Goal: Task Accomplishment & Management: Manage account settings

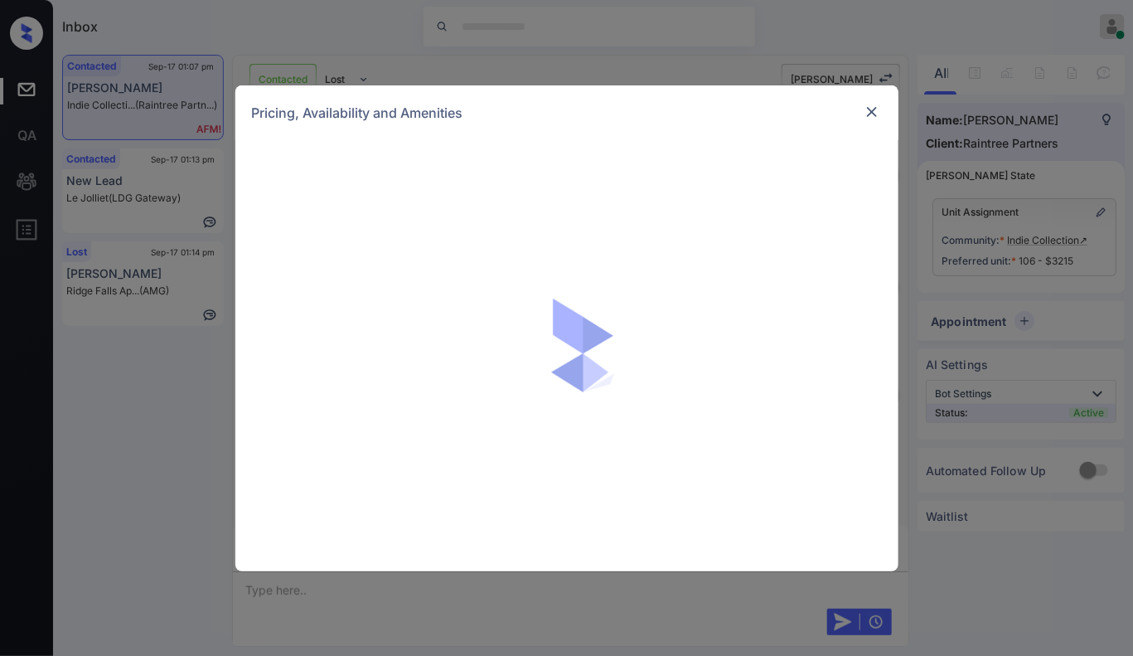
scroll to position [14455, 0]
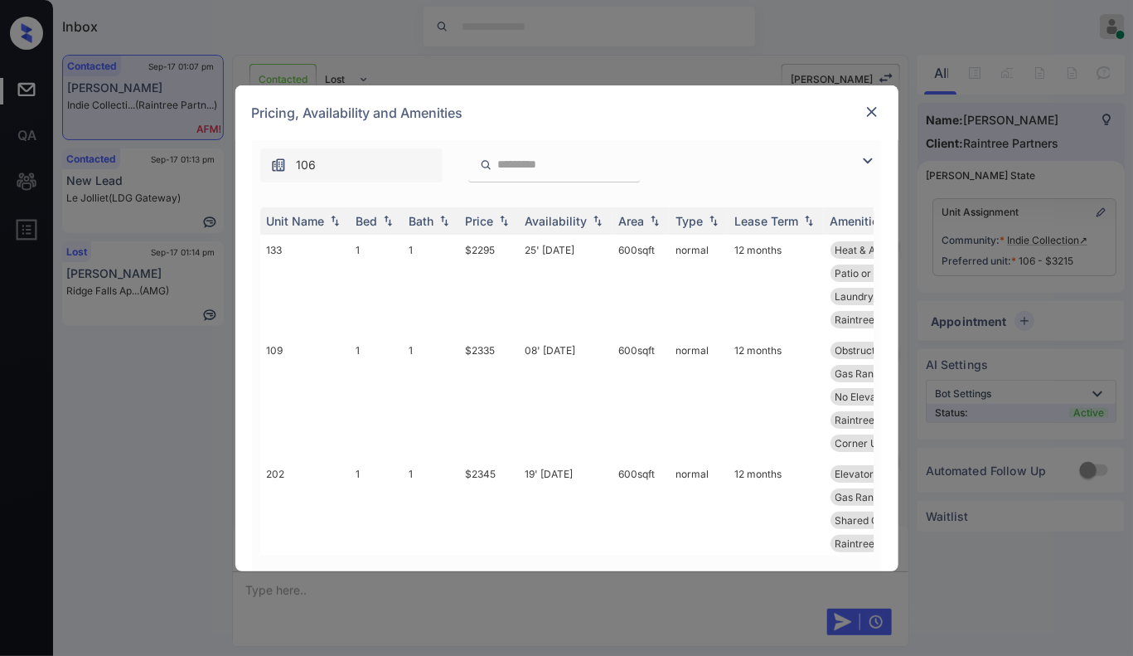
click at [551, 164] on input "search" at bounding box center [565, 165] width 136 height 14
paste input "****"
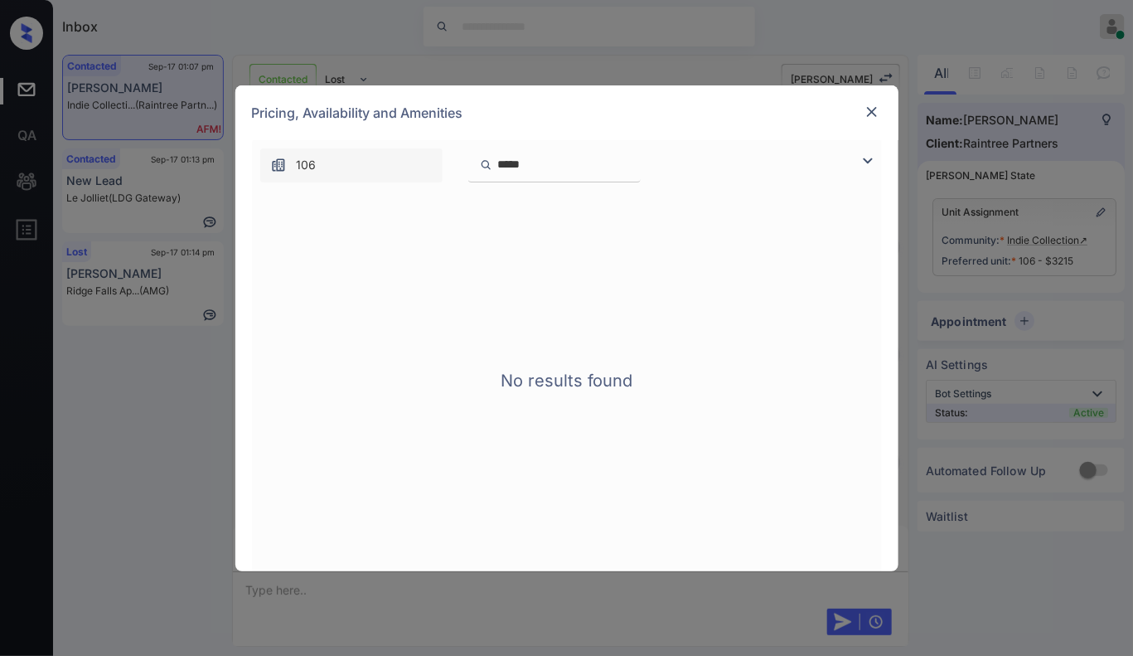
type input "****"
click at [498, 158] on input "****" at bounding box center [565, 165] width 136 height 14
click at [633, 164] on input "****" at bounding box center [565, 165] width 136 height 14
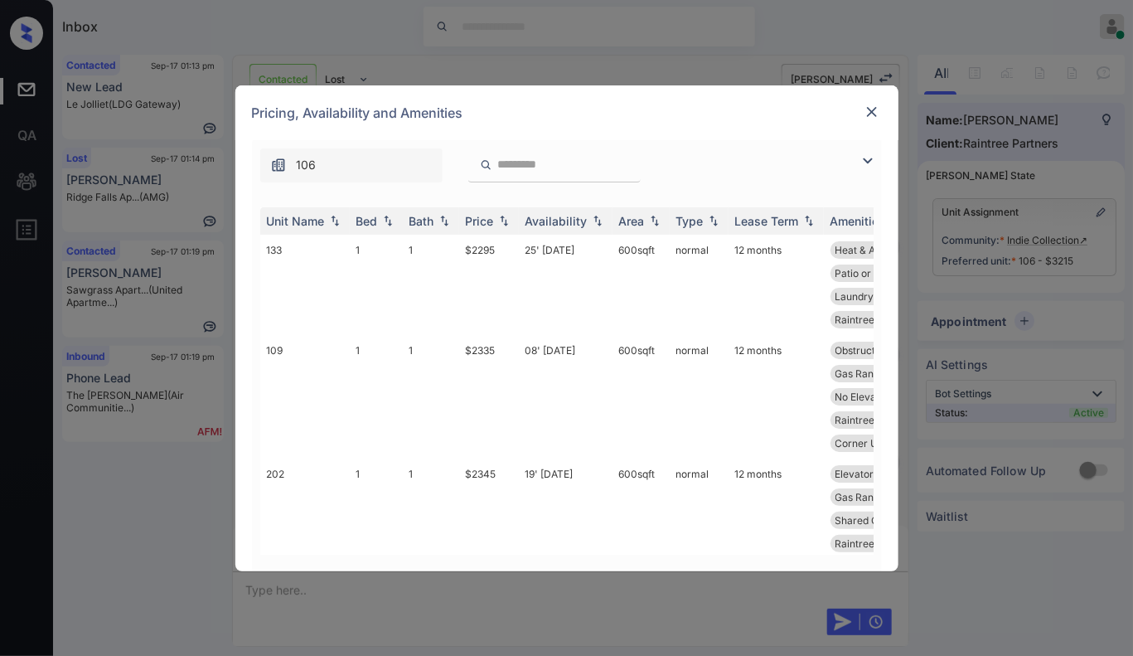
click at [885, 102] on div "Pricing, Availability and Amenities" at bounding box center [566, 112] width 663 height 55
click at [876, 112] on img at bounding box center [872, 112] width 17 height 17
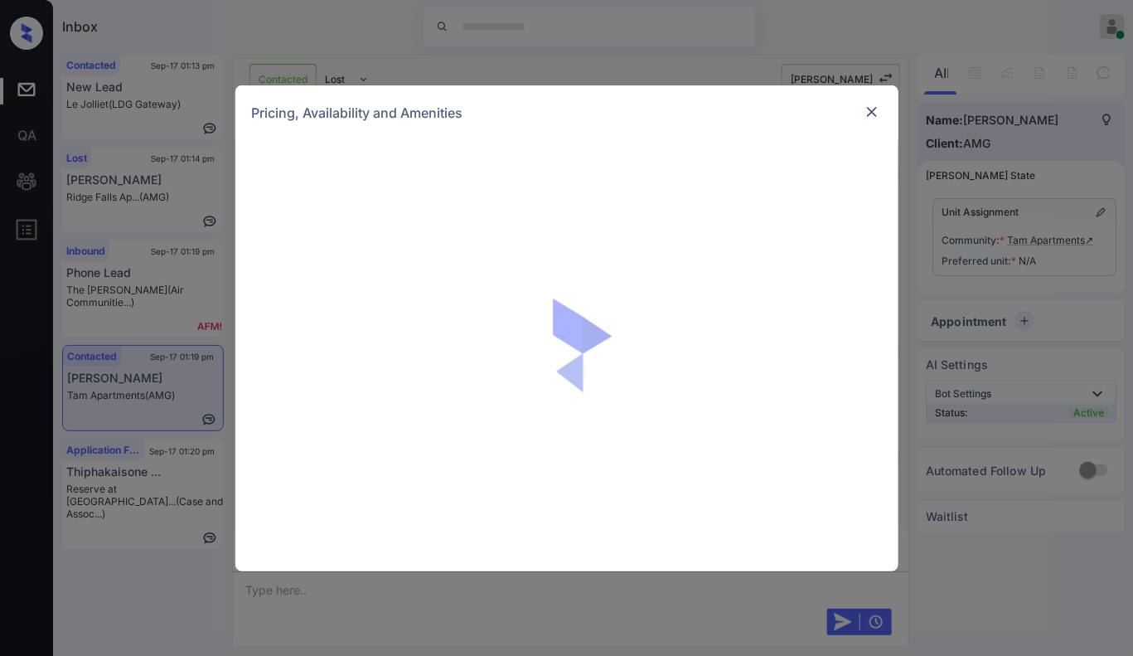
scroll to position [143, 0]
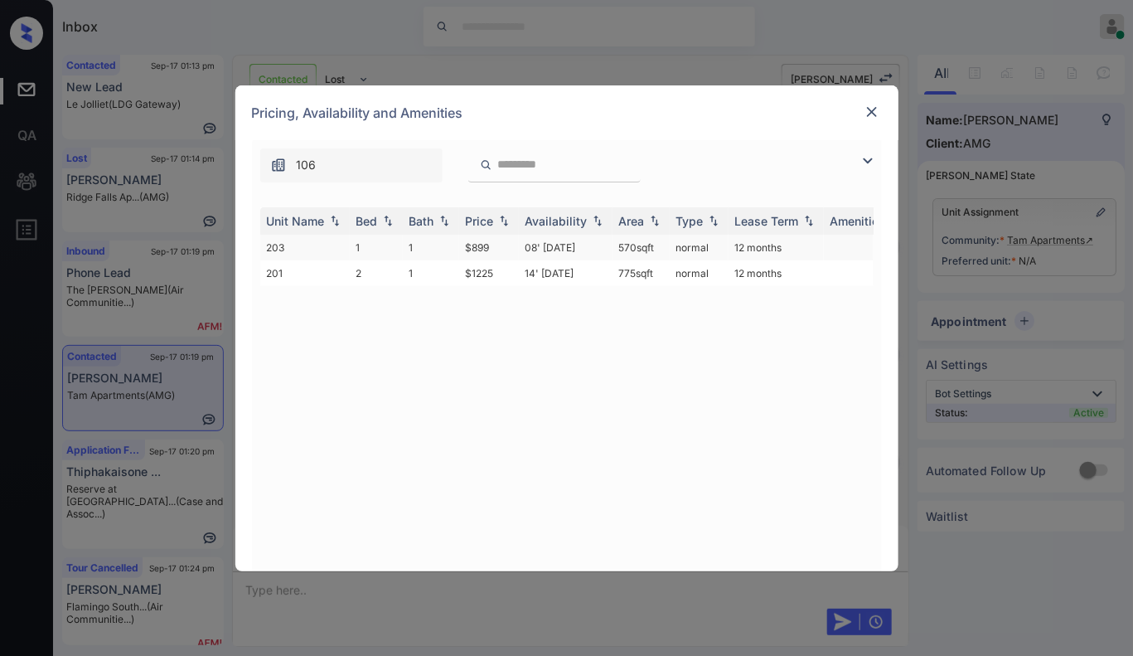
click at [540, 238] on td "08' Aug 25" at bounding box center [566, 248] width 94 height 26
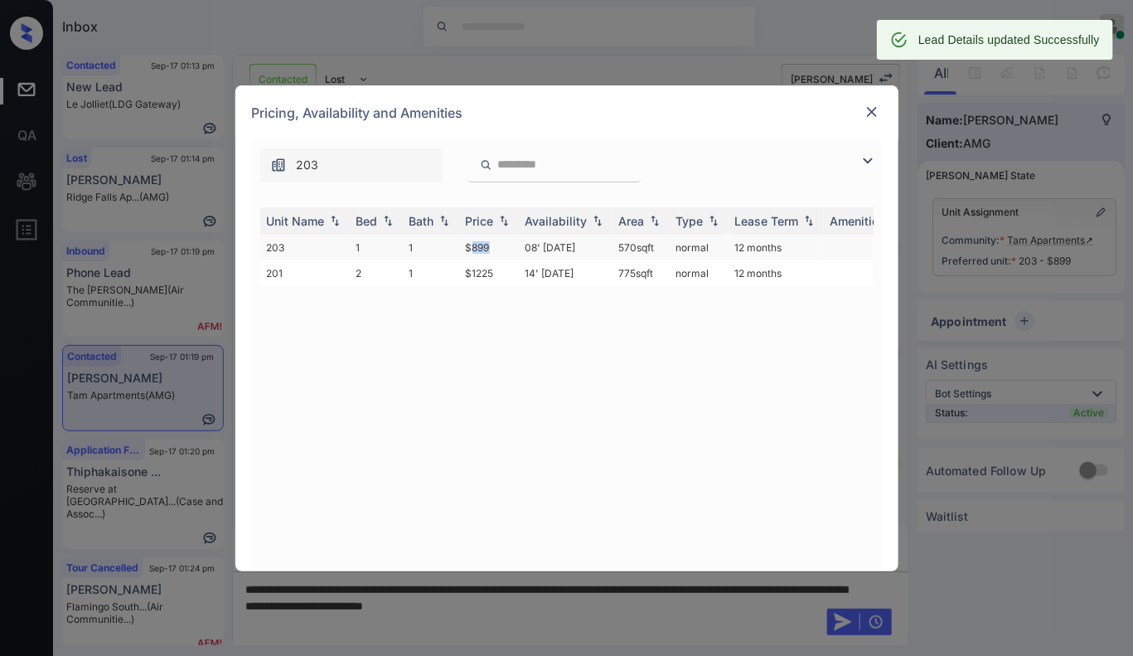
drag, startPoint x: 470, startPoint y: 245, endPoint x: 507, endPoint y: 245, distance: 36.5
click at [507, 245] on td "$899" at bounding box center [489, 248] width 60 height 26
drag, startPoint x: 456, startPoint y: 243, endPoint x: 516, endPoint y: 253, distance: 60.5
click at [516, 253] on tr "203 1 1 $899 08' Aug 25 570 sqft normal 12 months" at bounding box center [693, 248] width 866 height 26
copy tr "$899"
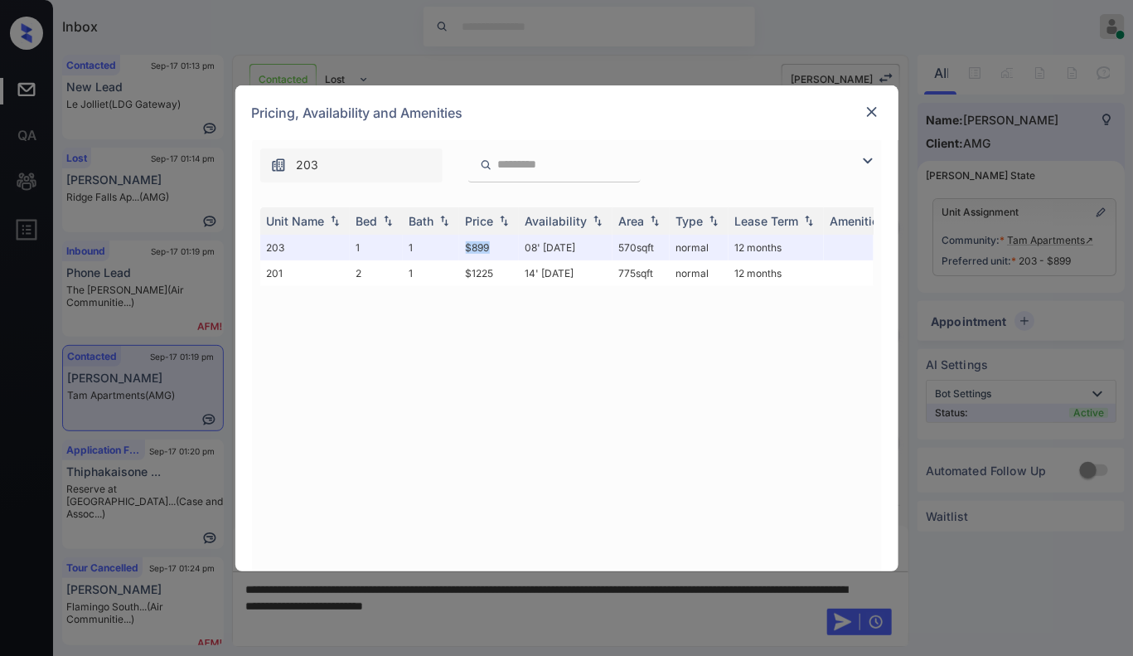
click at [872, 108] on img at bounding box center [872, 112] width 17 height 17
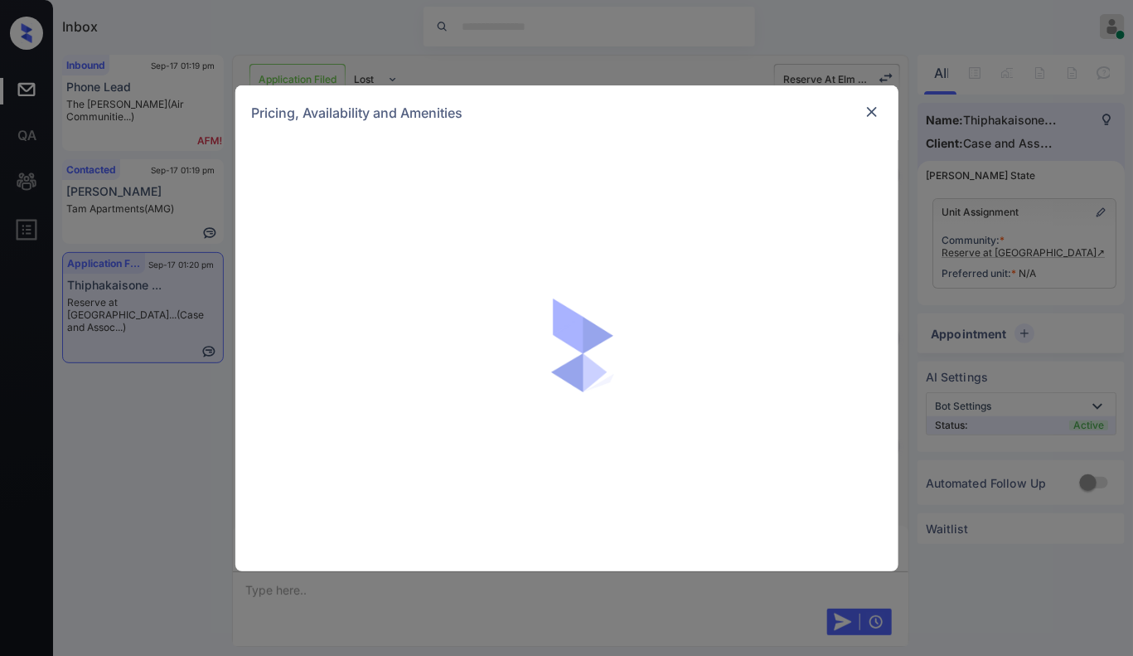
scroll to position [143, 0]
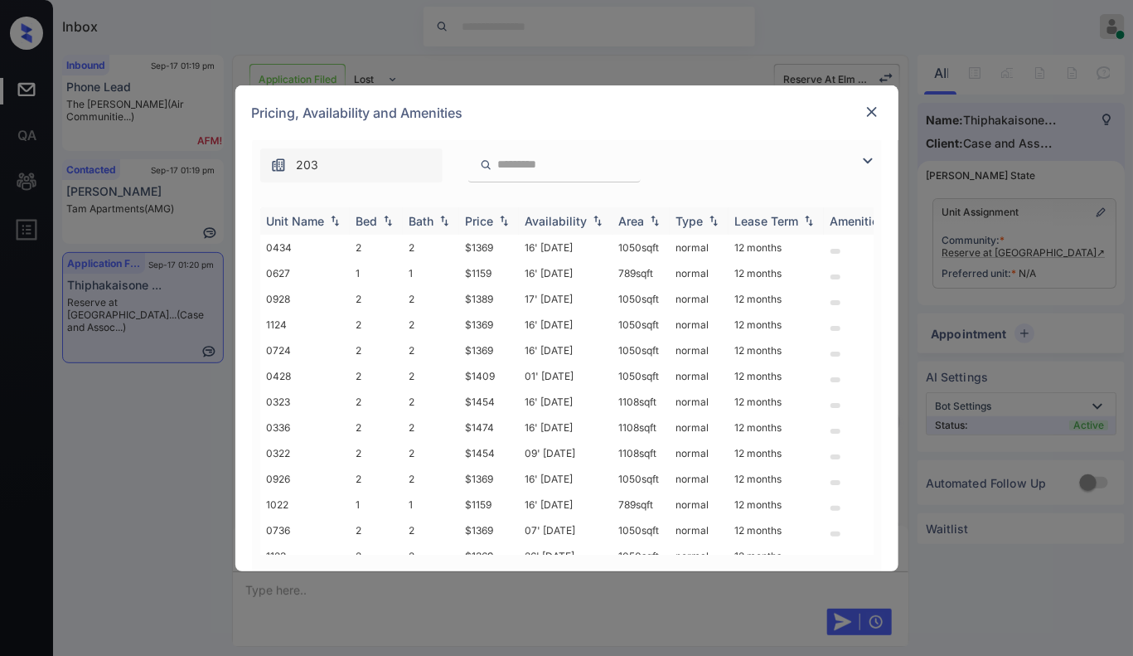
click at [502, 216] on img at bounding box center [504, 221] width 17 height 12
click at [499, 298] on td "$1369" at bounding box center [489, 299] width 60 height 26
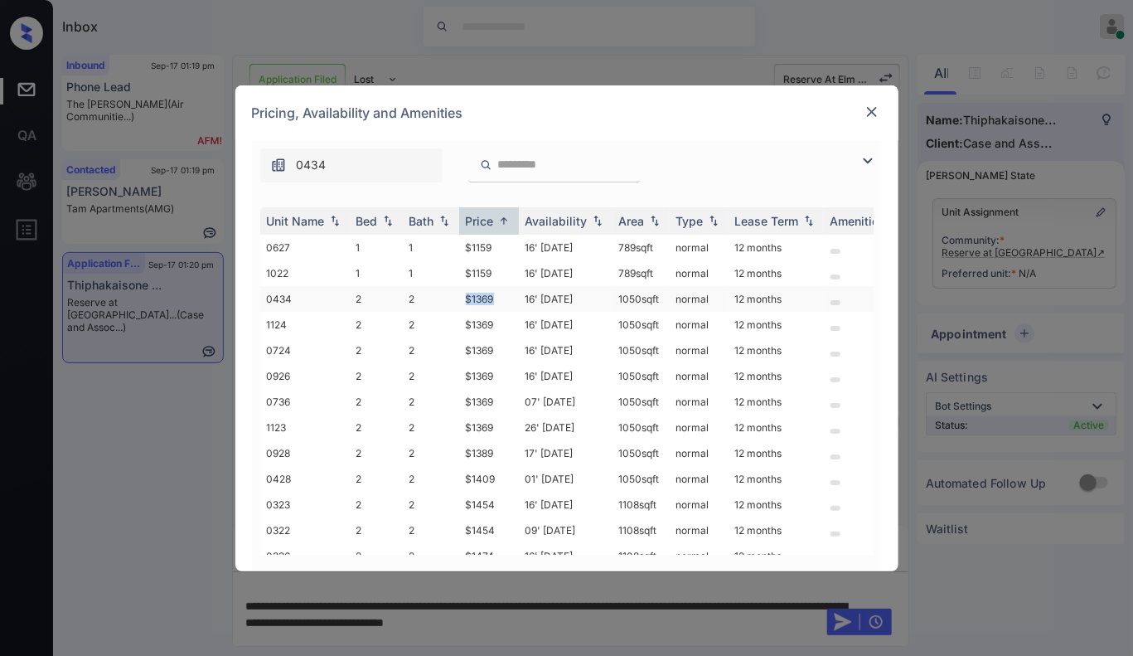
drag, startPoint x: 463, startPoint y: 299, endPoint x: 496, endPoint y: 297, distance: 33.3
click at [496, 297] on td "$1369" at bounding box center [489, 299] width 60 height 26
copy td "$1369"
click at [864, 110] on img at bounding box center [872, 112] width 17 height 17
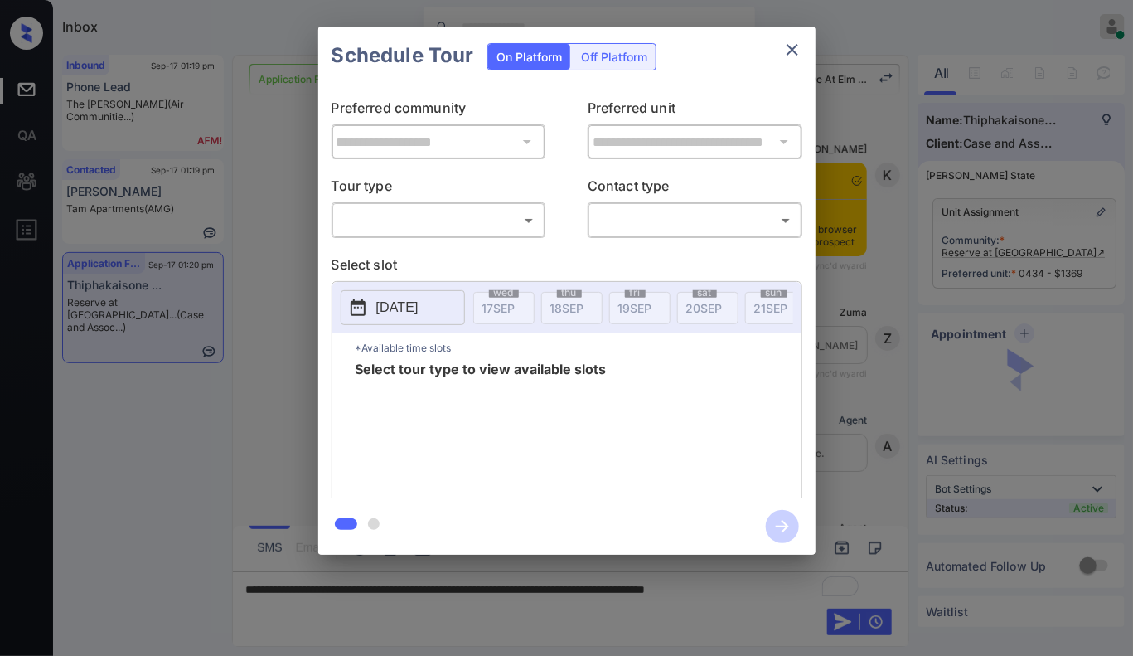
scroll to position [143, 0]
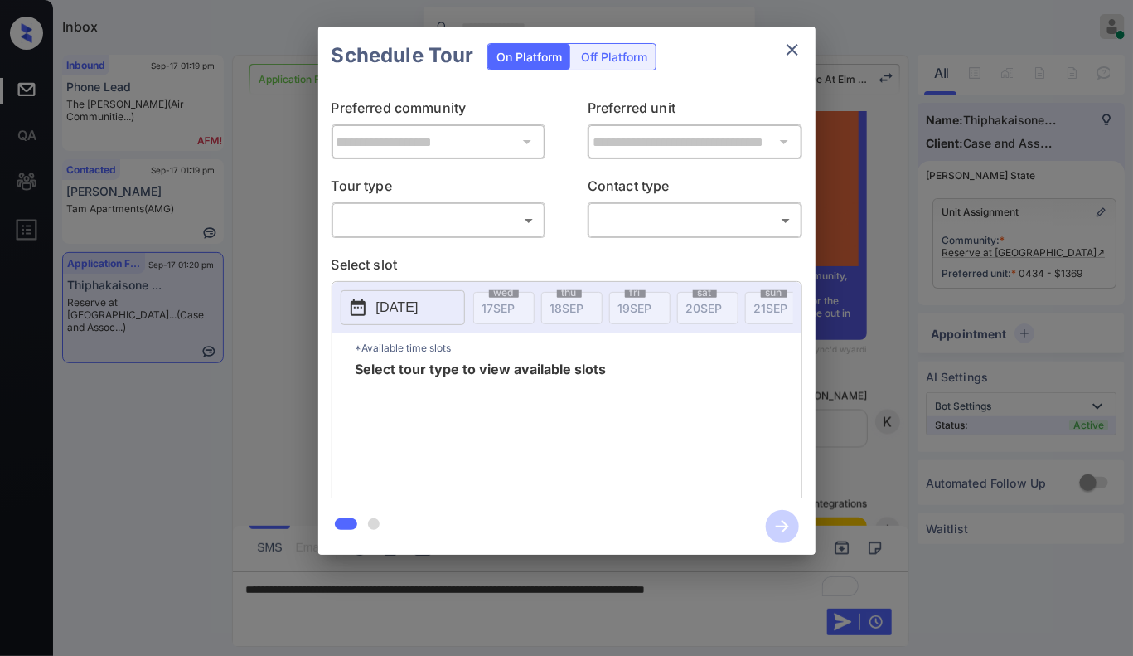
click at [458, 221] on body "Inbox Caroline Dacanay Online Set yourself offline Set yourself on break Profil…" at bounding box center [566, 328] width 1133 height 656
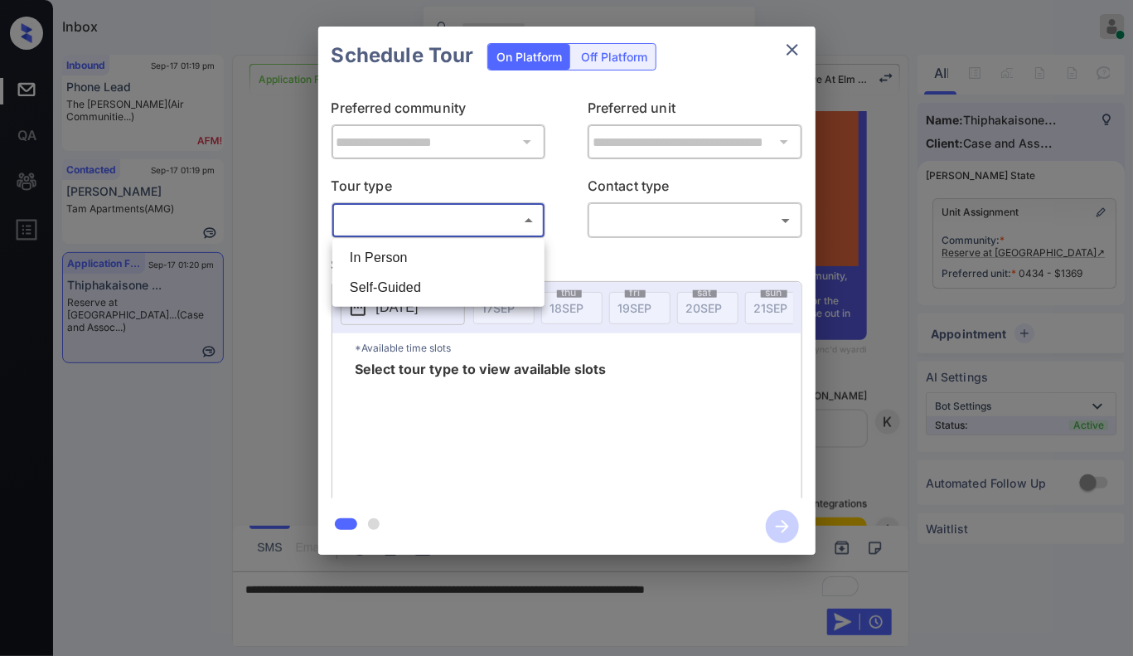
drag, startPoint x: 458, startPoint y: 262, endPoint x: 528, endPoint y: 240, distance: 73.7
click at [458, 263] on li "In Person" at bounding box center [439, 258] width 204 height 30
type input "********"
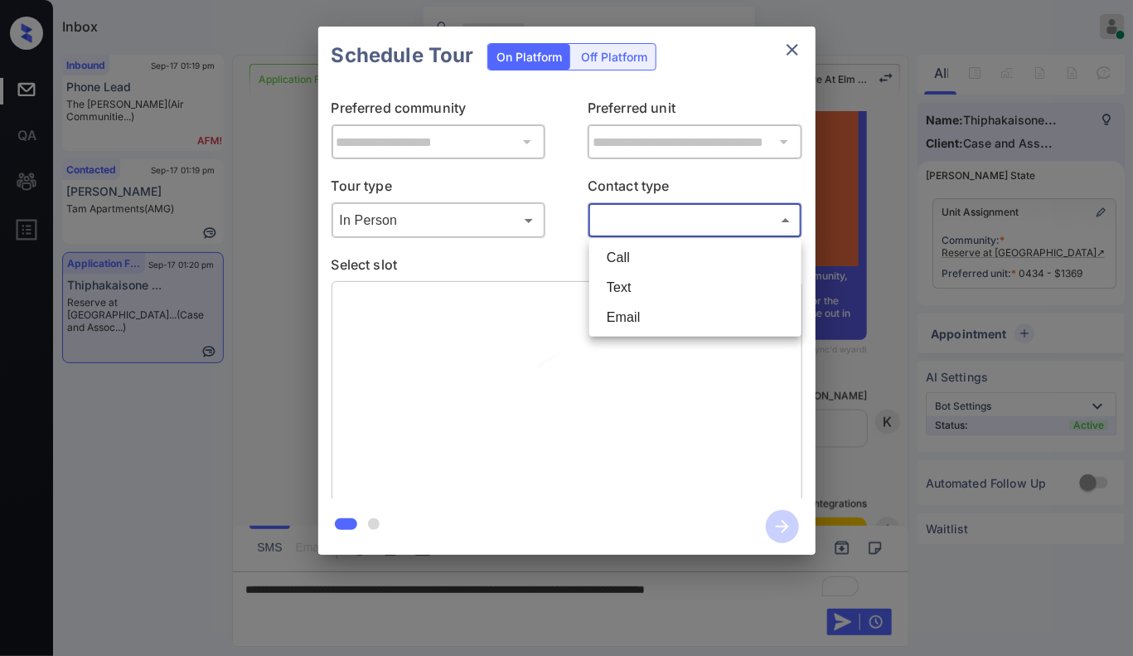
click at [611, 229] on body "Inbox Caroline Dacanay Online Set yourself offline Set yourself on break Profil…" at bounding box center [566, 328] width 1133 height 656
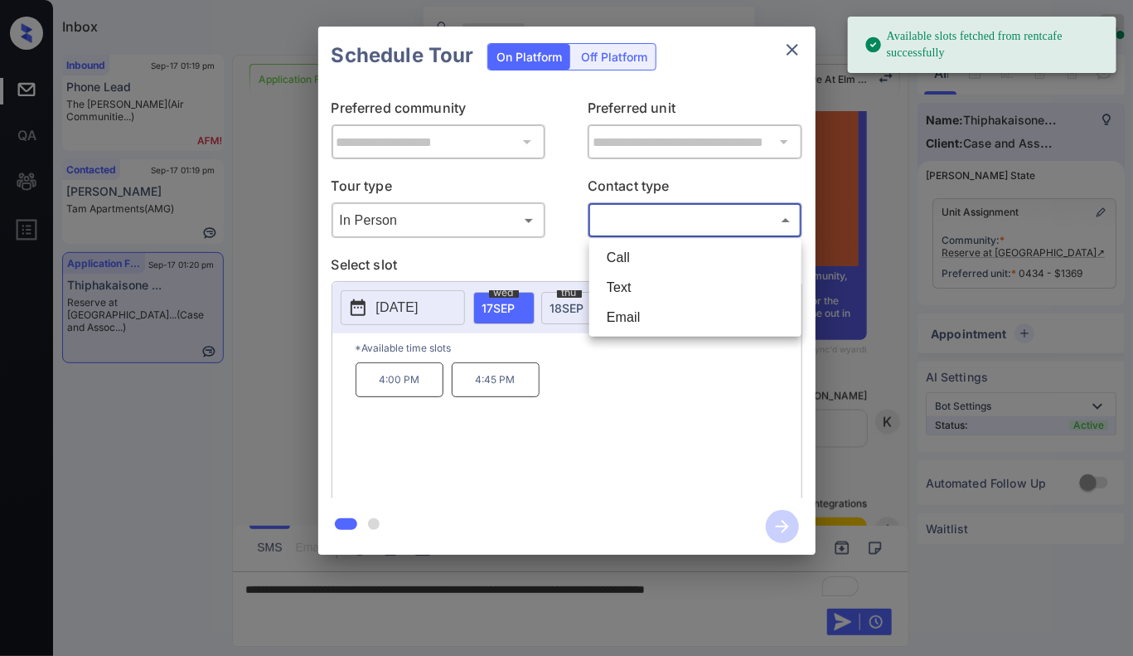
click at [645, 287] on li "Text" at bounding box center [696, 288] width 204 height 30
type input "****"
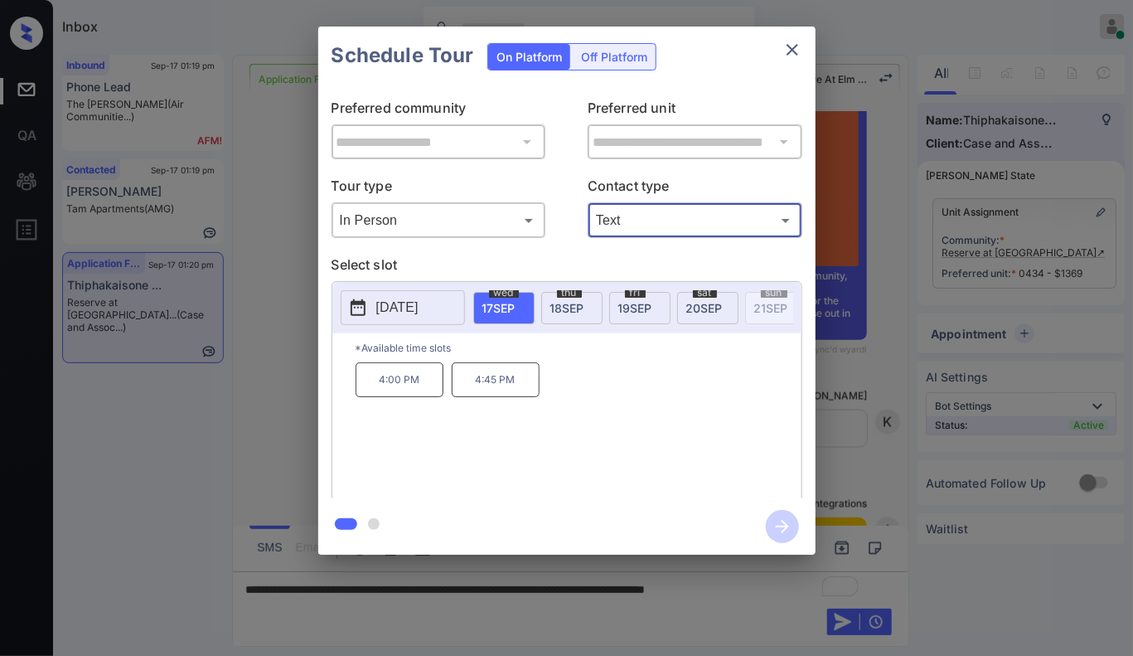
click at [570, 308] on span "18 SEP" at bounding box center [568, 308] width 34 height 14
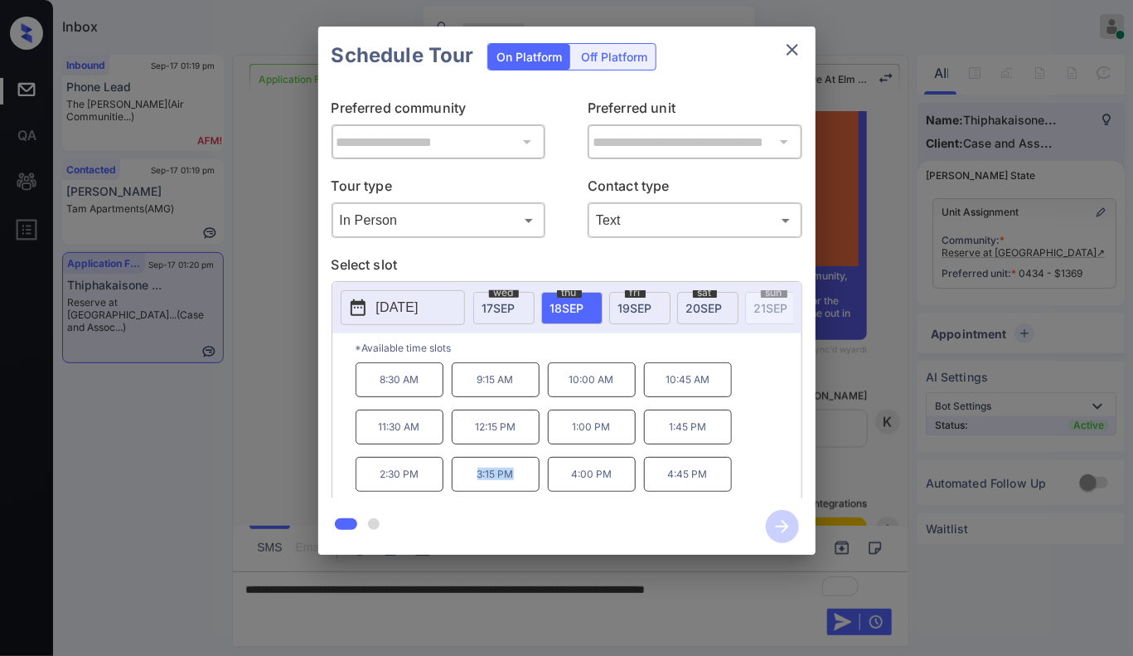
drag, startPoint x: 522, startPoint y: 487, endPoint x: 466, endPoint y: 483, distance: 56.5
click at [471, 491] on p "3:15 PM" at bounding box center [496, 474] width 88 height 35
copy p "3:15 PM"
drag, startPoint x: 714, startPoint y: 485, endPoint x: 661, endPoint y: 490, distance: 53.3
click at [661, 490] on p "4:45 PM" at bounding box center [688, 474] width 88 height 35
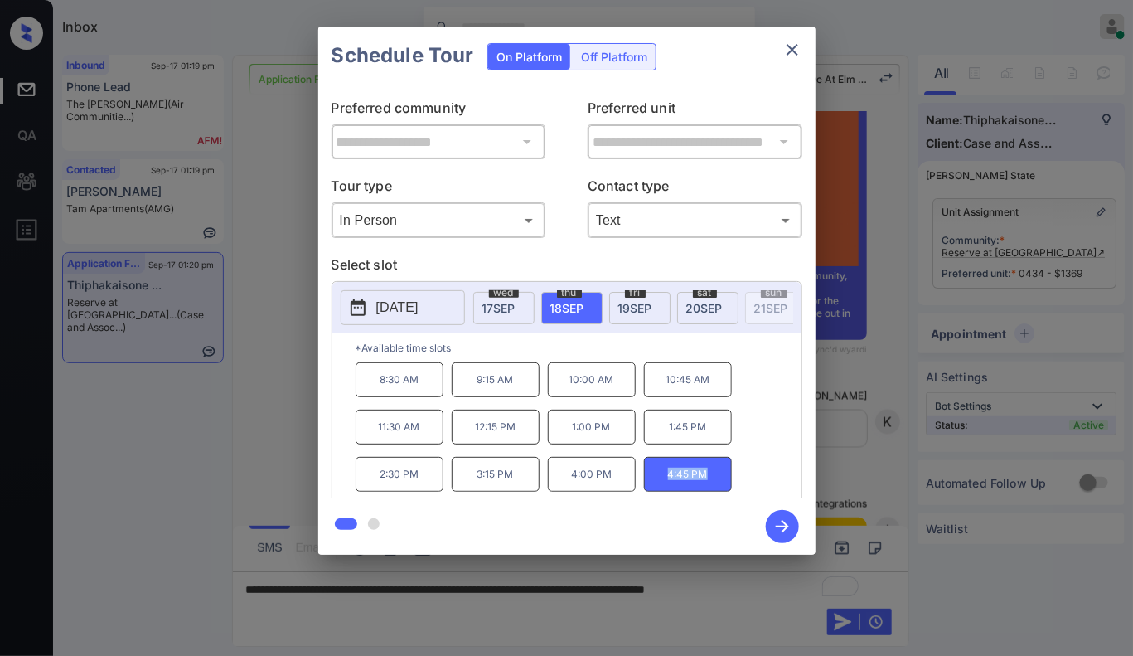
copy p "4:45 PM"
click at [490, 623] on div at bounding box center [566, 328] width 1133 height 656
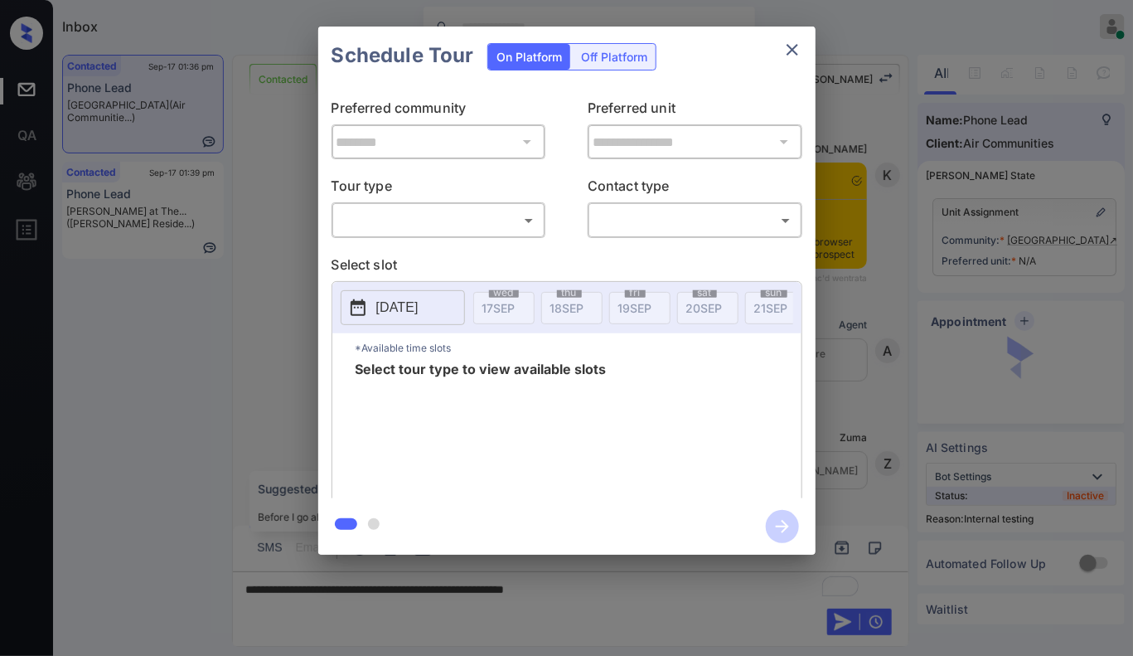
scroll to position [1849, 0]
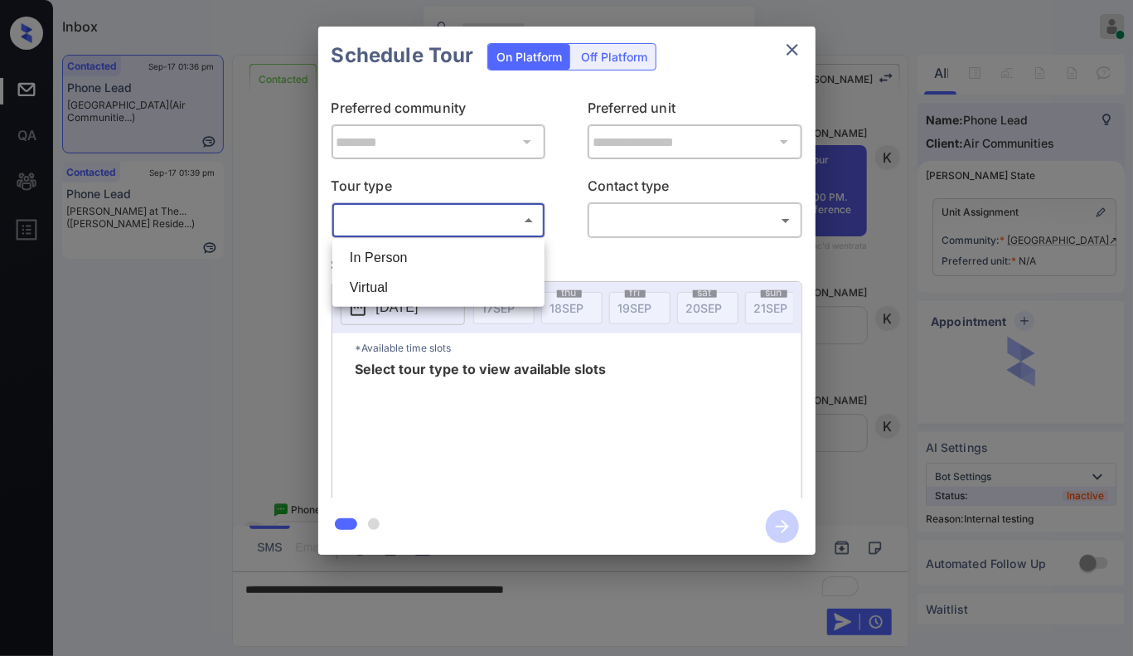
click at [497, 220] on body "Inbox [PERSON_NAME] Online Set yourself offline Set yourself on break Profile S…" at bounding box center [566, 328] width 1133 height 656
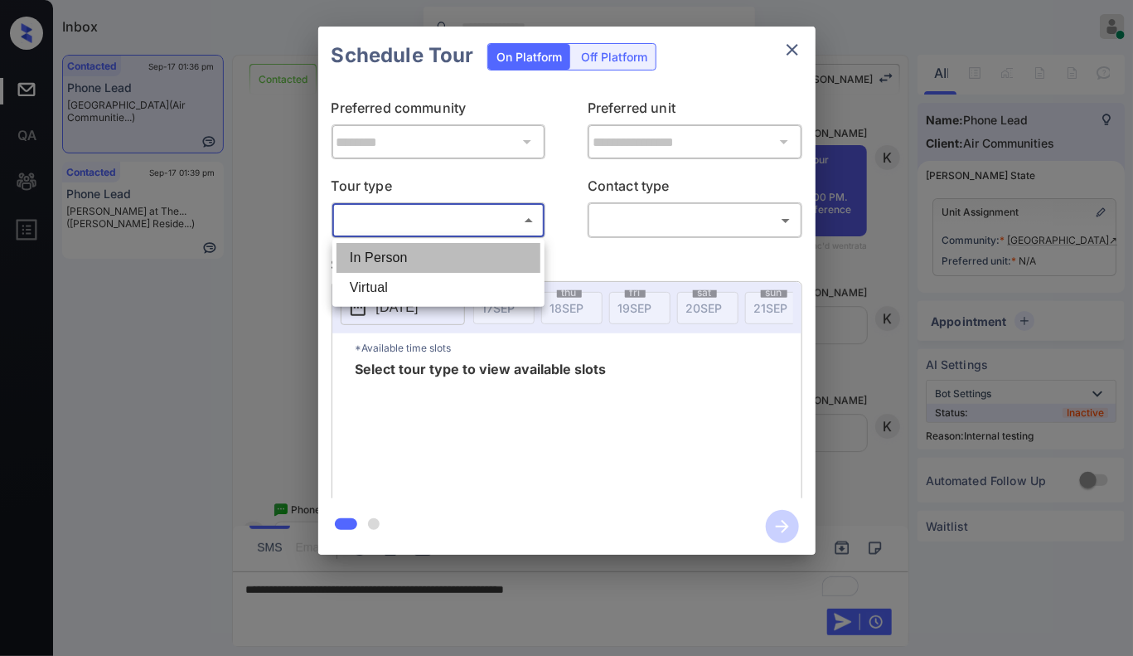
click at [500, 253] on li "In Person" at bounding box center [439, 258] width 204 height 30
type input "********"
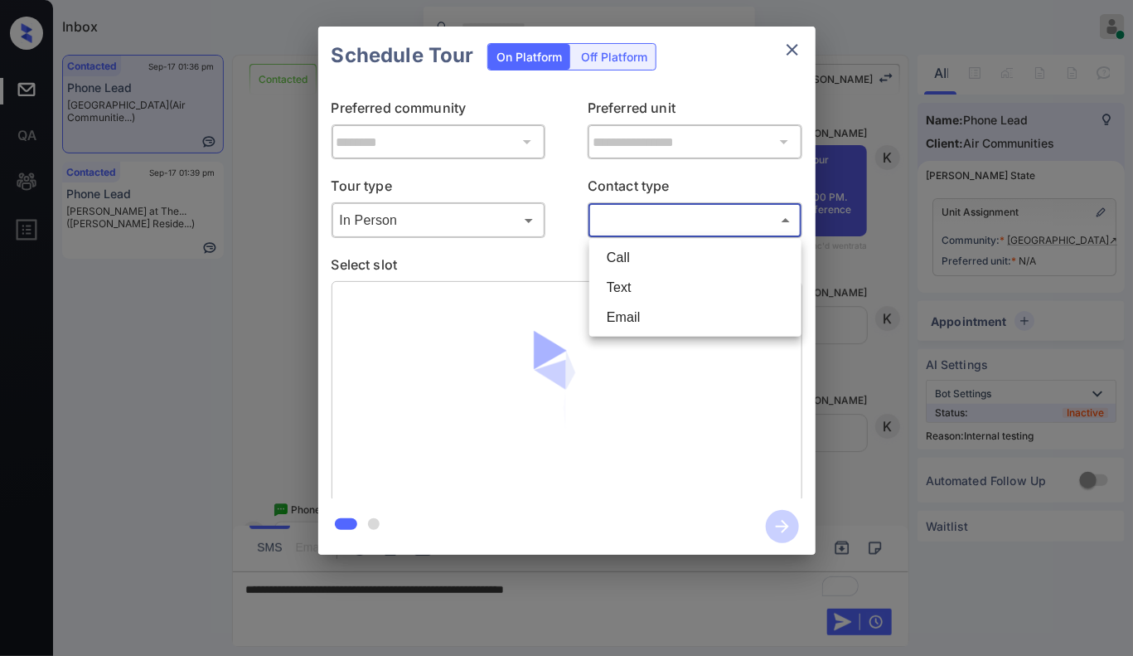
click at [643, 224] on body "Inbox [PERSON_NAME] Online Set yourself offline Set yourself on break Profile S…" at bounding box center [566, 328] width 1133 height 656
click at [638, 291] on li "Text" at bounding box center [696, 288] width 204 height 30
type input "****"
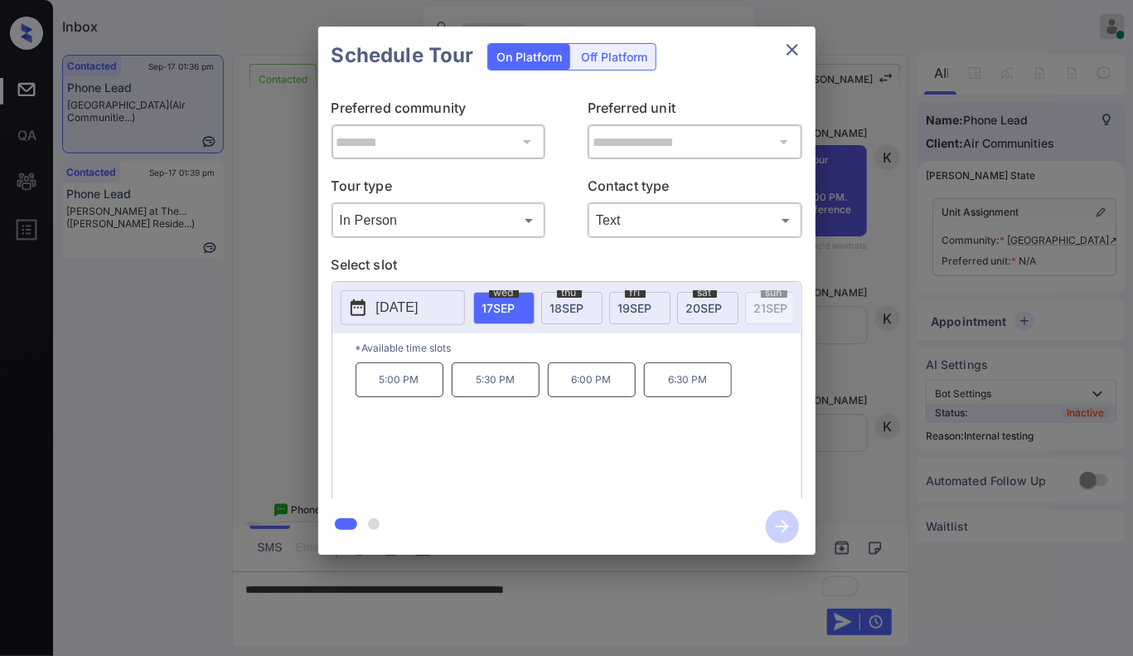
click at [460, 589] on div at bounding box center [566, 328] width 1133 height 656
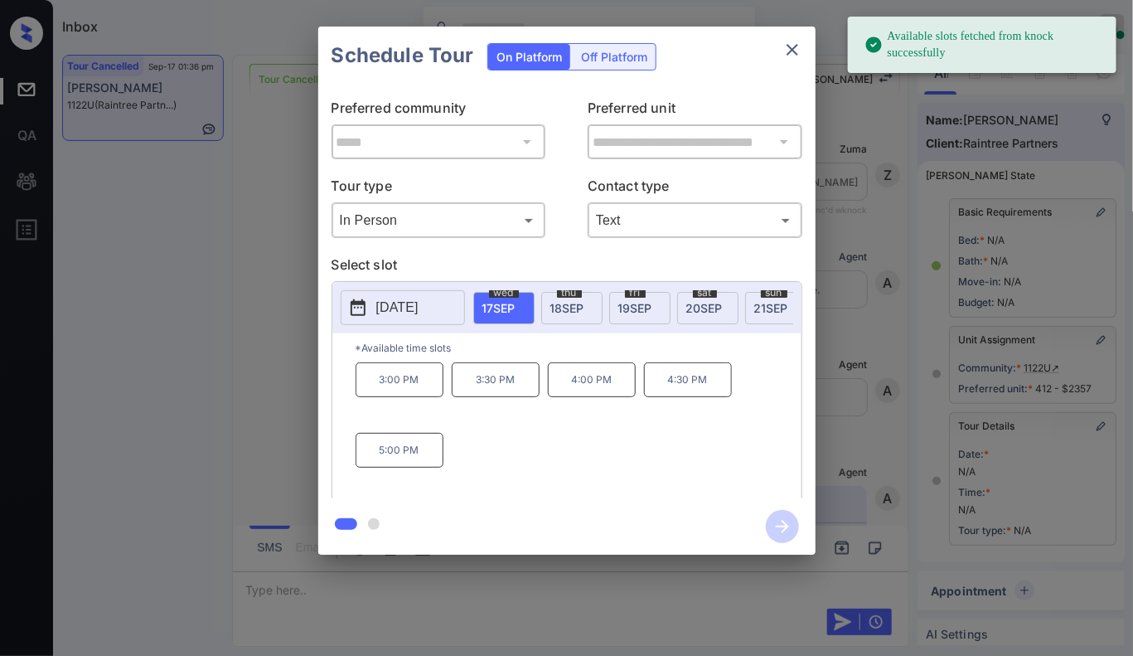
scroll to position [172, 0]
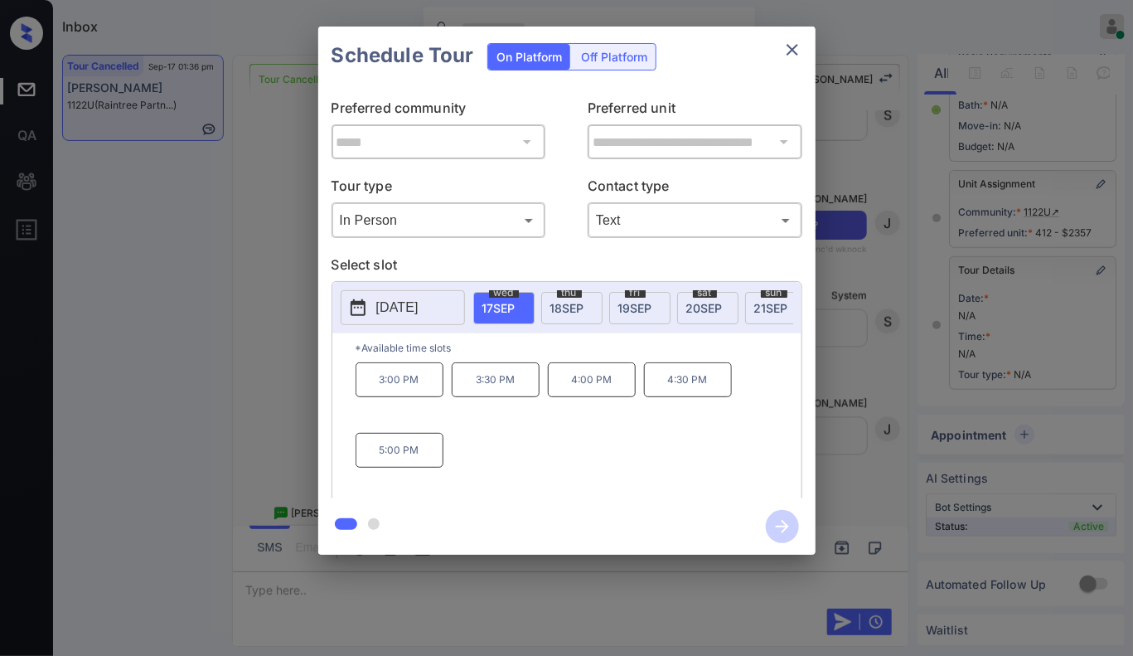
click at [574, 301] on span "18 SEP" at bounding box center [568, 308] width 34 height 14
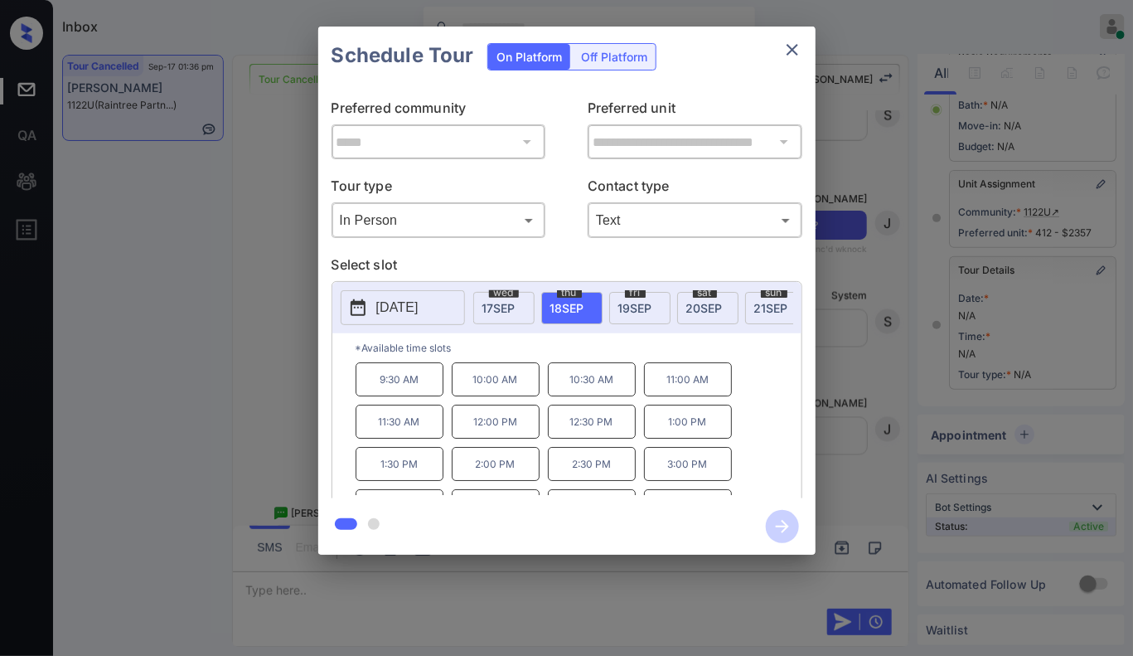
click at [843, 357] on div "**********" at bounding box center [566, 290] width 1133 height 581
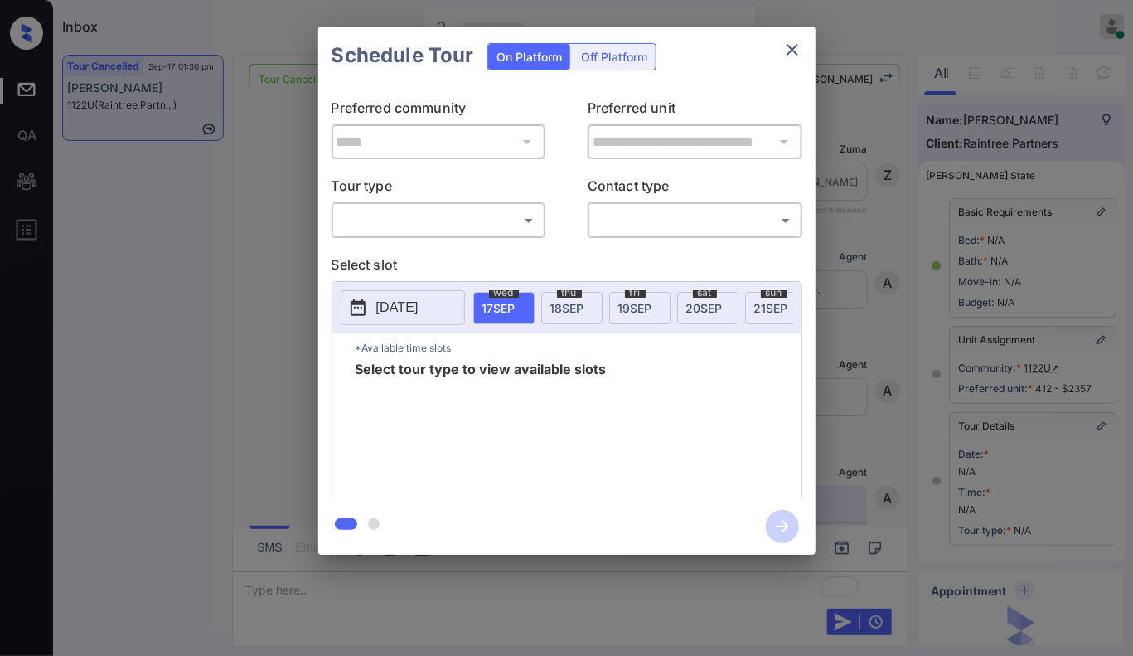
scroll to position [172, 0]
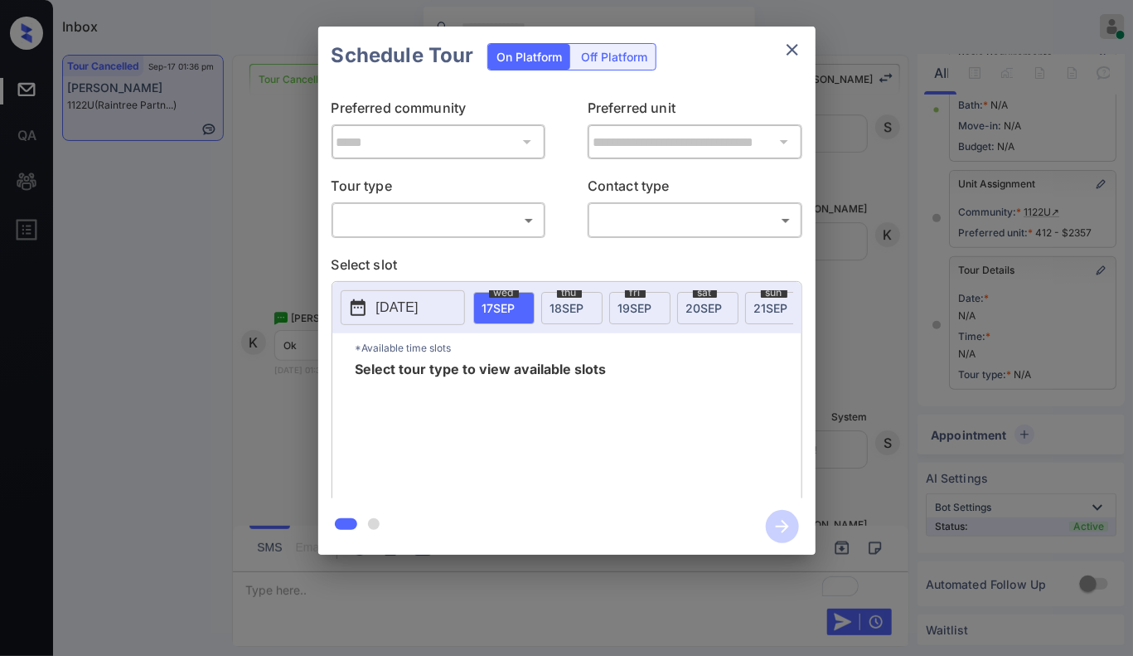
click at [512, 209] on body "Inbox [PERSON_NAME] Online Set yourself offline Set yourself on break Profile S…" at bounding box center [566, 328] width 1133 height 656
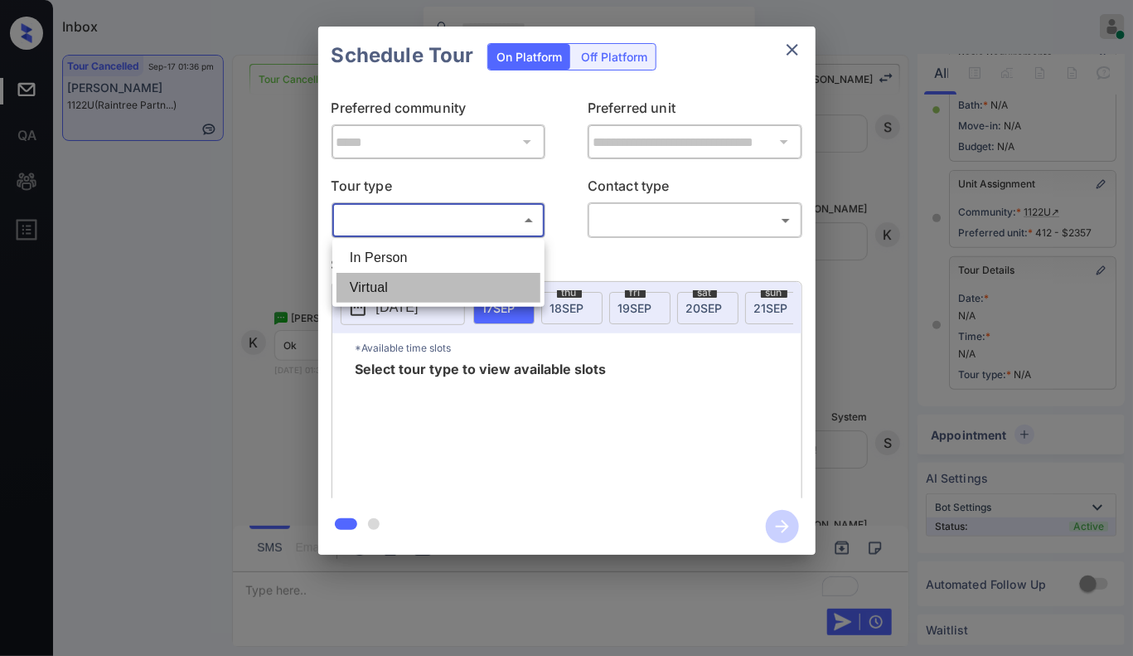
click at [456, 284] on li "Virtual" at bounding box center [439, 288] width 204 height 30
type input "*******"
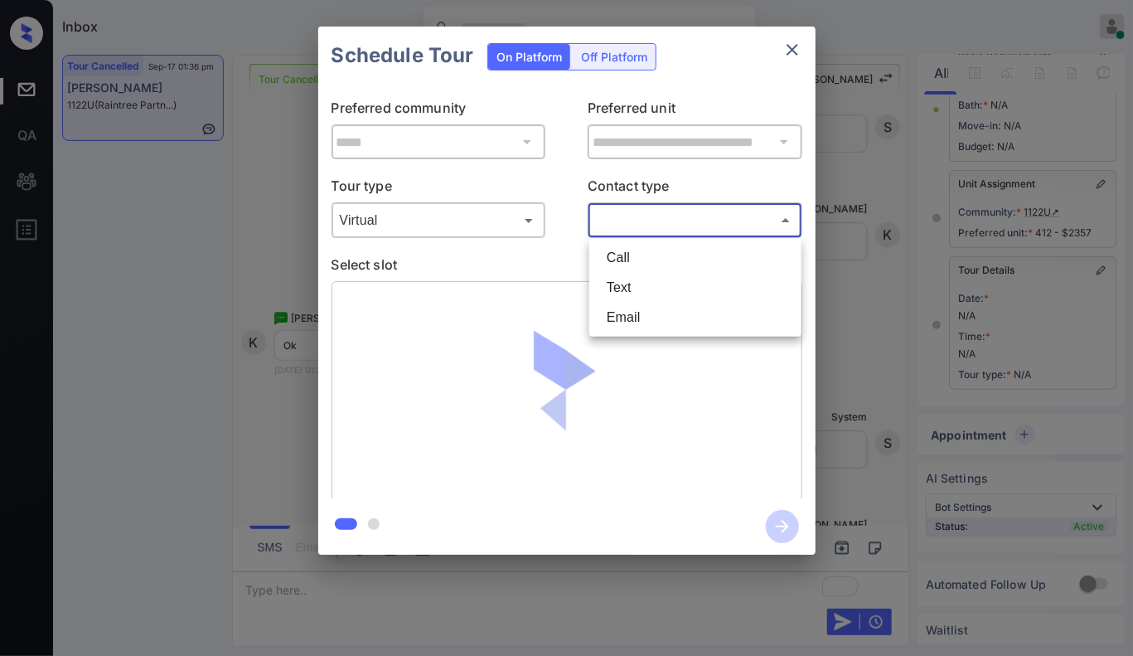
click at [676, 224] on body "Inbox [PERSON_NAME] Online Set yourself offline Set yourself on break Profile S…" at bounding box center [566, 328] width 1133 height 656
click at [637, 289] on li "Text" at bounding box center [696, 288] width 204 height 30
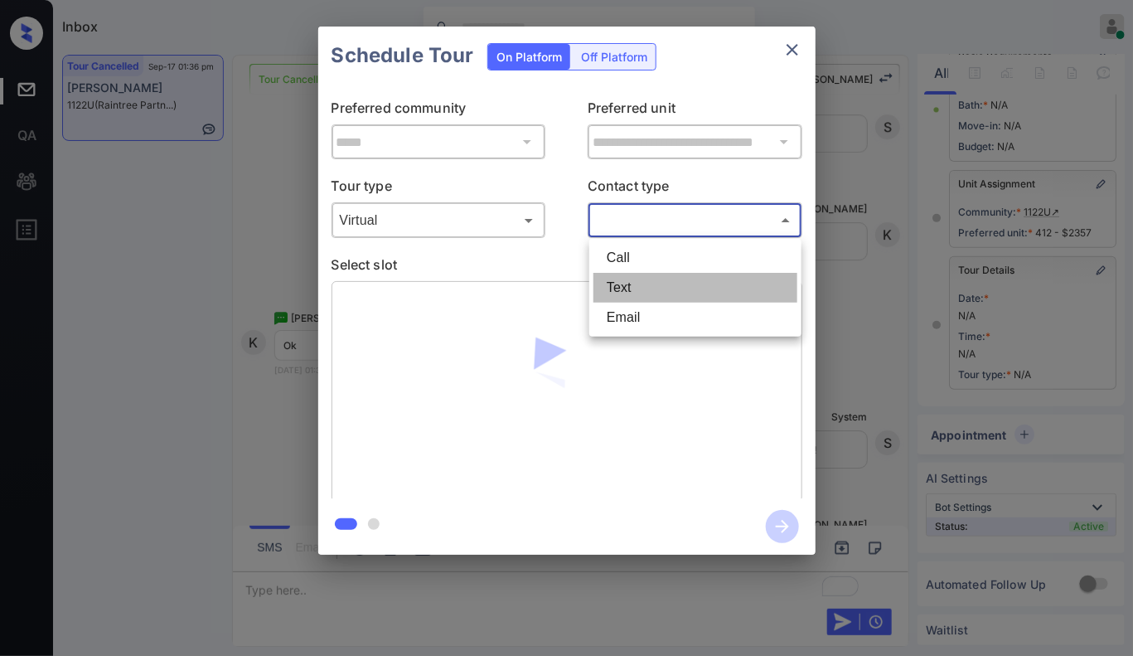
type input "****"
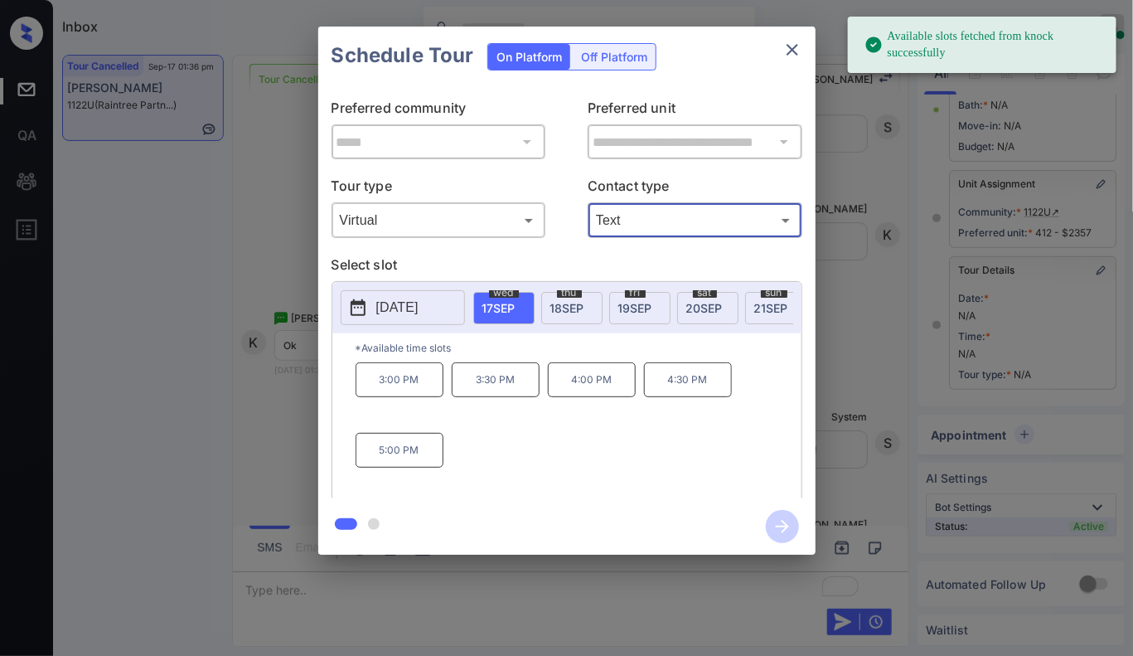
click at [579, 296] on span "thu" at bounding box center [569, 293] width 25 height 10
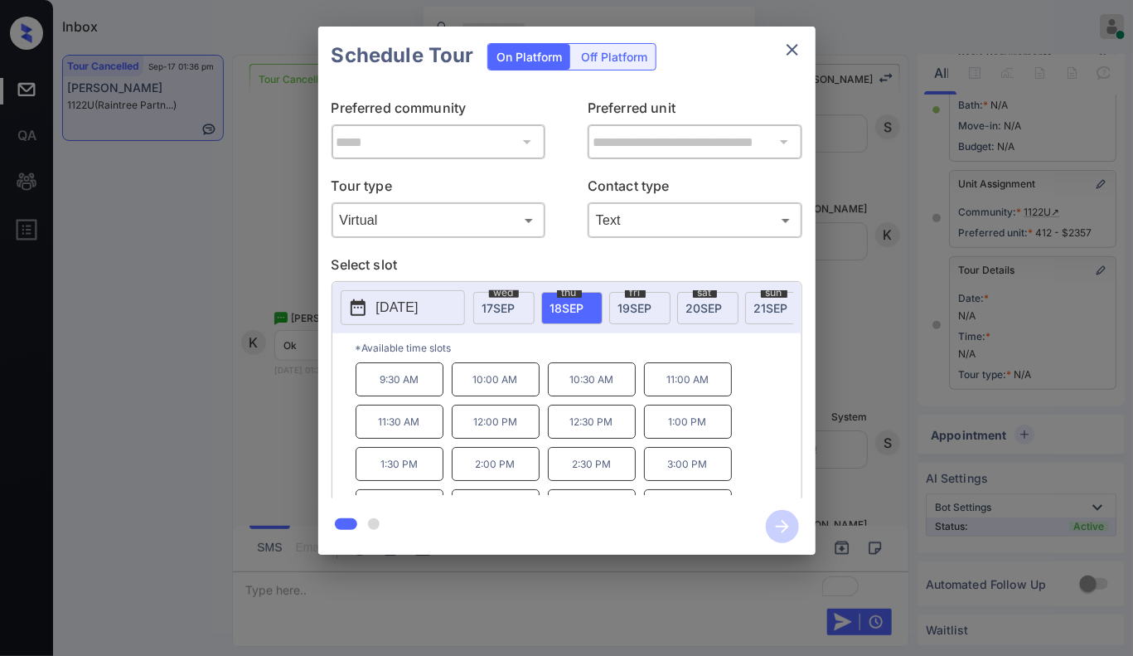
click at [434, 390] on p "9:30 AM" at bounding box center [400, 379] width 88 height 34
click at [782, 515] on icon "button" at bounding box center [782, 526] width 33 height 33
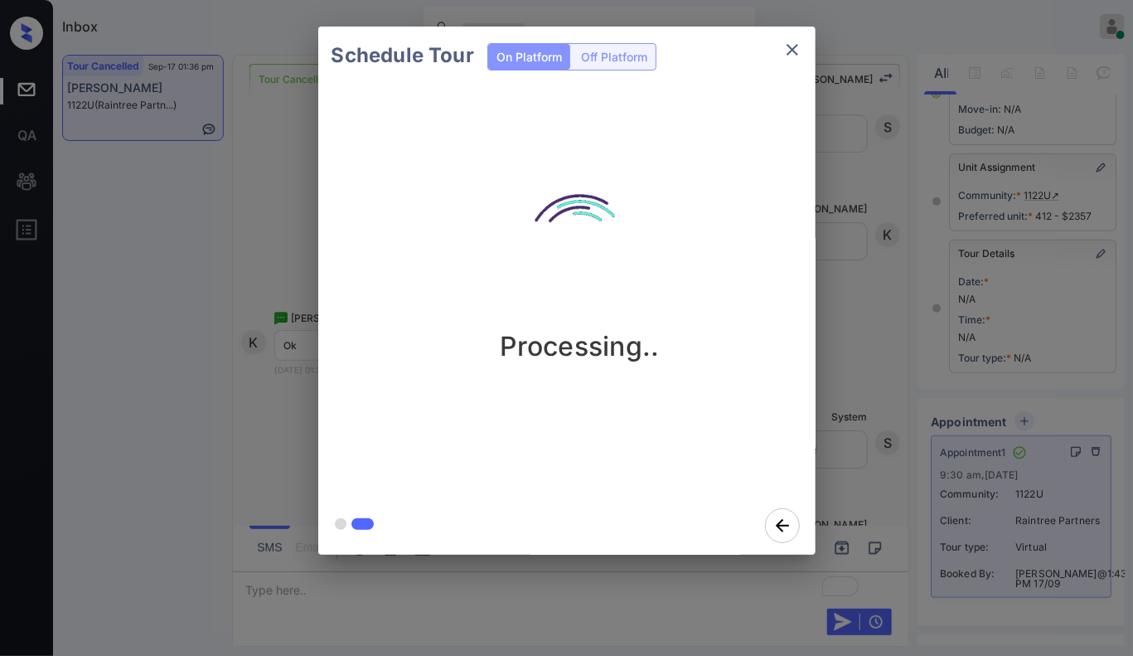
click at [880, 337] on div "Schedule Tour On Platform Off Platform Processing.." at bounding box center [566, 290] width 1133 height 581
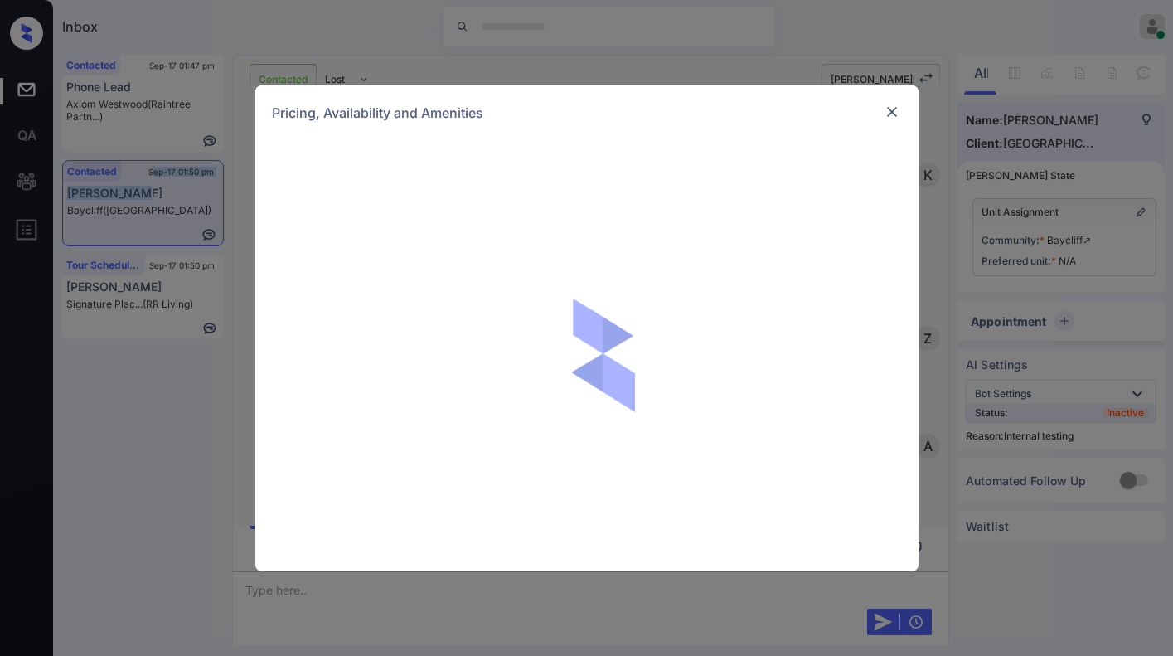
scroll to position [2525, 0]
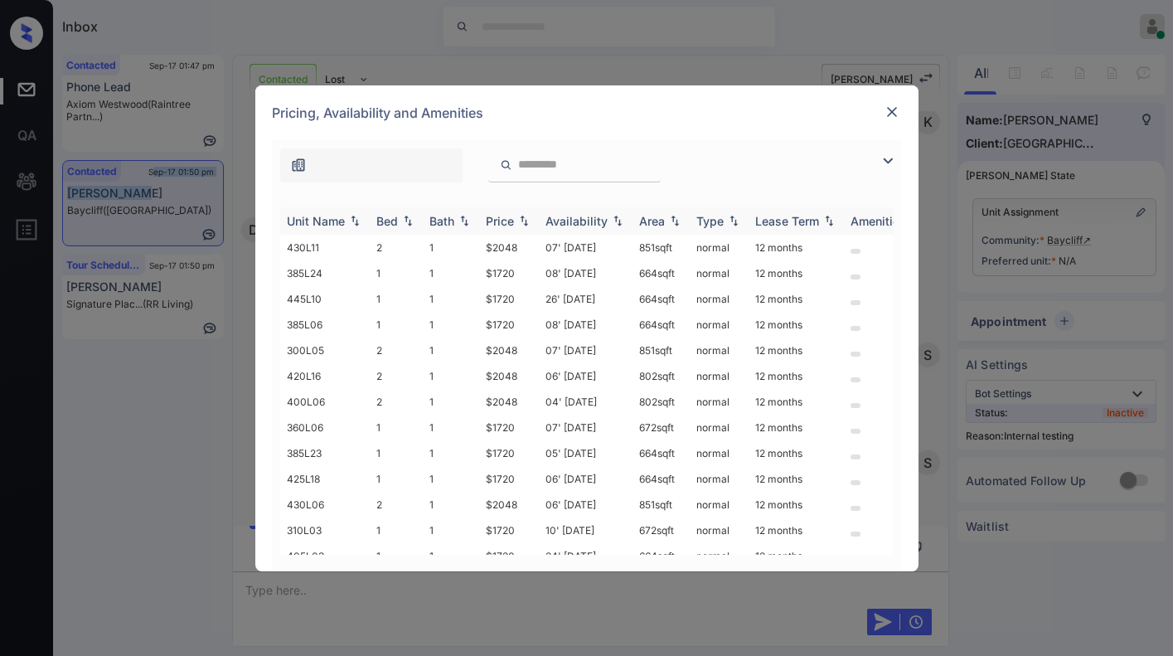
click at [529, 221] on img at bounding box center [524, 221] width 17 height 12
drag, startPoint x: 526, startPoint y: 250, endPoint x: 481, endPoint y: 246, distance: 45.8
click at [481, 246] on td "$1720" at bounding box center [509, 248] width 60 height 26
copy td "$1720"
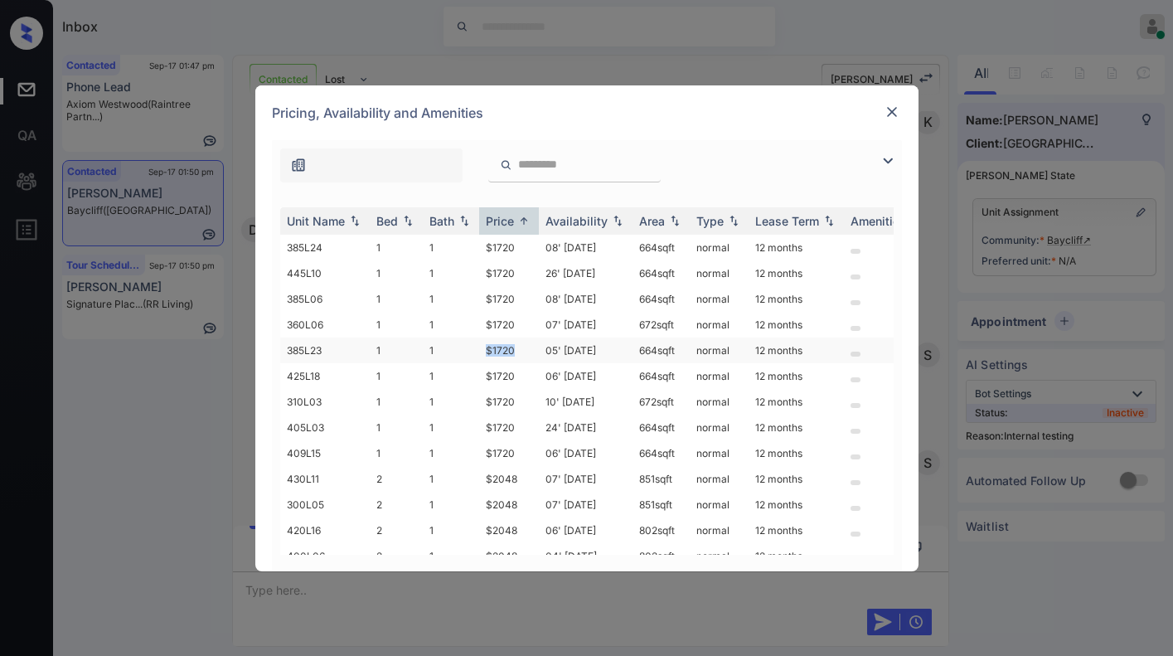
drag, startPoint x: 518, startPoint y: 348, endPoint x: 481, endPoint y: 348, distance: 37.3
click at [481, 348] on td "$1720" at bounding box center [509, 350] width 60 height 26
copy td "$1720"
click at [495, 348] on td "$1720" at bounding box center [509, 350] width 60 height 26
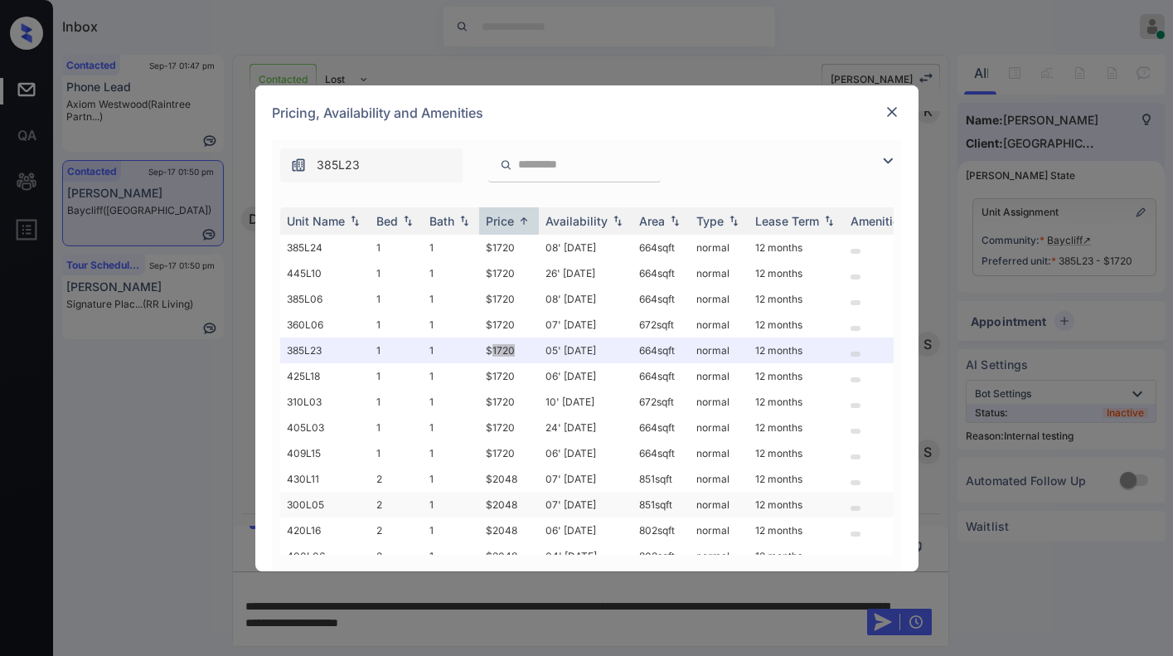
scroll to position [2633, 0]
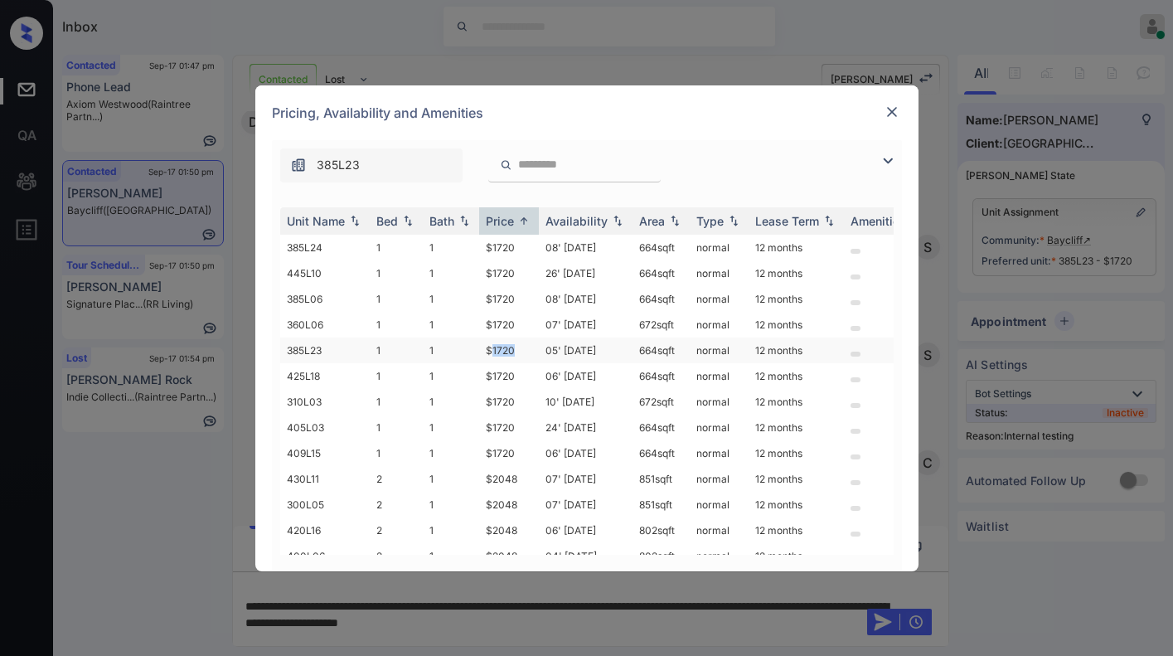
click at [508, 338] on td "$1720" at bounding box center [509, 350] width 60 height 26
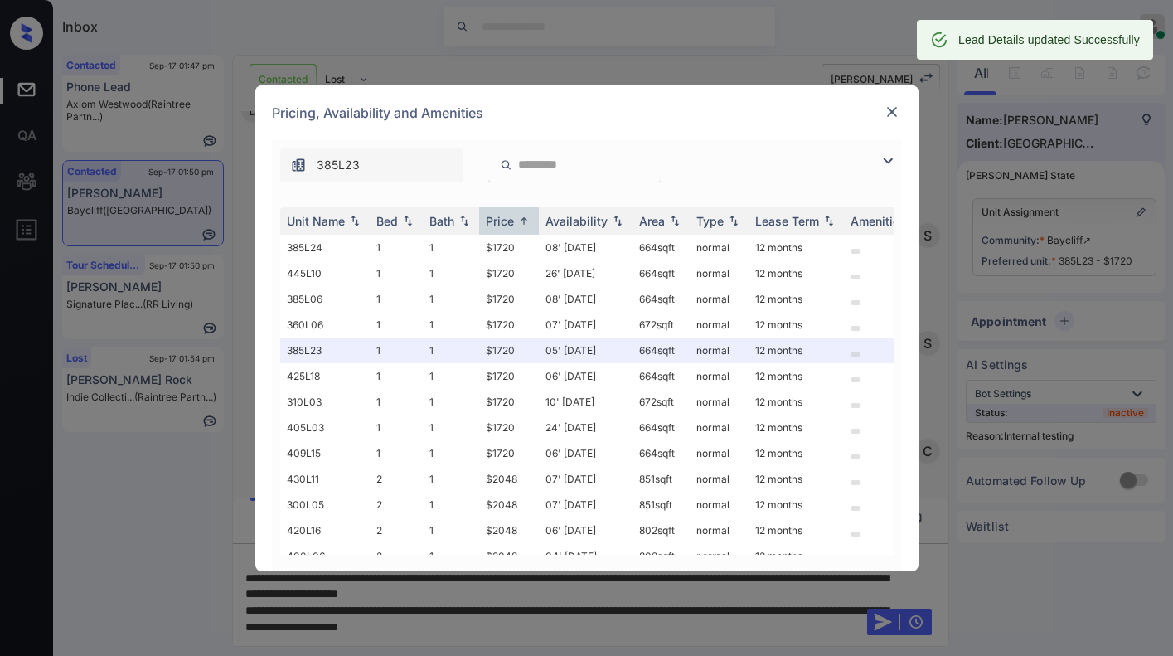
click at [905, 105] on div "Pricing, Availability and Amenities" at bounding box center [586, 112] width 663 height 55
click at [891, 109] on img at bounding box center [892, 112] width 17 height 17
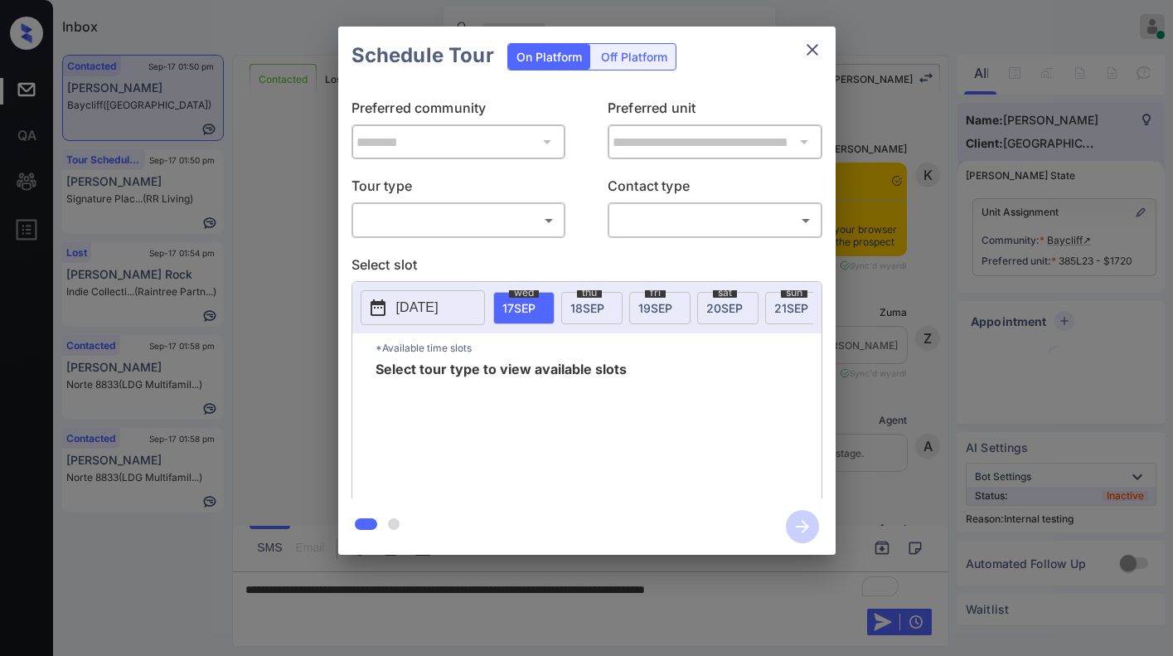
scroll to position [1394, 0]
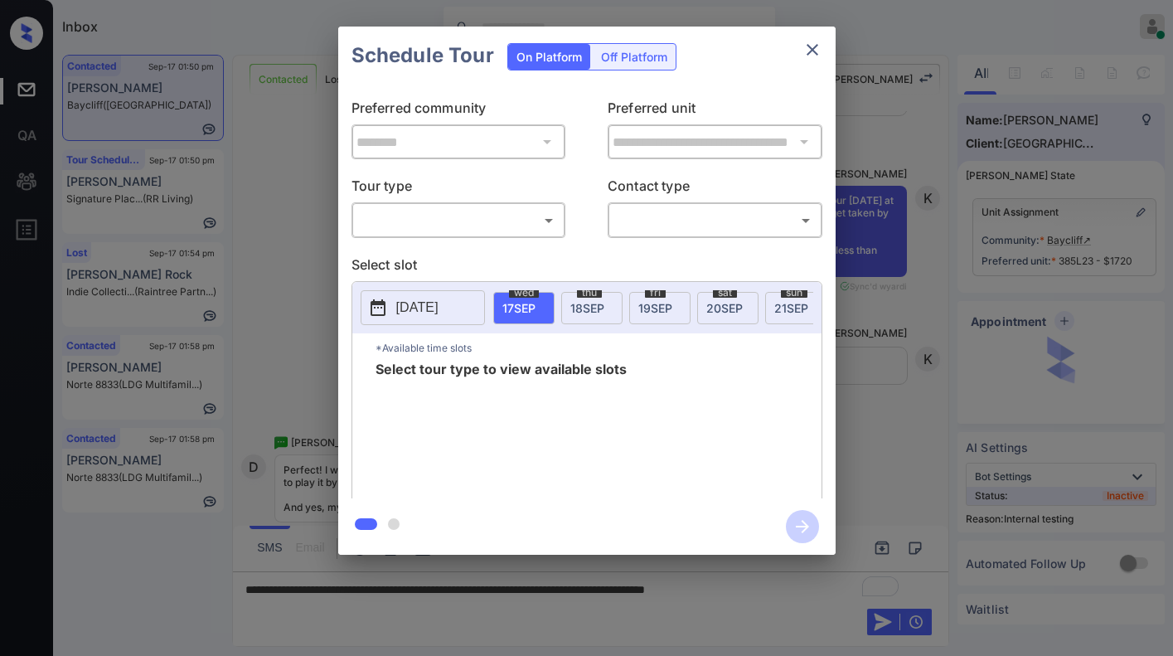
click at [541, 226] on body "Inbox Caroline Dacanay Online Set yourself offline Set yourself on break Profil…" at bounding box center [586, 328] width 1173 height 656
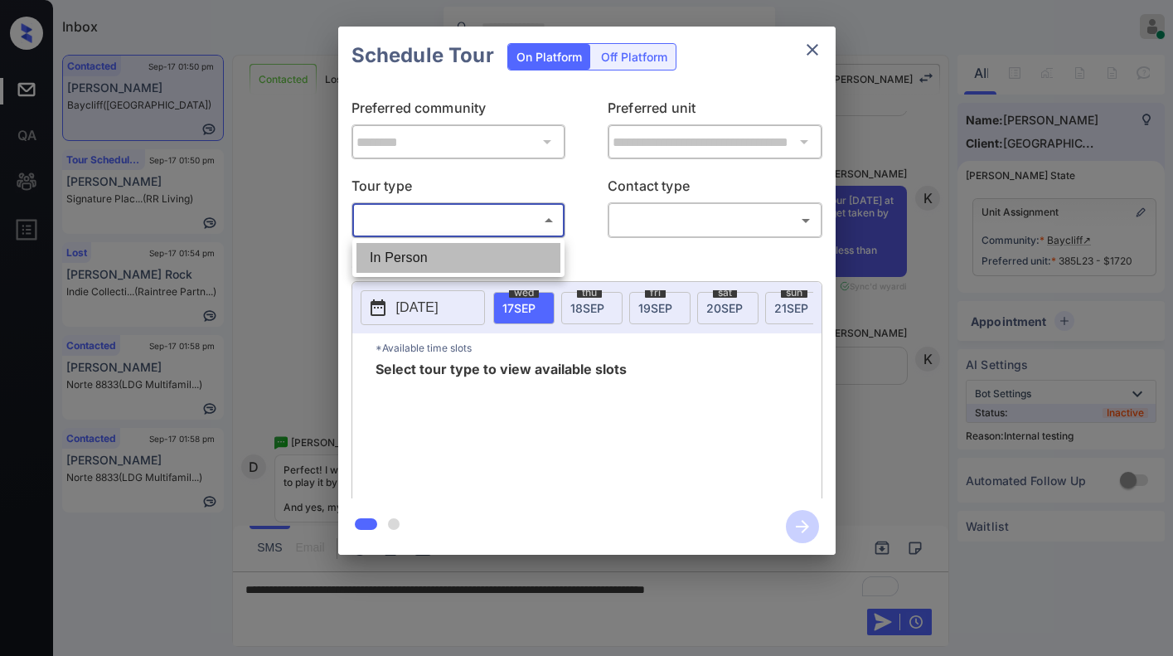
click at [532, 245] on li "In Person" at bounding box center [459, 258] width 204 height 30
type input "********"
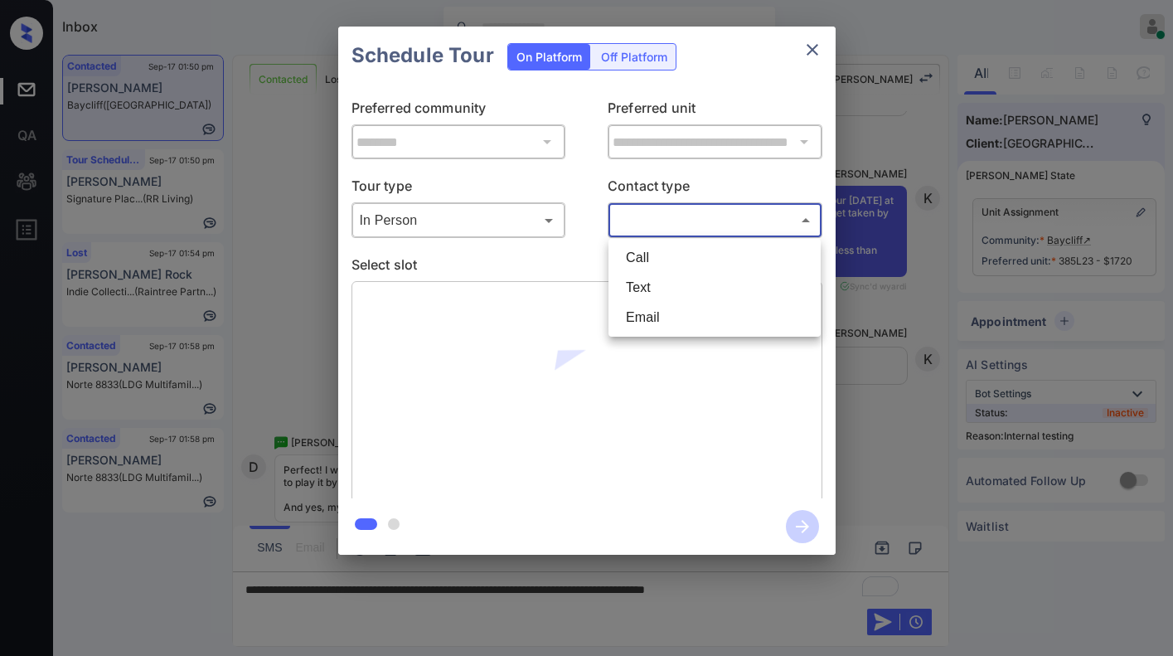
click at [662, 213] on body "Inbox Caroline Dacanay Online Set yourself offline Set yourself on break Profil…" at bounding box center [586, 328] width 1173 height 656
click at [673, 279] on li "Text" at bounding box center [715, 288] width 204 height 30
type input "****"
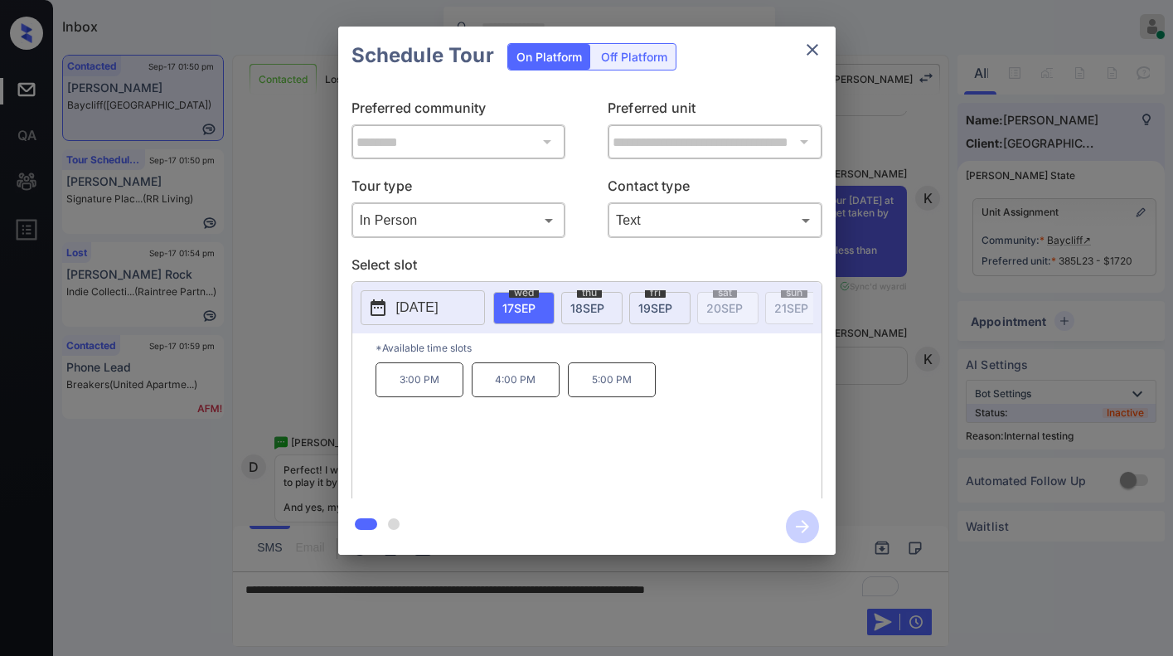
click at [798, 614] on div at bounding box center [586, 328] width 1173 height 656
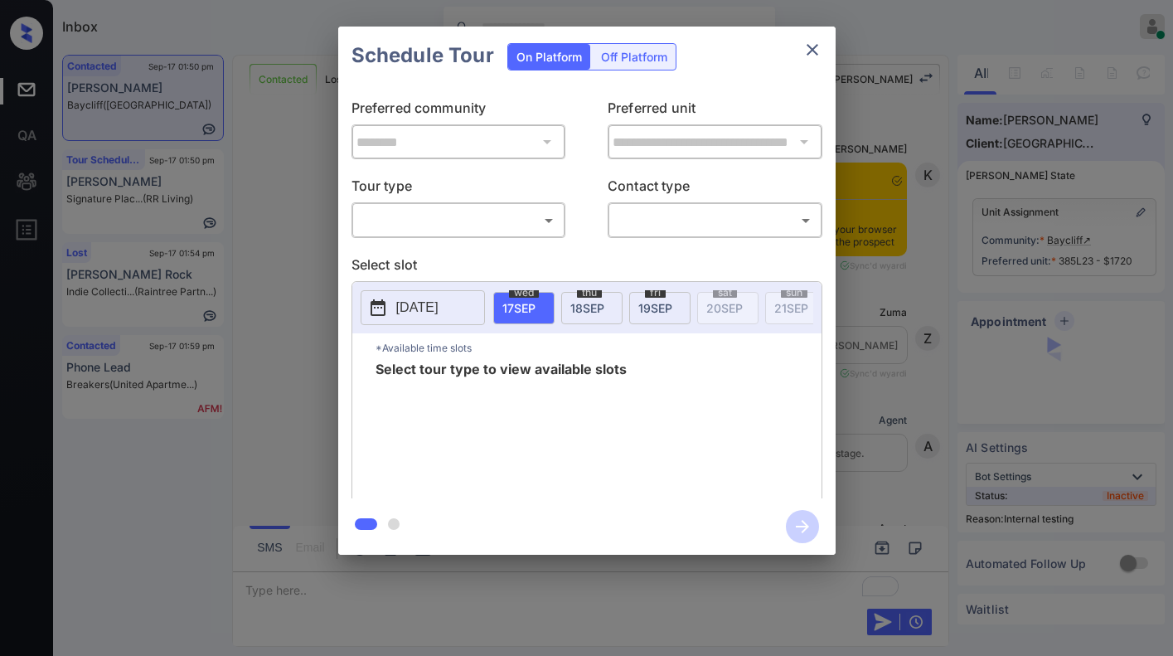
scroll to position [2850, 0]
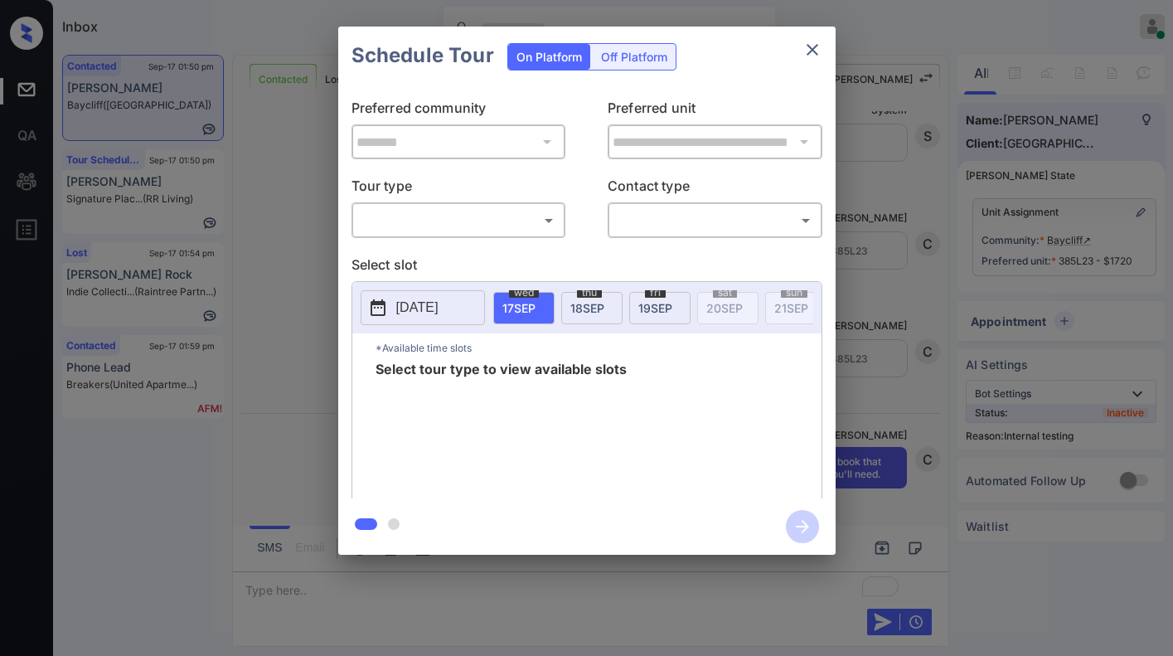
click at [500, 239] on div "**********" at bounding box center [586, 292] width 497 height 414
click at [504, 220] on body "Inbox [PERSON_NAME] Online Set yourself offline Set yourself on break Profile S…" at bounding box center [586, 328] width 1173 height 656
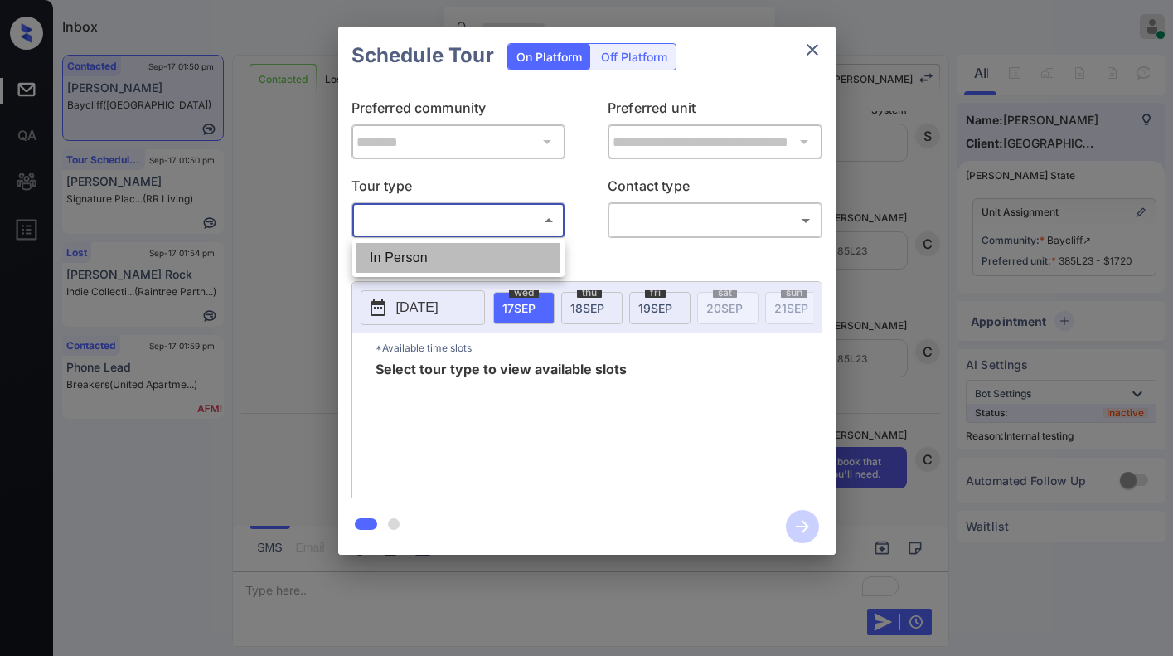
click at [488, 260] on li "In Person" at bounding box center [459, 258] width 204 height 30
type input "********"
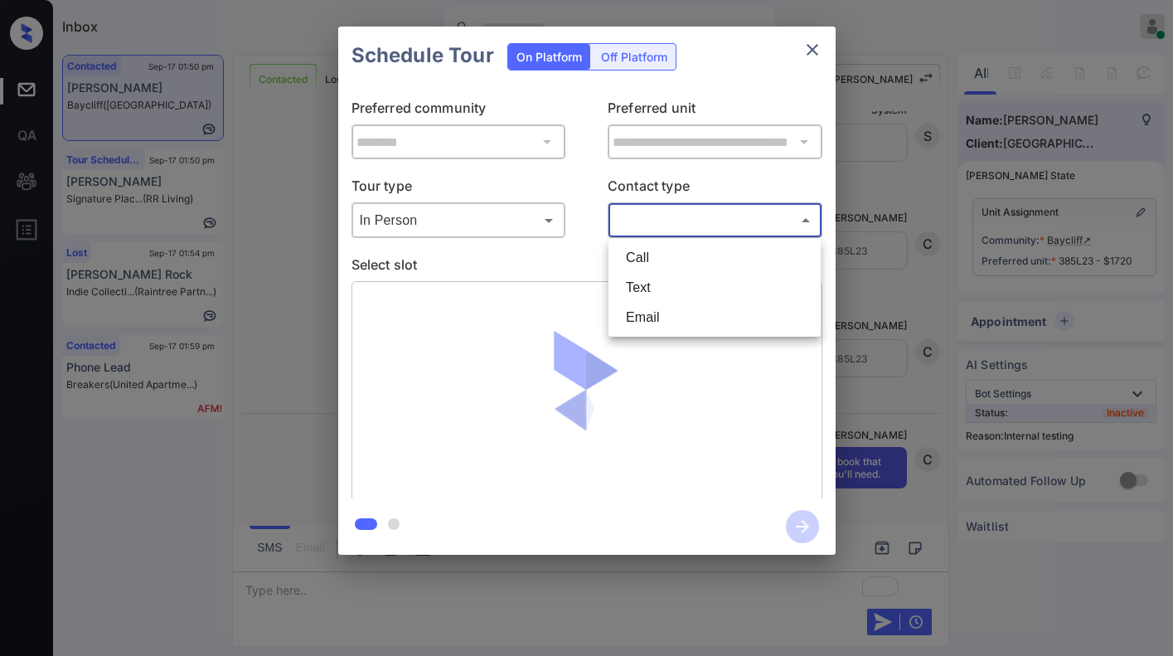
click at [663, 218] on body "Inbox [PERSON_NAME] Online Set yourself offline Set yourself on break Profile S…" at bounding box center [586, 328] width 1173 height 656
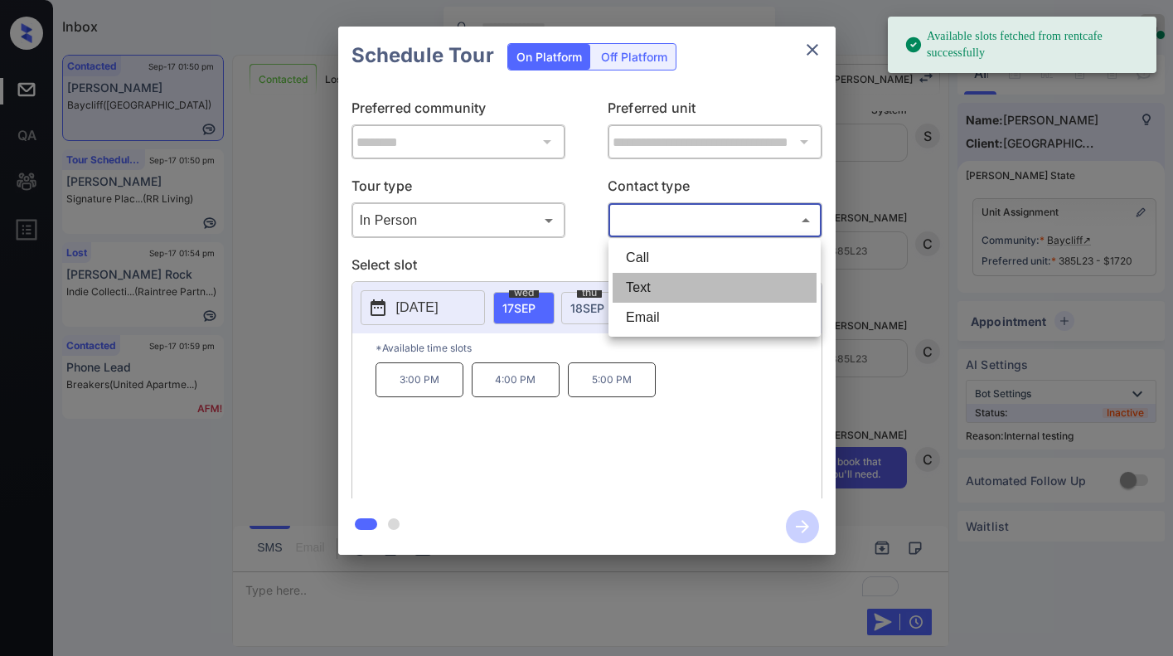
click at [667, 290] on li "Text" at bounding box center [715, 288] width 204 height 30
type input "****"
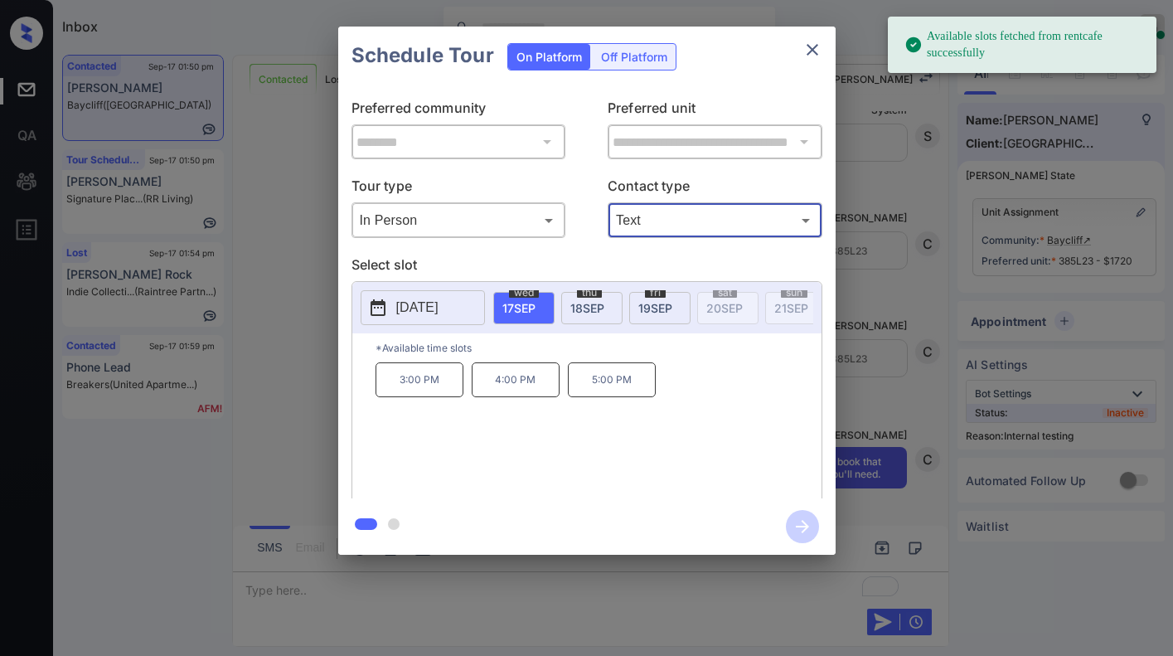
click at [883, 313] on div "**********" at bounding box center [586, 290] width 1173 height 581
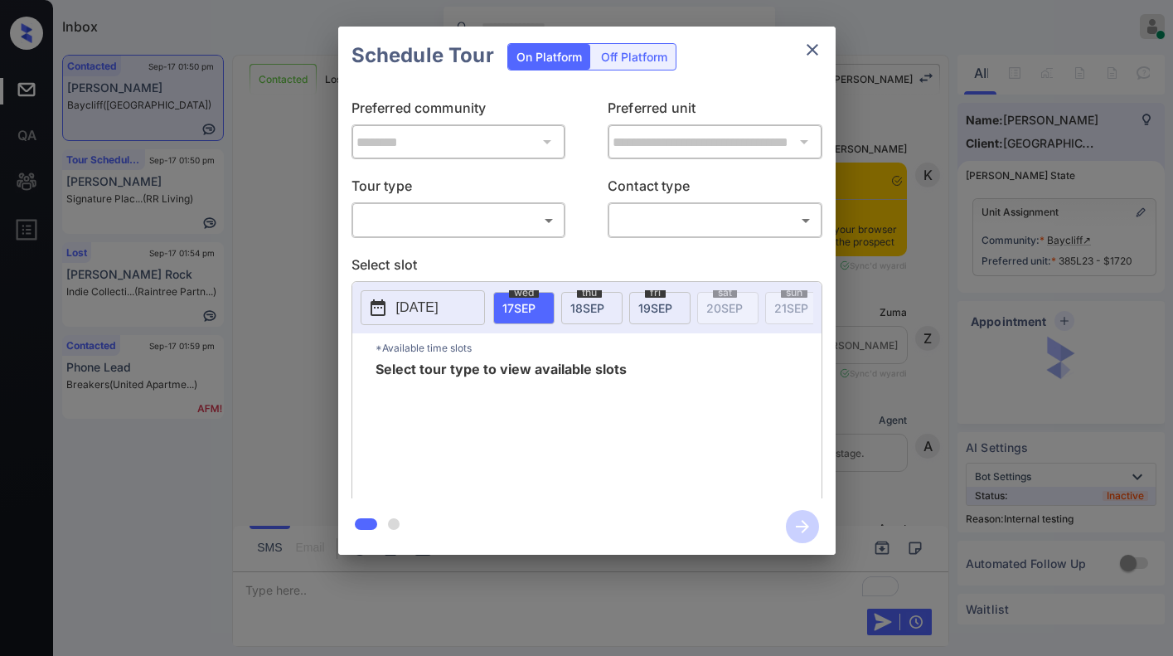
scroll to position [778, 0]
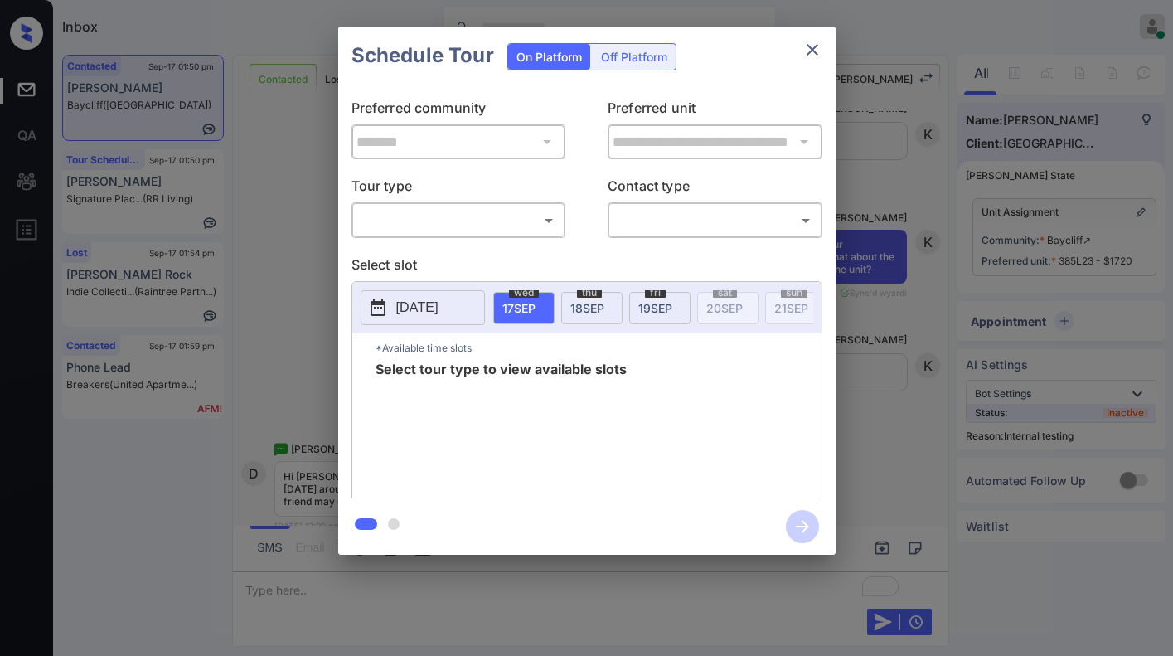
click at [518, 230] on body "Inbox Caroline Dacanay Online Set yourself offline Set yourself on break Profil…" at bounding box center [586, 328] width 1173 height 656
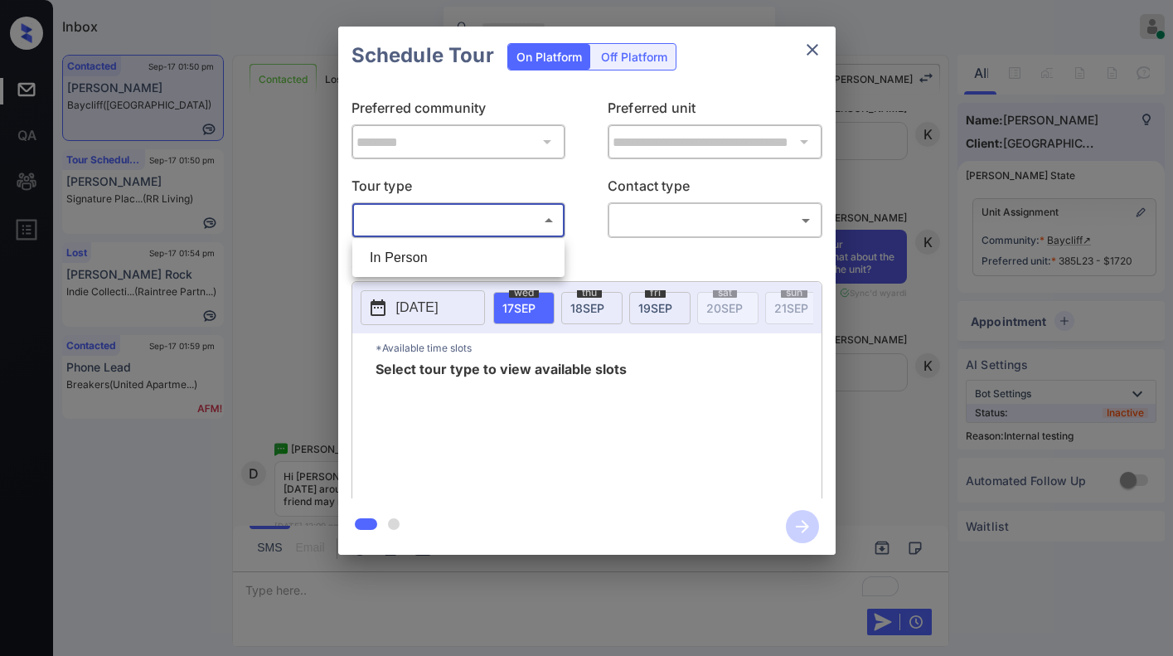
click at [508, 258] on li "In Person" at bounding box center [459, 258] width 204 height 30
type input "********"
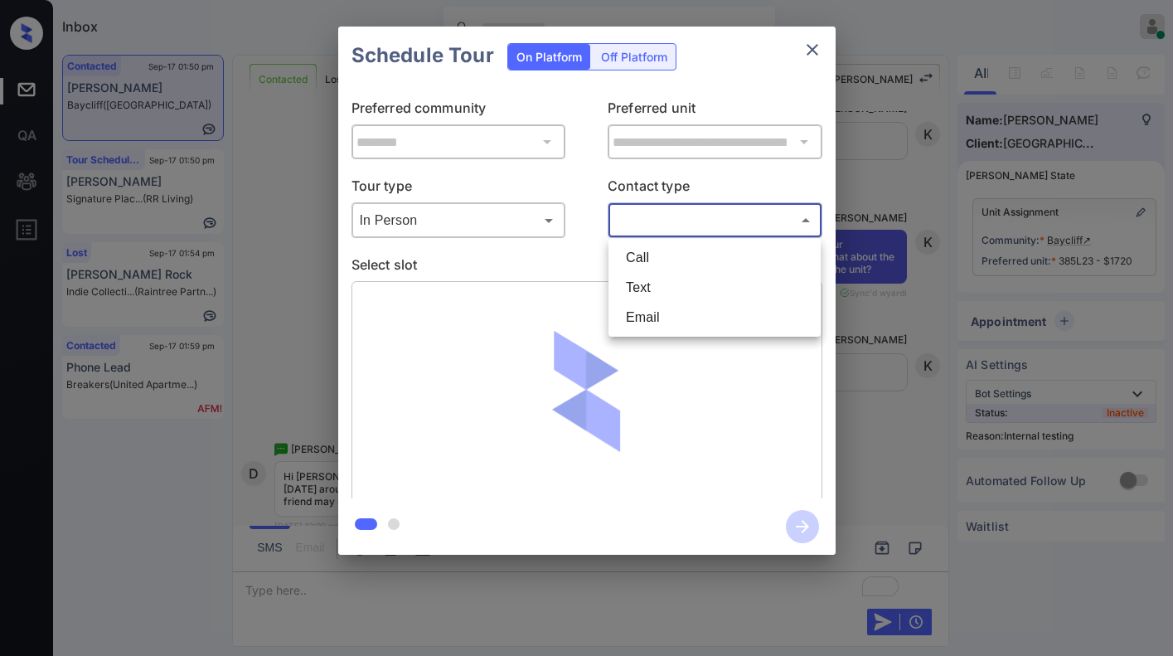
click at [652, 230] on body "Inbox Caroline Dacanay Online Set yourself offline Set yourself on break Profil…" at bounding box center [586, 328] width 1173 height 656
drag, startPoint x: 655, startPoint y: 264, endPoint x: 659, endPoint y: 279, distance: 15.5
click at [659, 279] on ul "Call Text Email" at bounding box center [715, 288] width 212 height 98
click at [659, 279] on li "Text" at bounding box center [715, 288] width 204 height 30
type input "****"
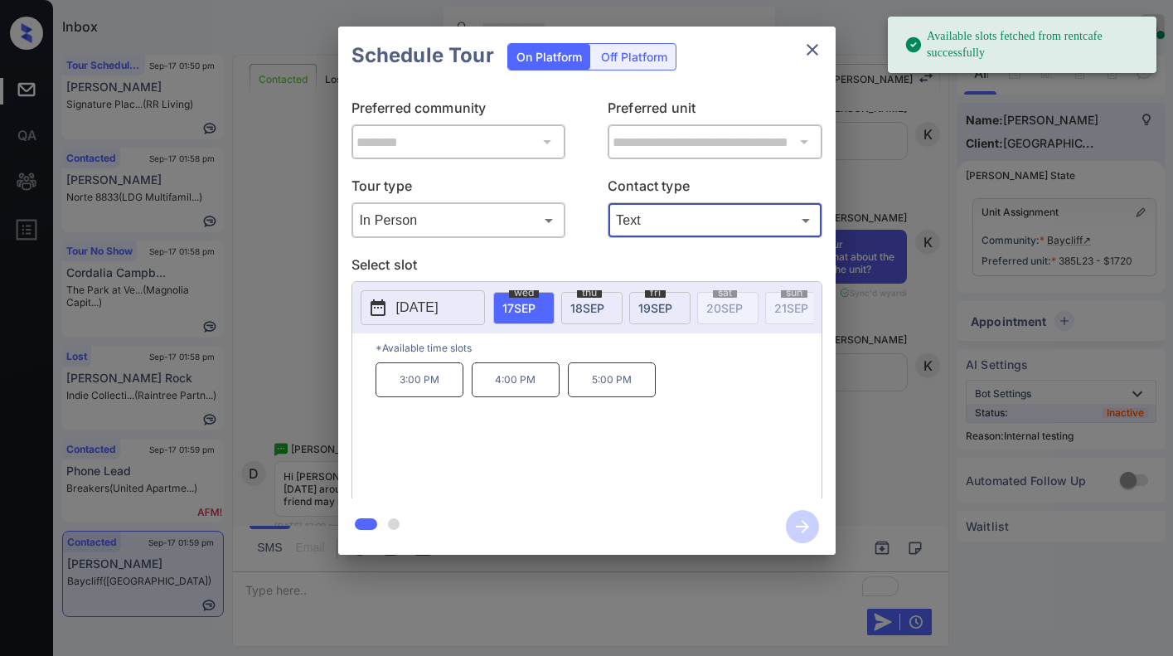
click at [429, 397] on p "3:00 PM" at bounding box center [420, 379] width 88 height 35
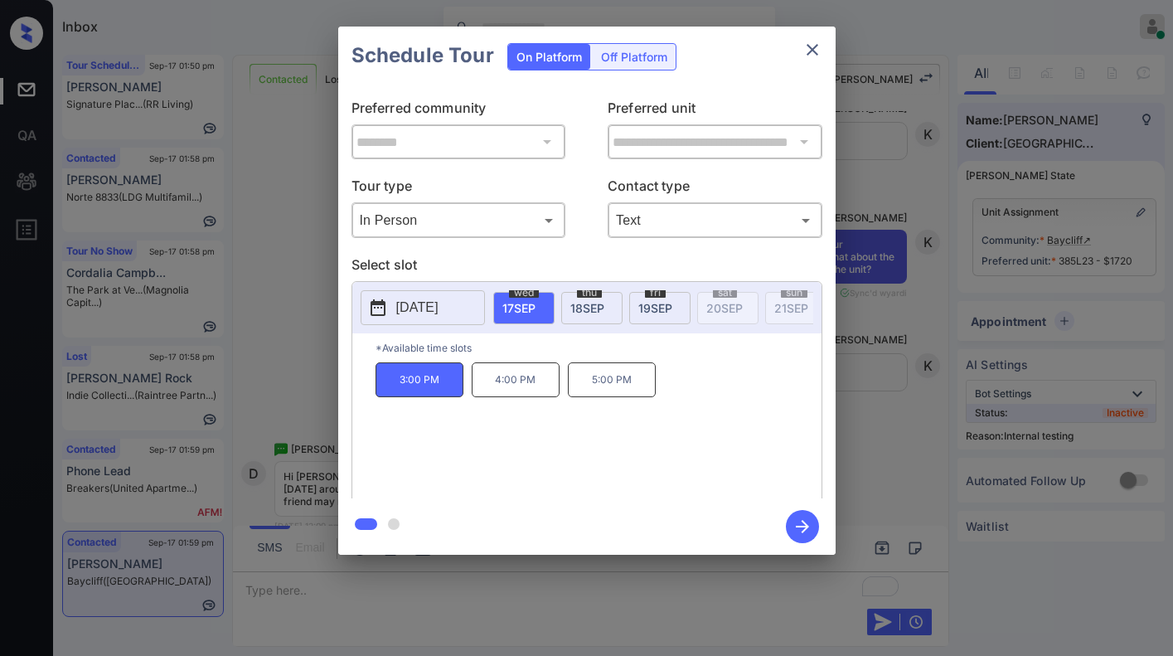
click at [798, 525] on icon "button" at bounding box center [802, 526] width 33 height 33
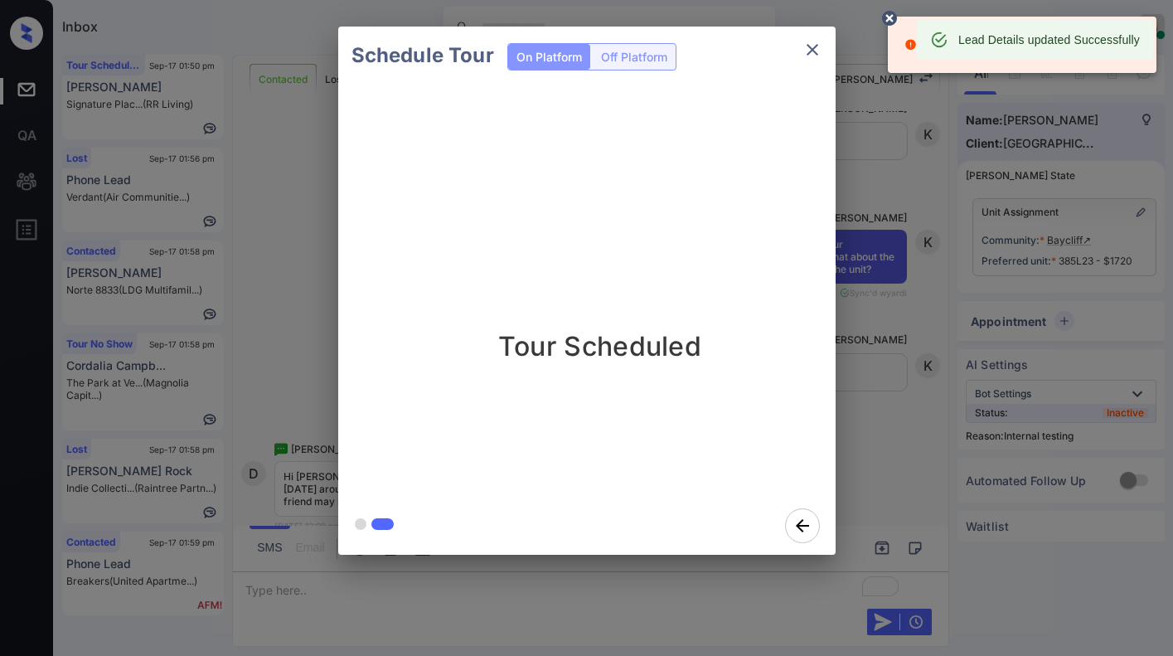
click at [972, 38] on div "Lead Details updated Successfully" at bounding box center [1049, 40] width 182 height 30
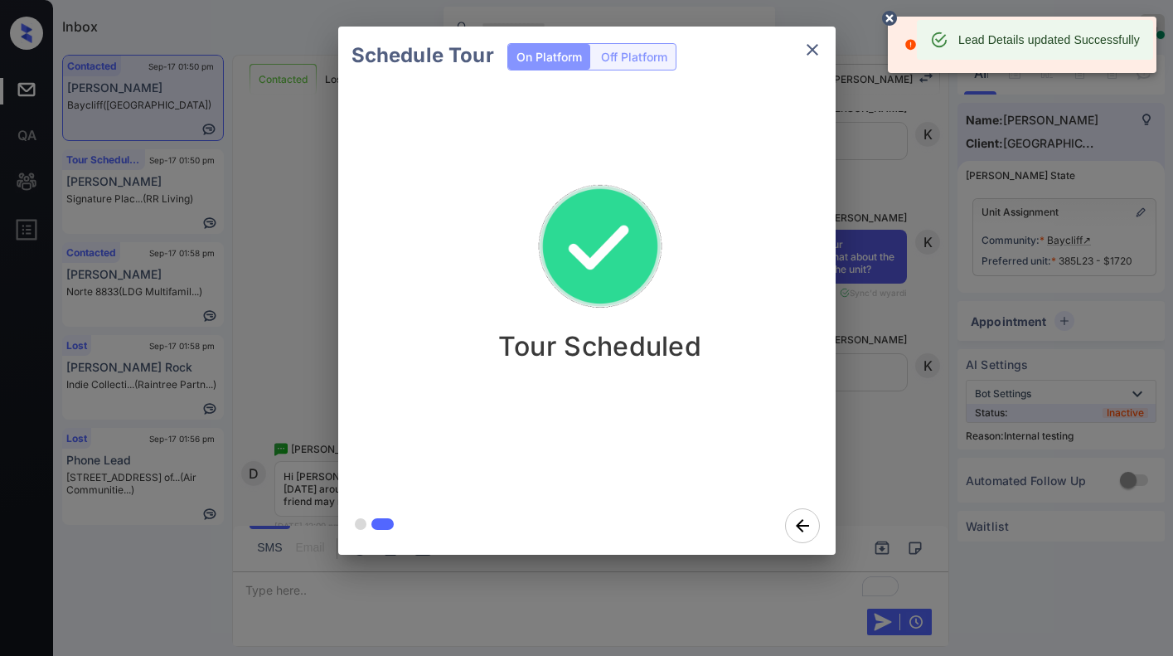
click at [885, 56] on div "Schedule Tour On Platform Off Platform Tour Scheduled" at bounding box center [586, 290] width 1173 height 581
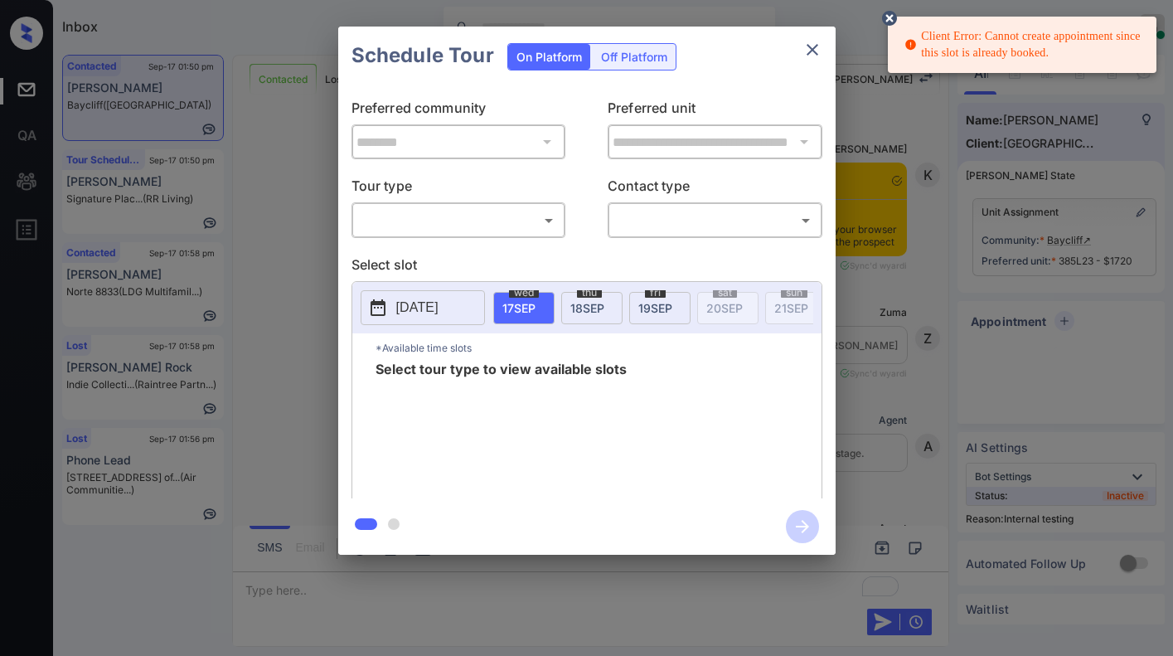
scroll to position [778, 0]
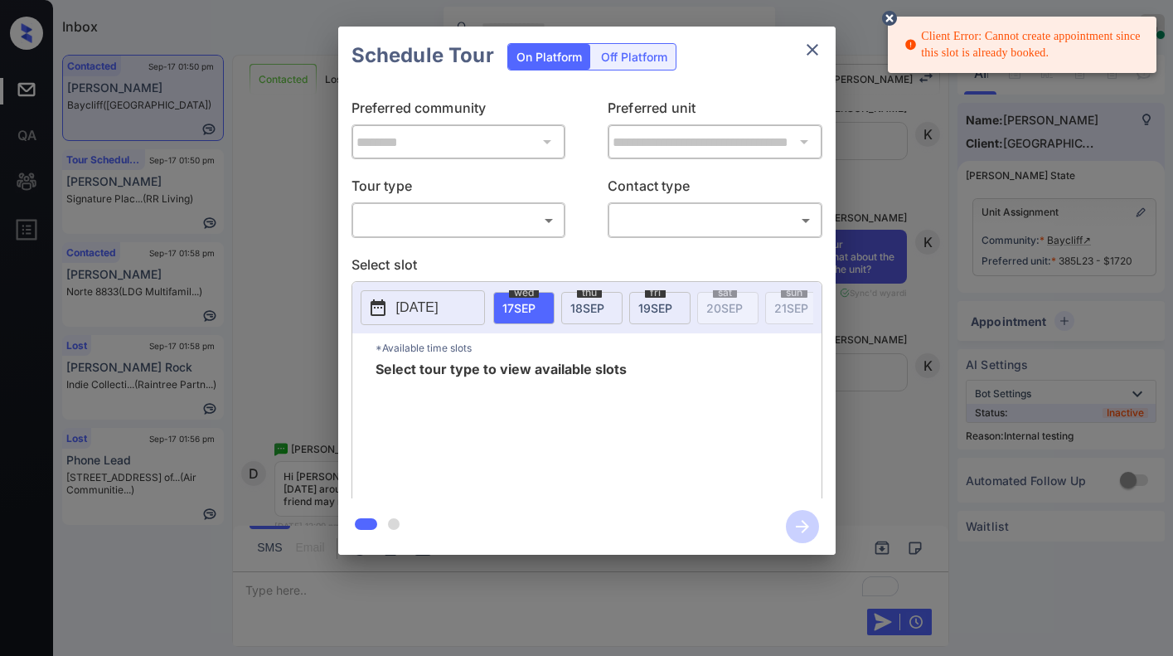
click at [526, 230] on body "Client Error: Cannot create appointment since this slot is already booked. Inbo…" at bounding box center [586, 328] width 1173 height 656
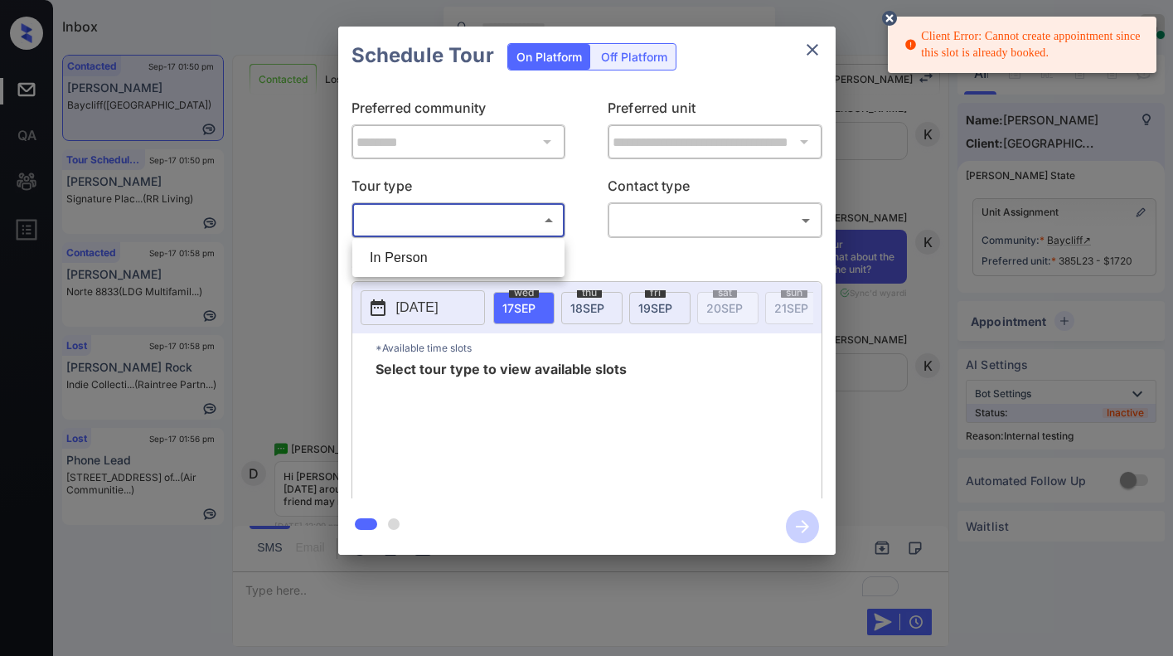
click at [523, 255] on li "In Person" at bounding box center [459, 258] width 204 height 30
type input "********"
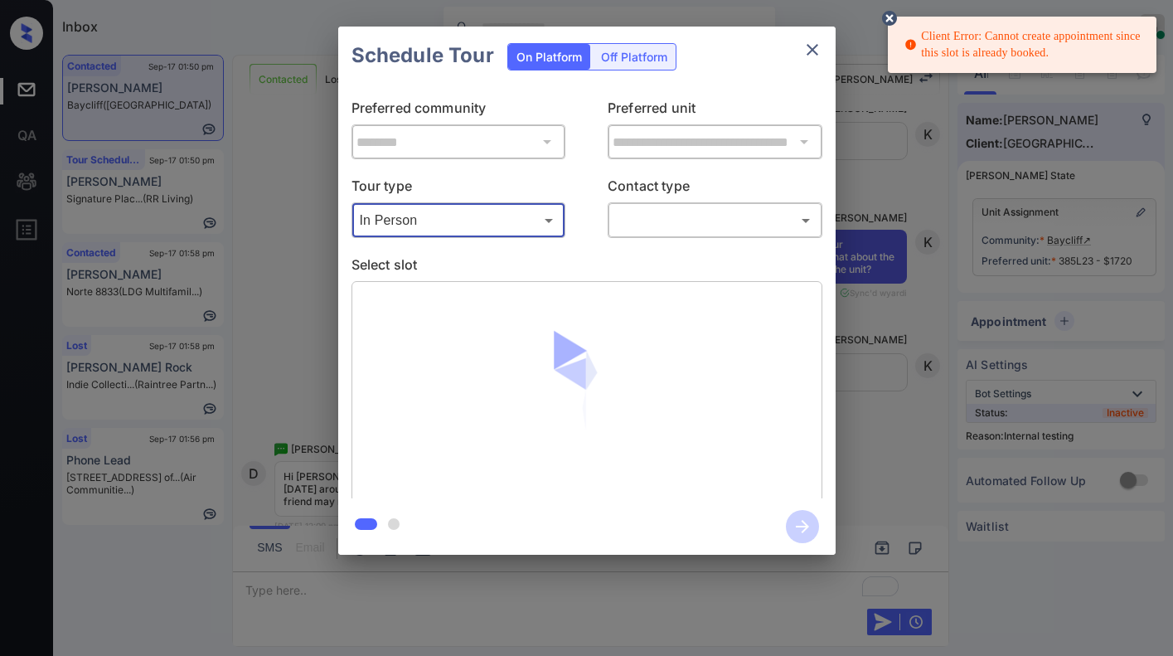
click at [647, 222] on body "Client Error: Cannot create appointment since this slot is already booked. Inbo…" at bounding box center [586, 328] width 1173 height 656
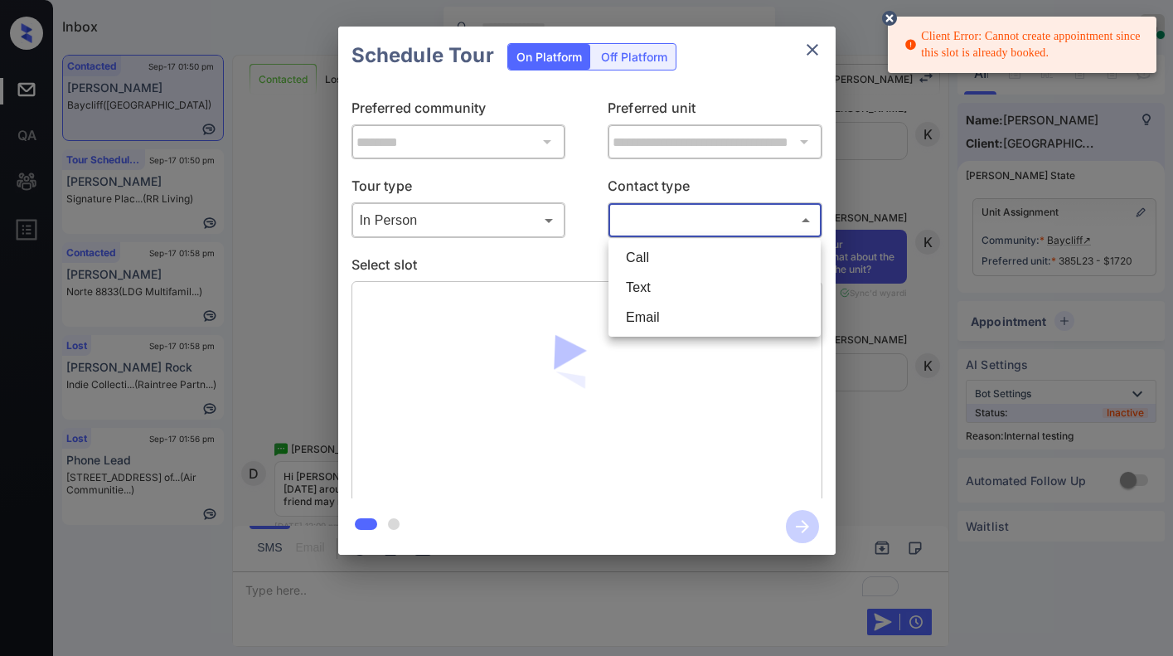
click at [677, 299] on li "Text" at bounding box center [715, 288] width 204 height 30
type input "****"
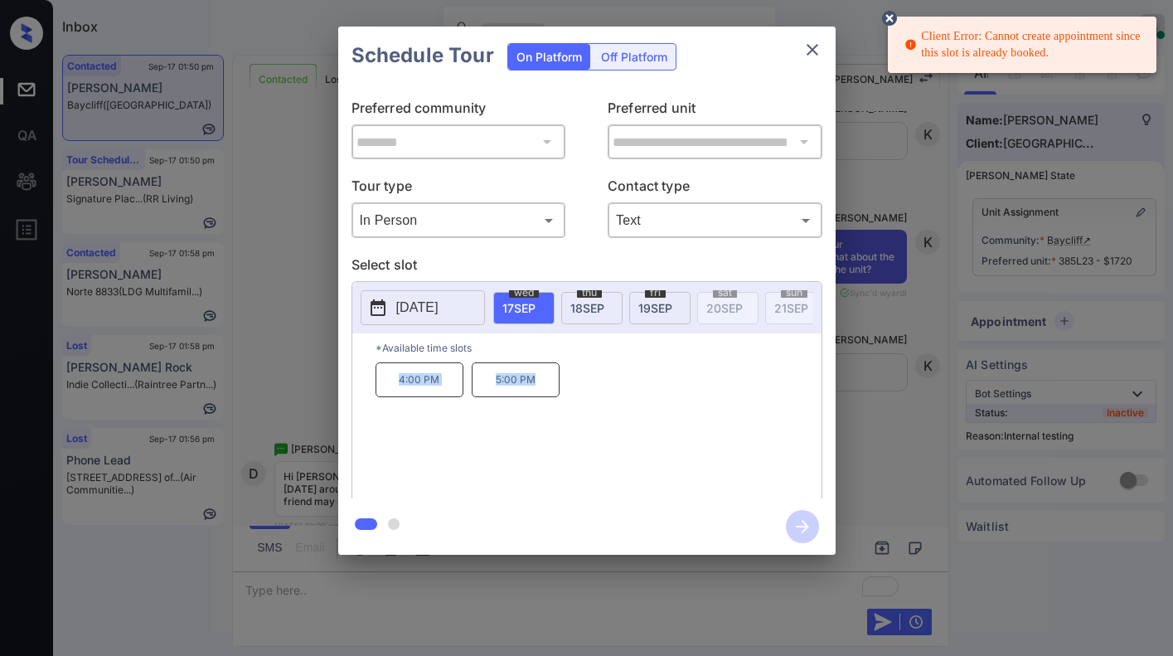
drag, startPoint x: 384, startPoint y: 376, endPoint x: 558, endPoint y: 387, distance: 174.5
click at [558, 387] on div "4:00 PM 5:00 PM" at bounding box center [599, 428] width 446 height 133
copy div "4:00 PM 5:00 PM"
click at [920, 400] on div "**********" at bounding box center [586, 290] width 1173 height 581
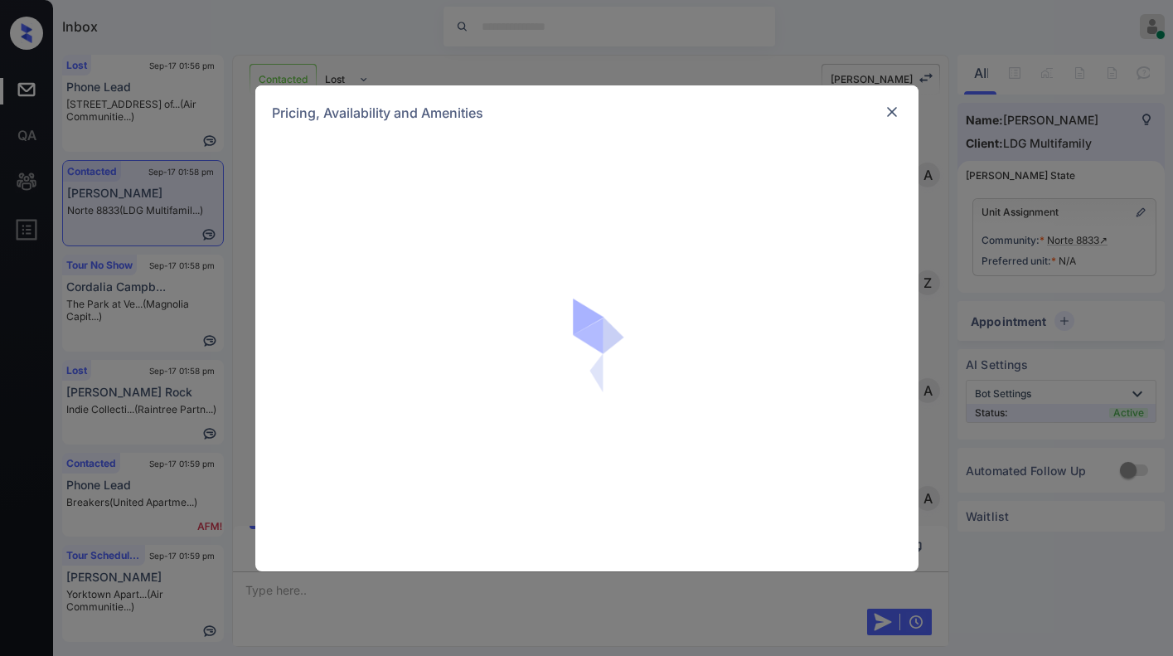
scroll to position [4774, 0]
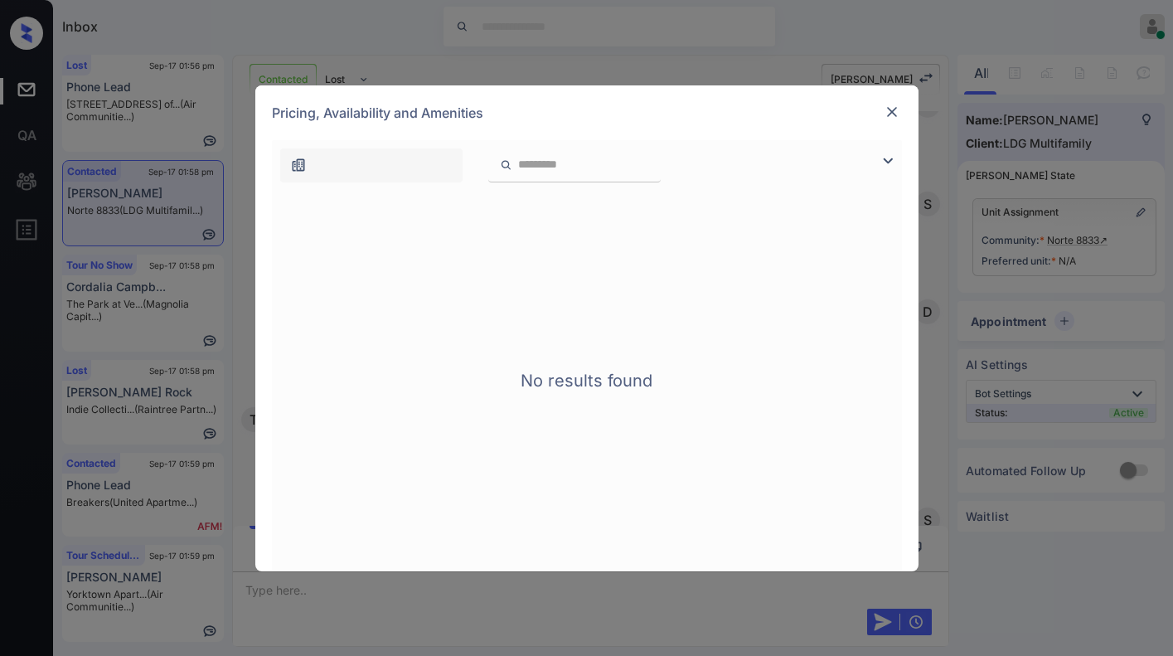
click at [582, 170] on input "search" at bounding box center [585, 165] width 136 height 14
click at [902, 118] on div "Pricing, Availability and Amenities" at bounding box center [586, 112] width 663 height 55
click at [893, 118] on img at bounding box center [892, 112] width 17 height 17
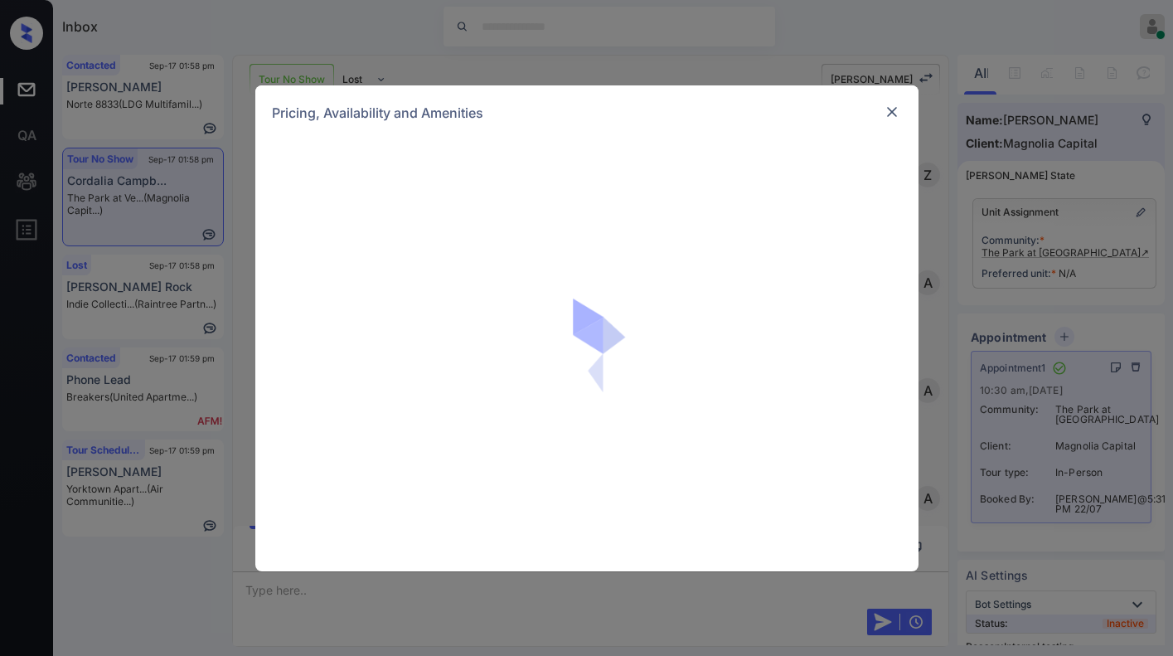
scroll to position [9866, 0]
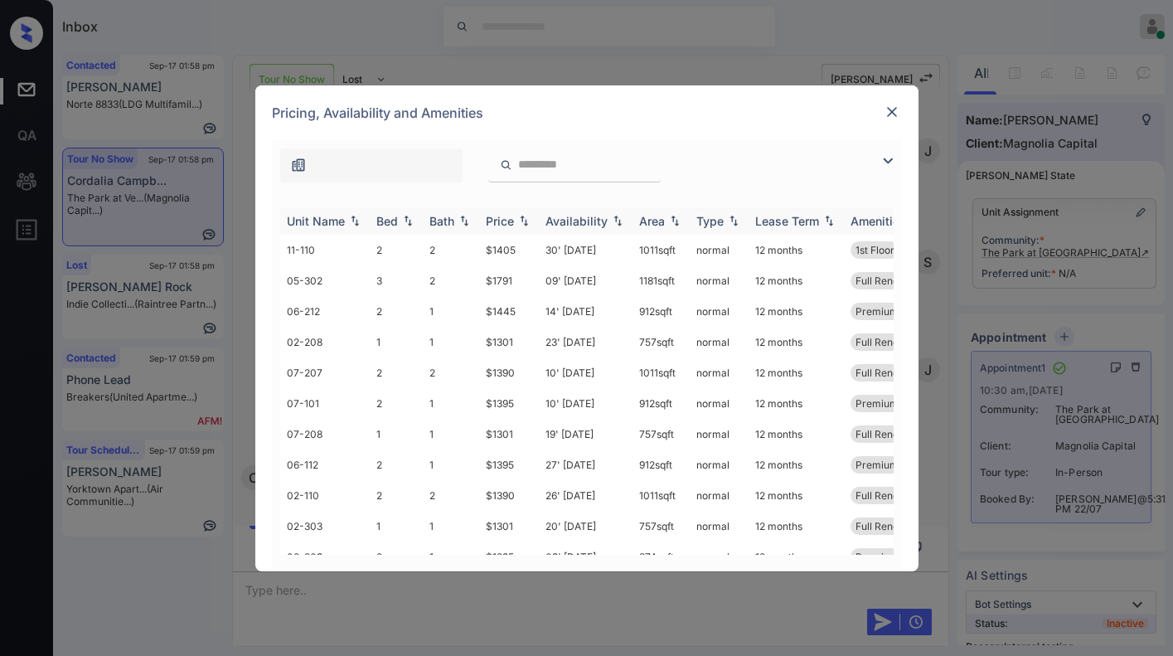
click at [526, 224] on img at bounding box center [524, 221] width 17 height 12
click at [526, 225] on img at bounding box center [524, 221] width 17 height 12
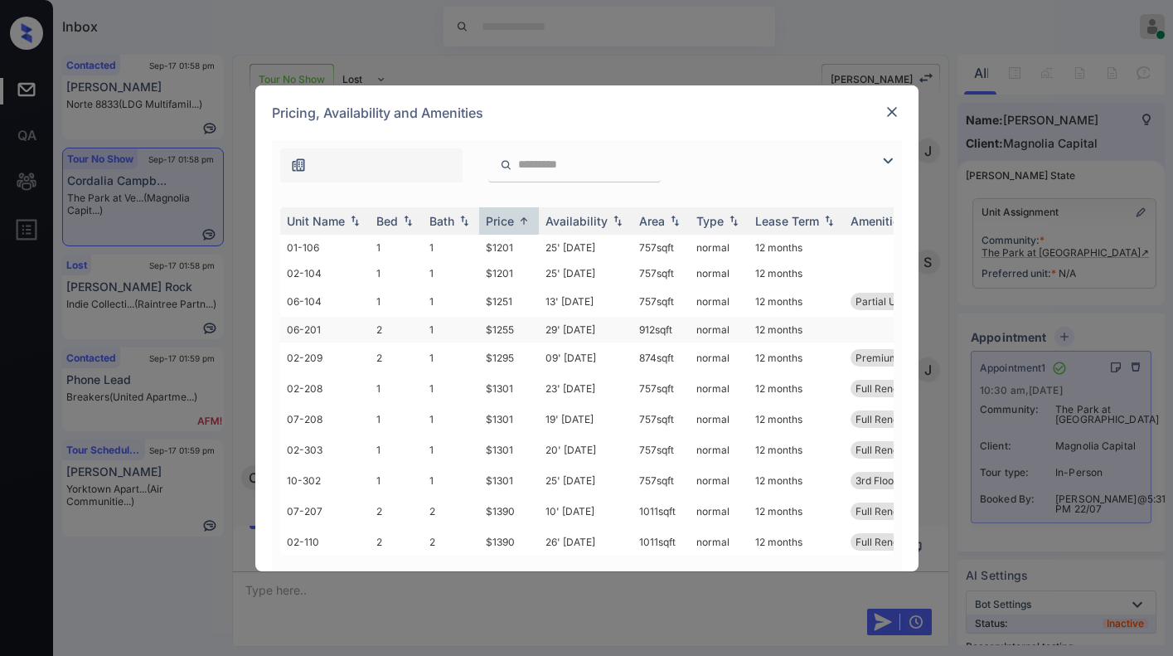
click at [517, 333] on td "$1255" at bounding box center [509, 330] width 60 height 26
drag, startPoint x: 520, startPoint y: 317, endPoint x: 478, endPoint y: 320, distance: 41.6
click at [479, 320] on td "$1255" at bounding box center [509, 330] width 60 height 26
copy td "$1255"
click at [502, 323] on td "$1255" at bounding box center [509, 330] width 60 height 26
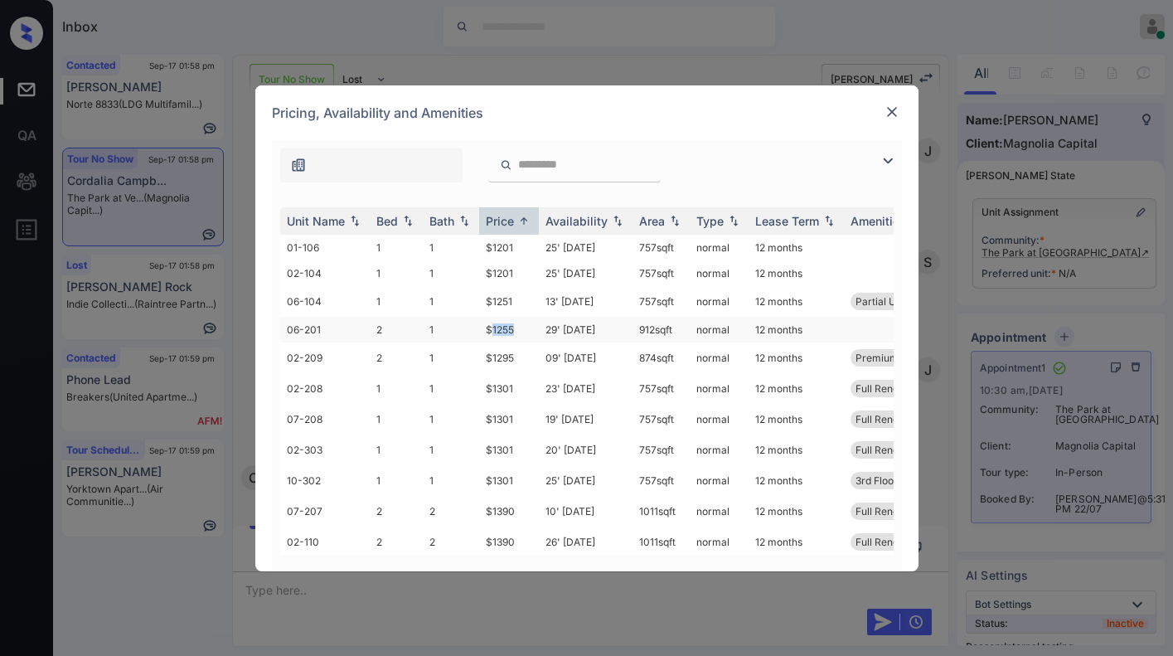
click at [502, 323] on td "$1255" at bounding box center [509, 330] width 60 height 26
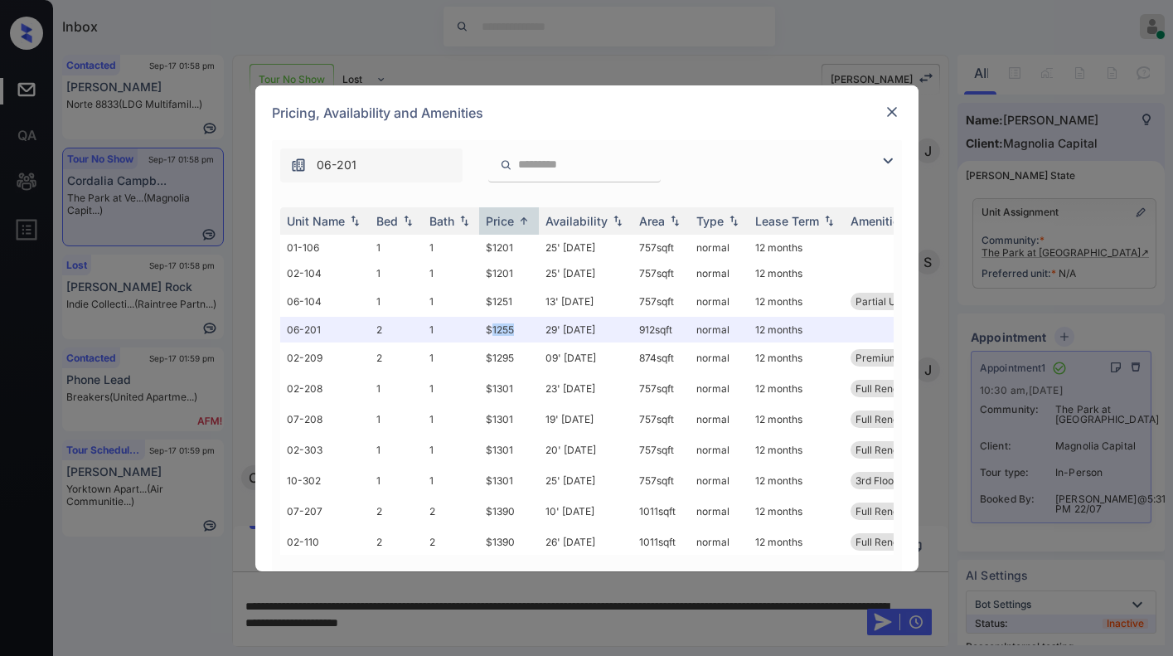
click at [889, 109] on img at bounding box center [892, 112] width 17 height 17
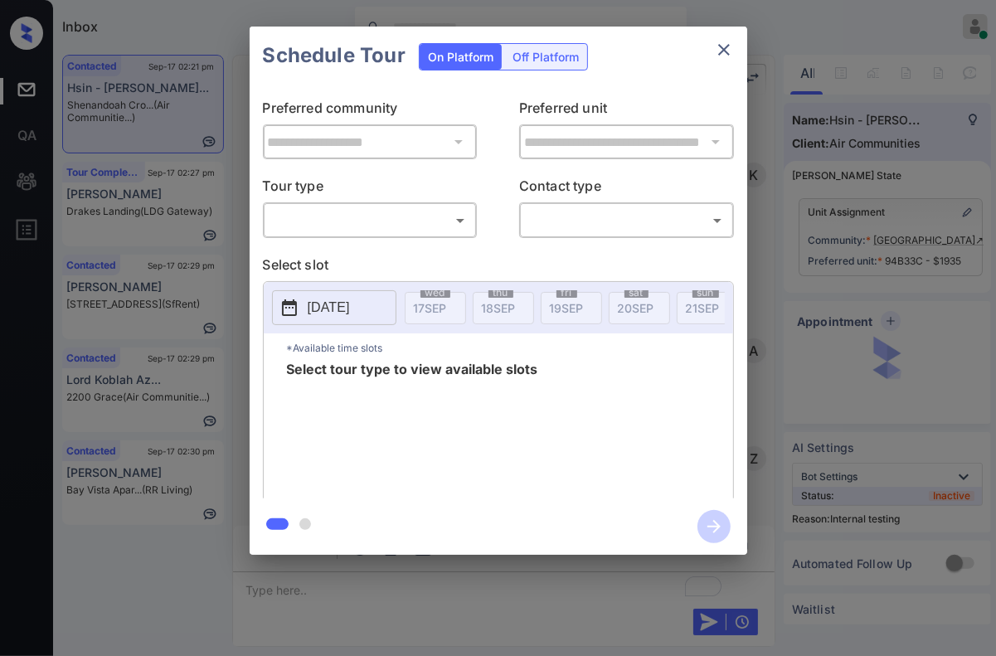
scroll to position [5331, 0]
click at [428, 221] on body "Inbox [PERSON_NAME] Online Set yourself offline Set yourself on break Profile S…" at bounding box center [498, 328] width 996 height 656
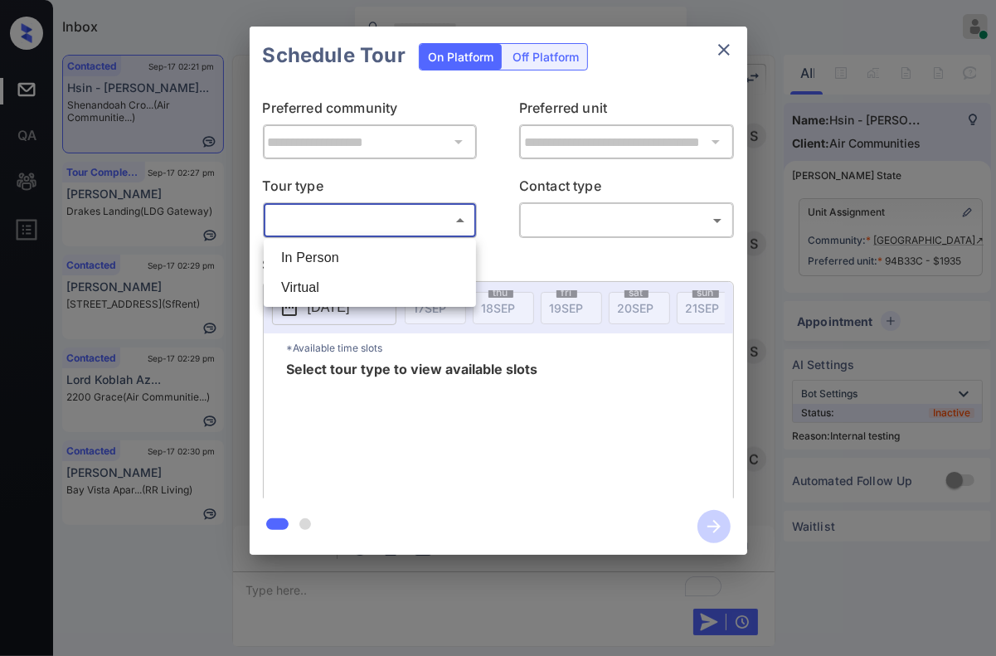
click at [406, 250] on li "In Person" at bounding box center [370, 258] width 204 height 30
type input "********"
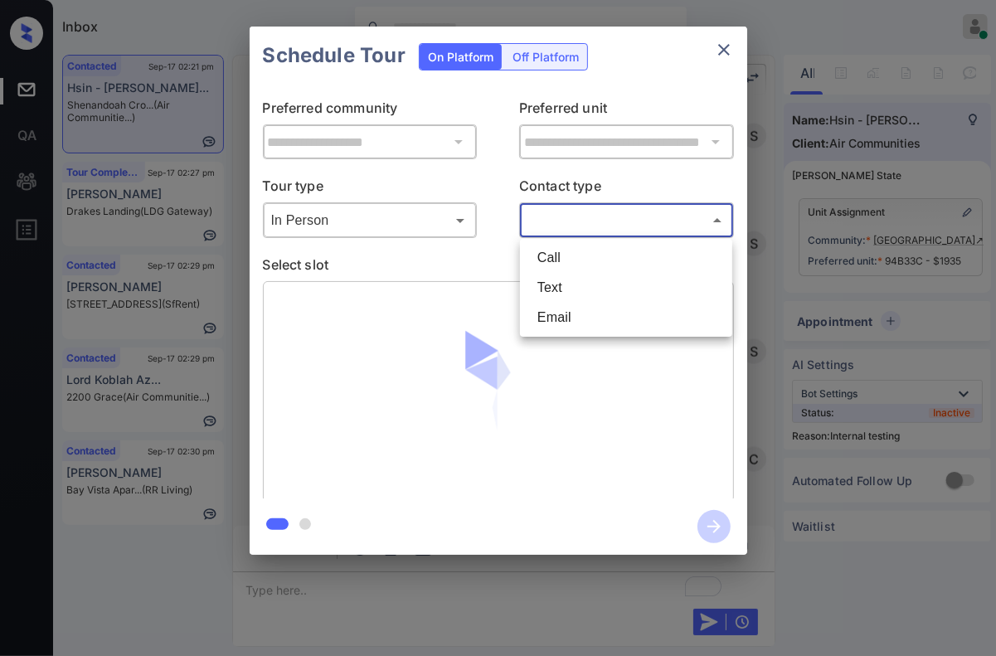
click at [558, 225] on body "Inbox [PERSON_NAME] Online Set yourself offline Set yourself on break Profile S…" at bounding box center [498, 328] width 996 height 656
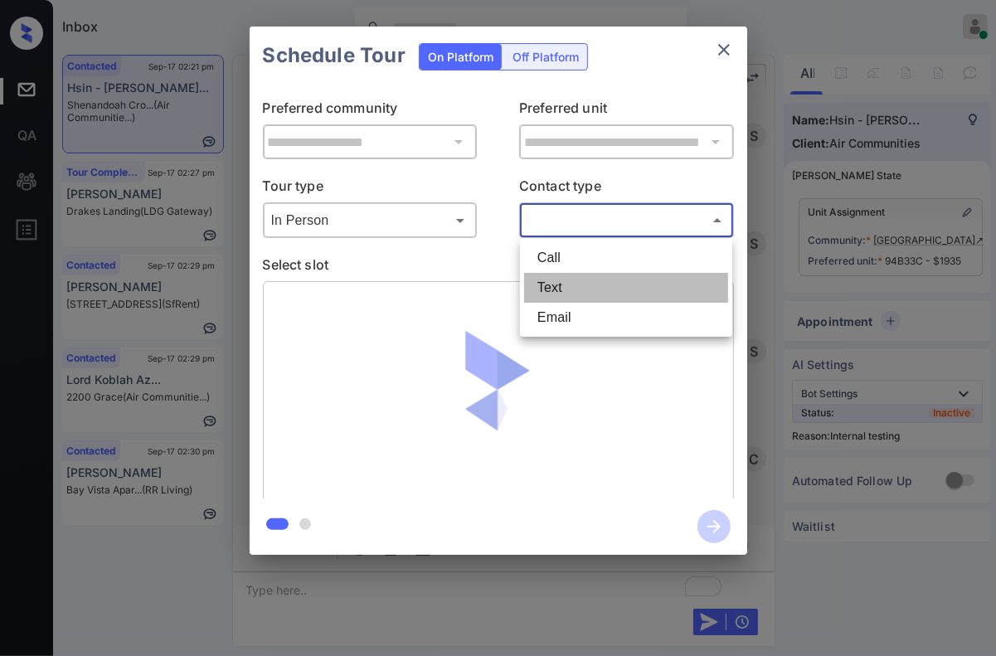
click at [565, 289] on li "Text" at bounding box center [626, 288] width 204 height 30
type input "****"
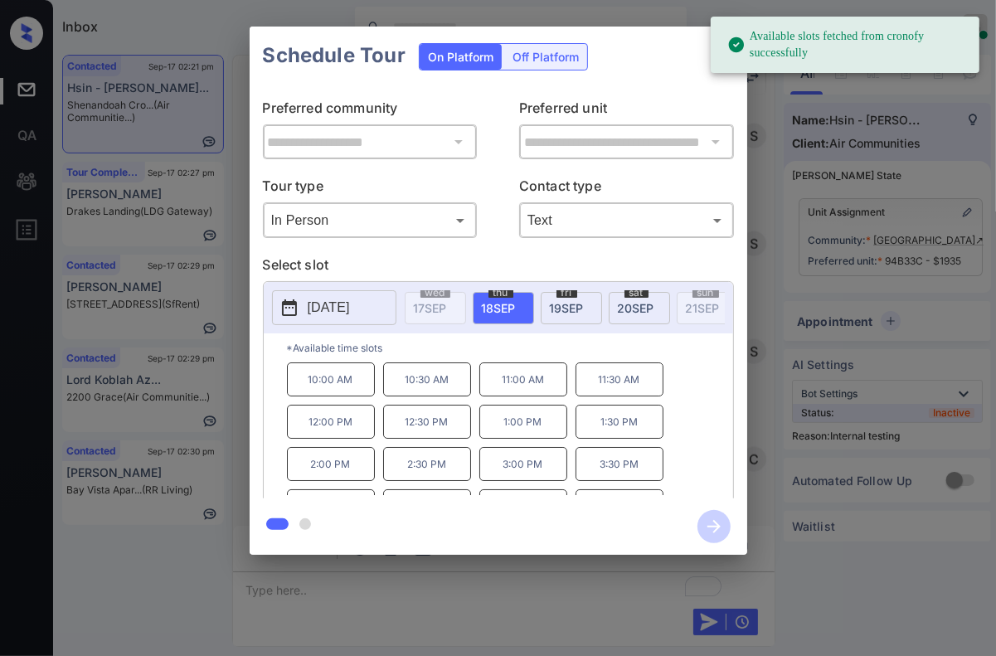
click at [350, 308] on p "[DATE]" at bounding box center [329, 308] width 42 height 20
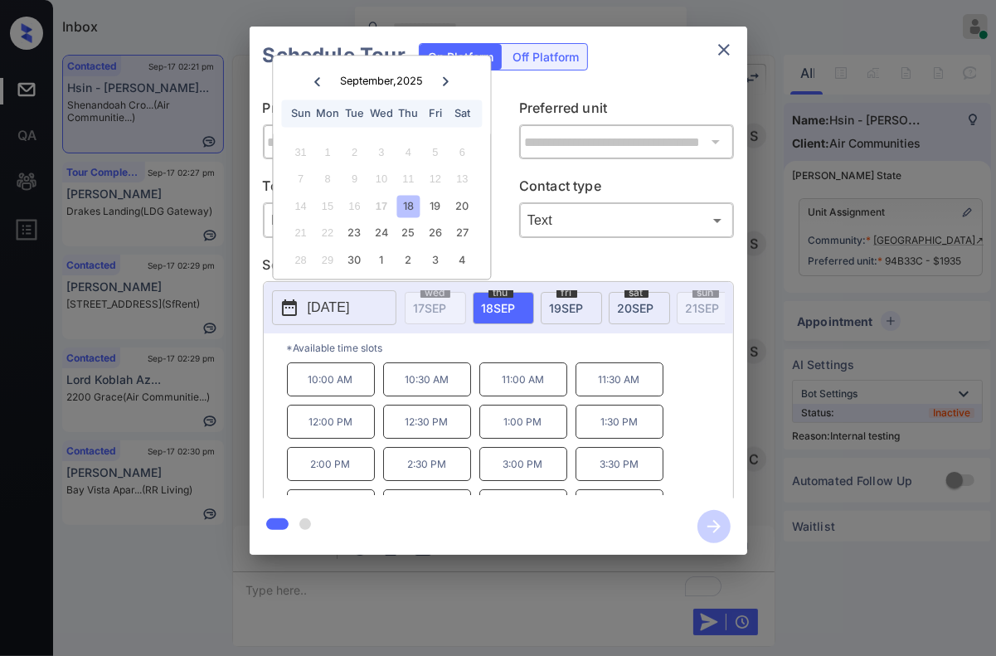
click at [326, 380] on p "10:00 AM" at bounding box center [331, 379] width 88 height 34
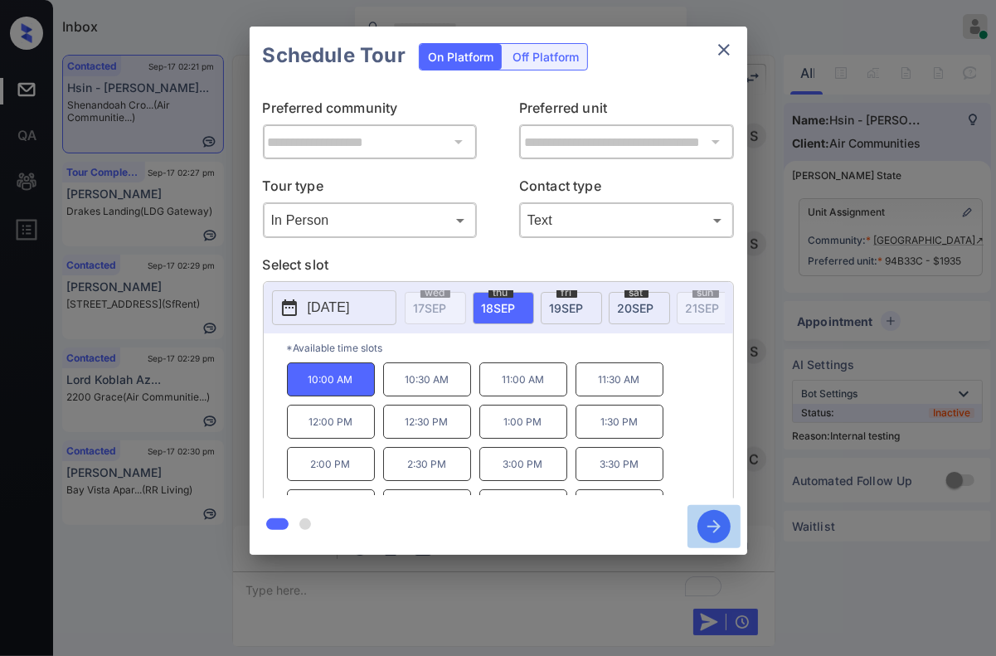
click at [714, 531] on icon "button" at bounding box center [713, 526] width 13 height 13
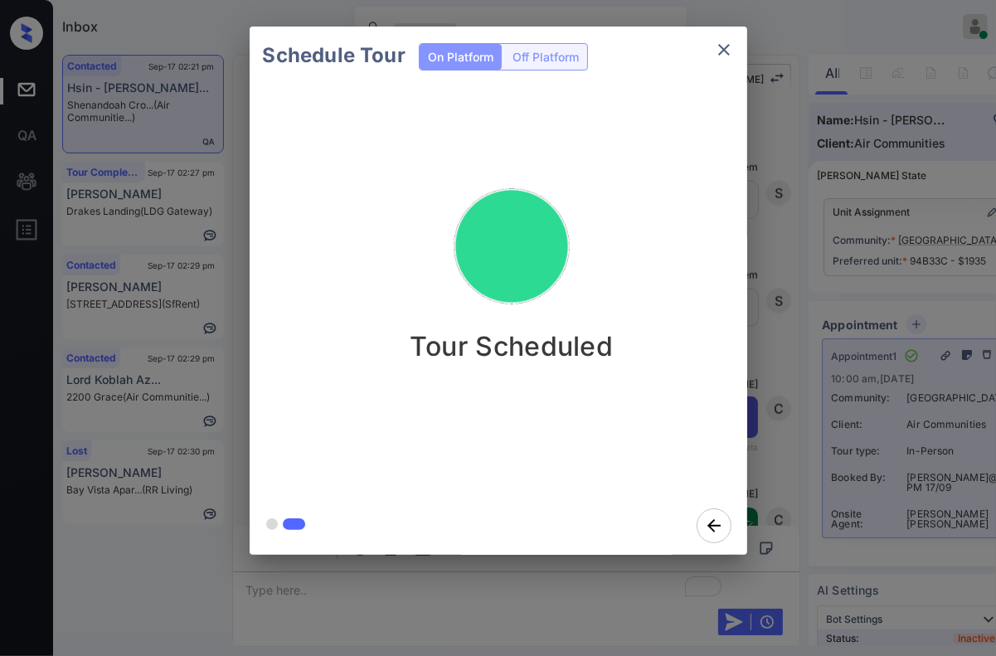
scroll to position [5549, 0]
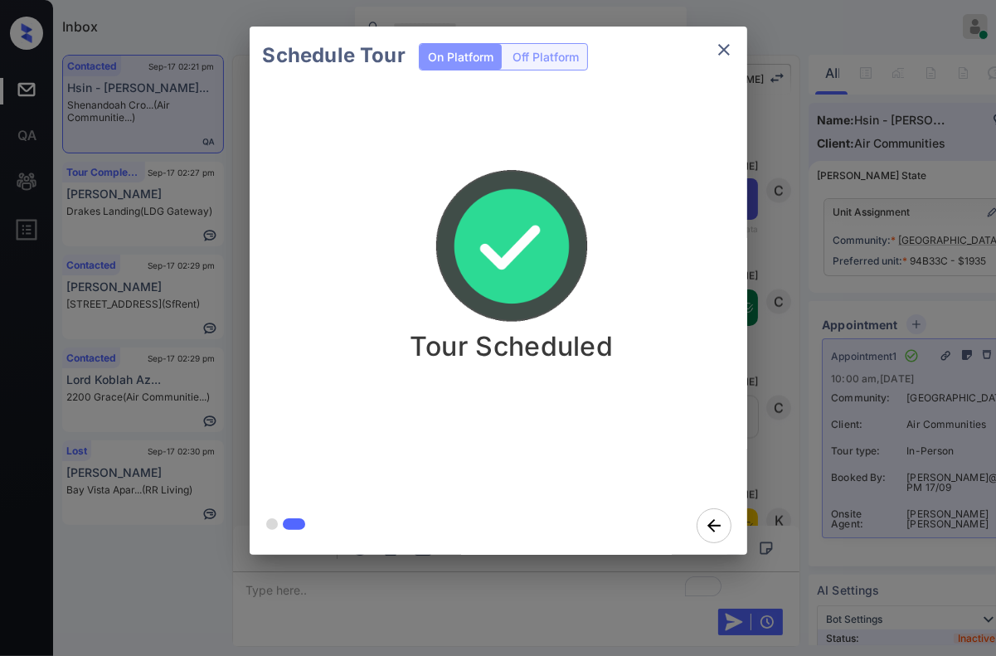
click at [827, 177] on div "Schedule Tour On Platform Off Platform Tour Scheduled" at bounding box center [498, 290] width 996 height 581
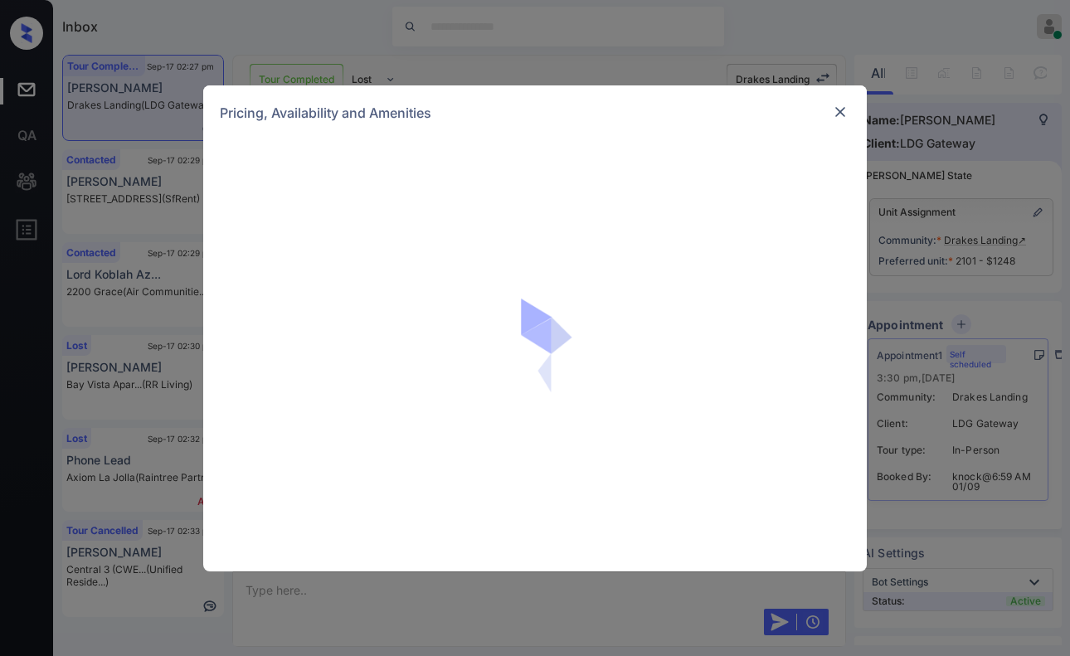
scroll to position [5561, 0]
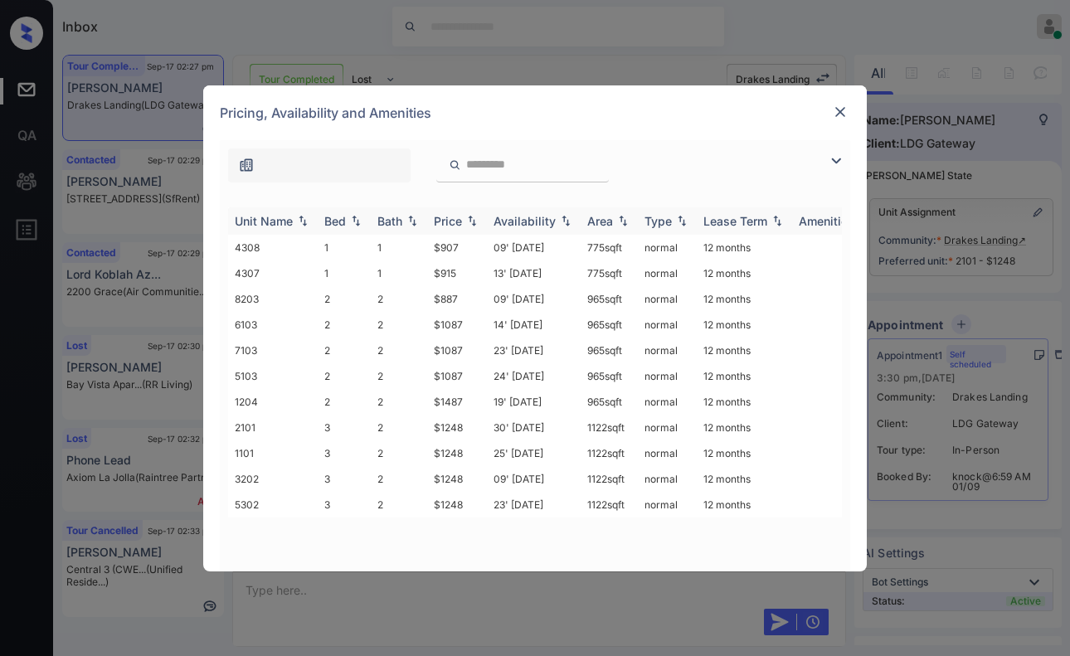
click at [474, 221] on img at bounding box center [471, 221] width 17 height 12
drag, startPoint x: 434, startPoint y: 399, endPoint x: 471, endPoint y: 395, distance: 37.5
click at [471, 395] on td "$1248" at bounding box center [457, 402] width 60 height 26
copy td "$1248"
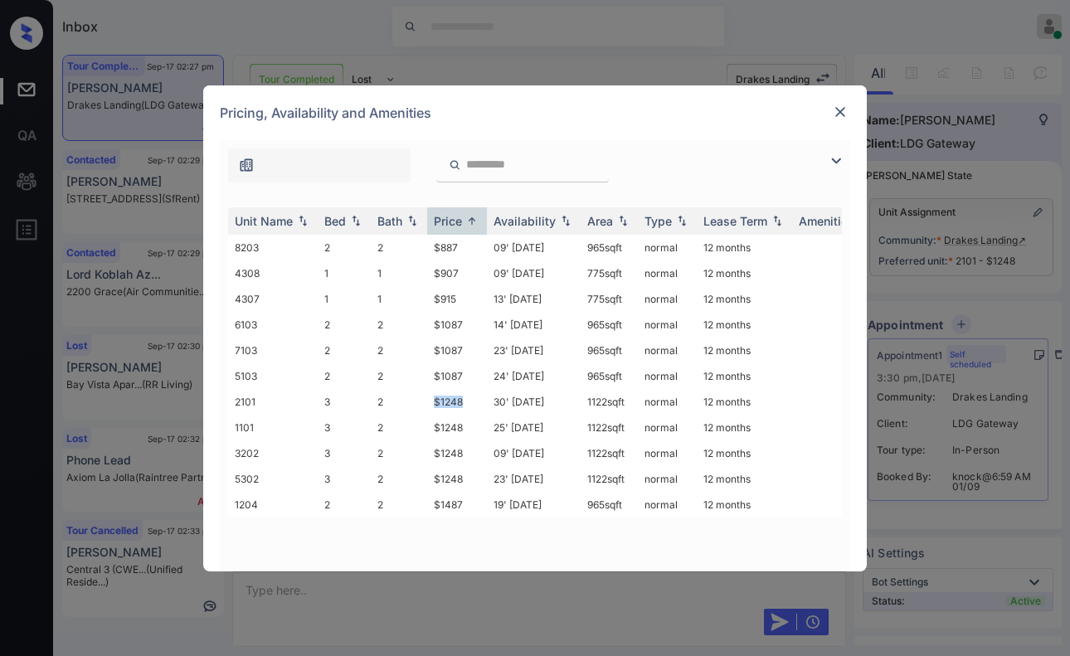
click at [838, 110] on img at bounding box center [840, 112] width 17 height 17
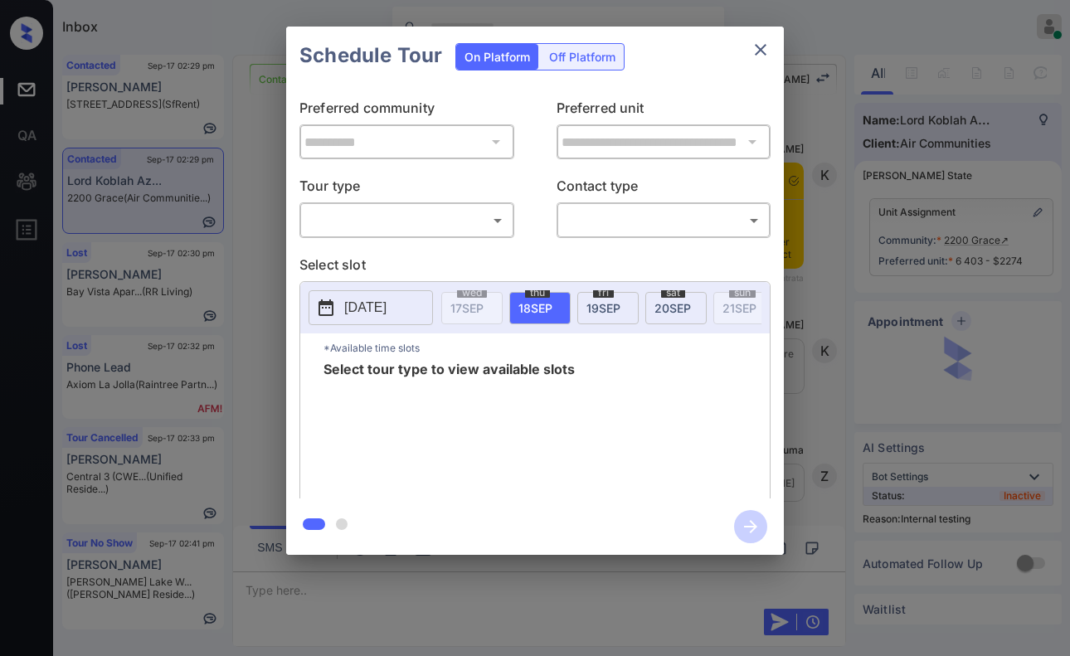
scroll to position [2147, 0]
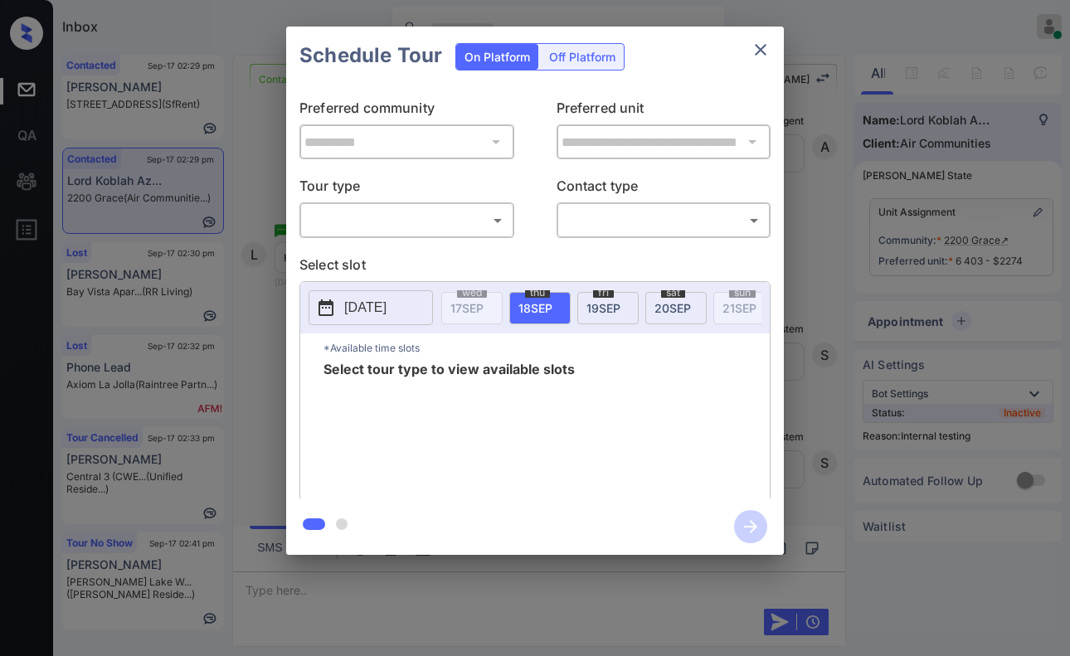
click at [420, 217] on body "Inbox [PERSON_NAME] Online Set yourself offline Set yourself on break Profile S…" at bounding box center [535, 328] width 1070 height 656
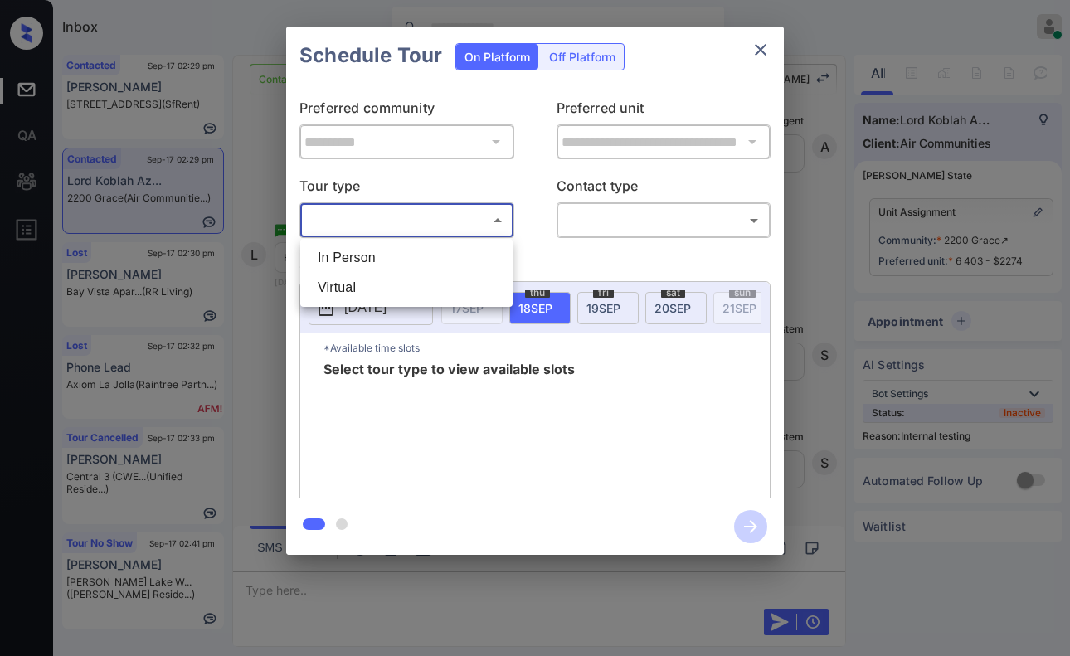
click at [415, 258] on li "In Person" at bounding box center [406, 258] width 204 height 30
type input "********"
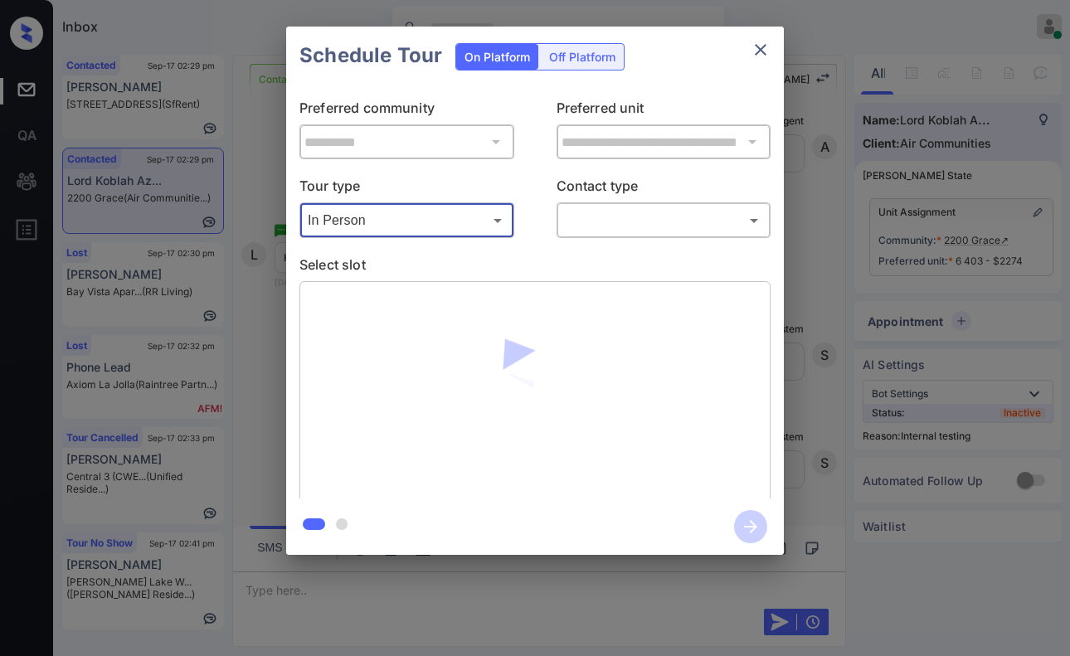
click at [614, 226] on body "Inbox [PERSON_NAME] Online Set yourself offline Set yourself on break Profile S…" at bounding box center [535, 328] width 1070 height 656
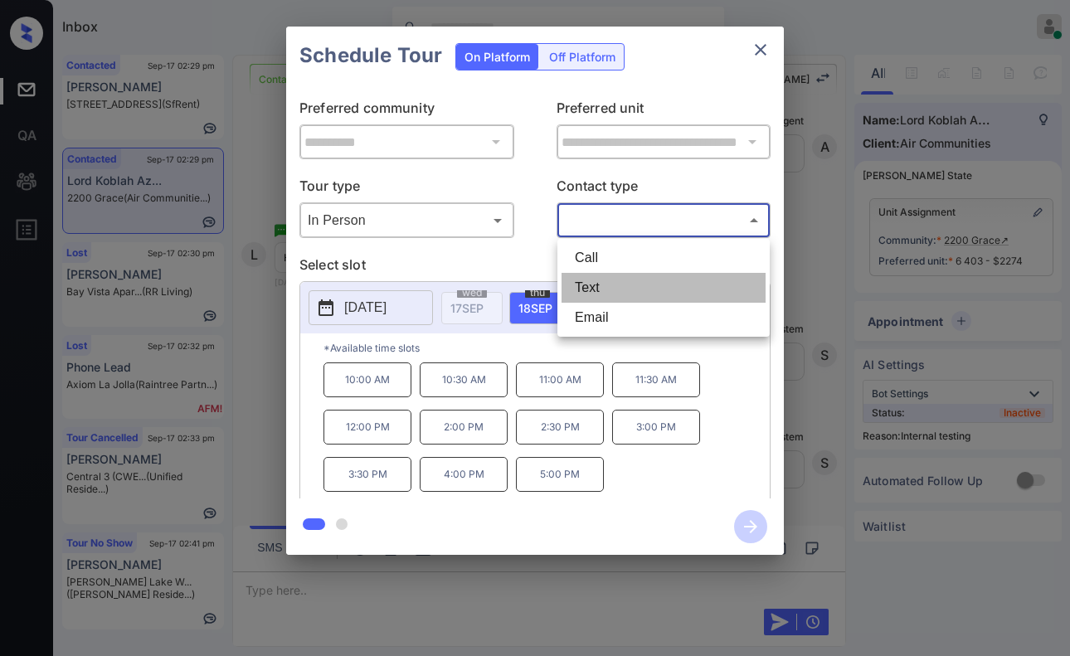
click at [579, 284] on li "Text" at bounding box center [663, 288] width 204 height 30
type input "****"
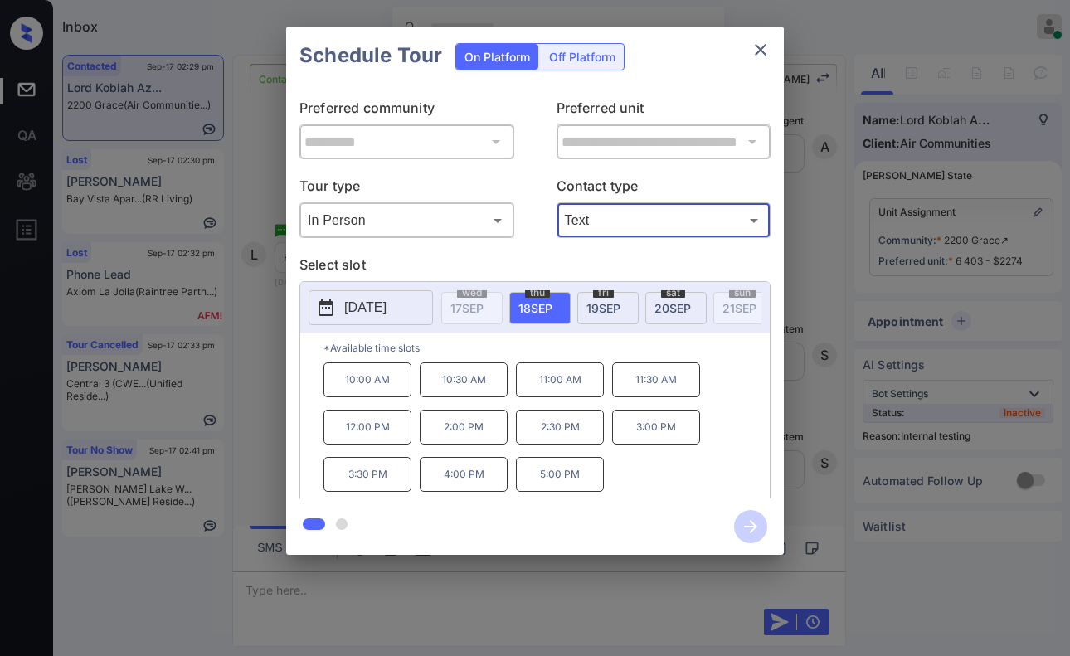
click at [808, 407] on div "**********" at bounding box center [535, 290] width 1070 height 581
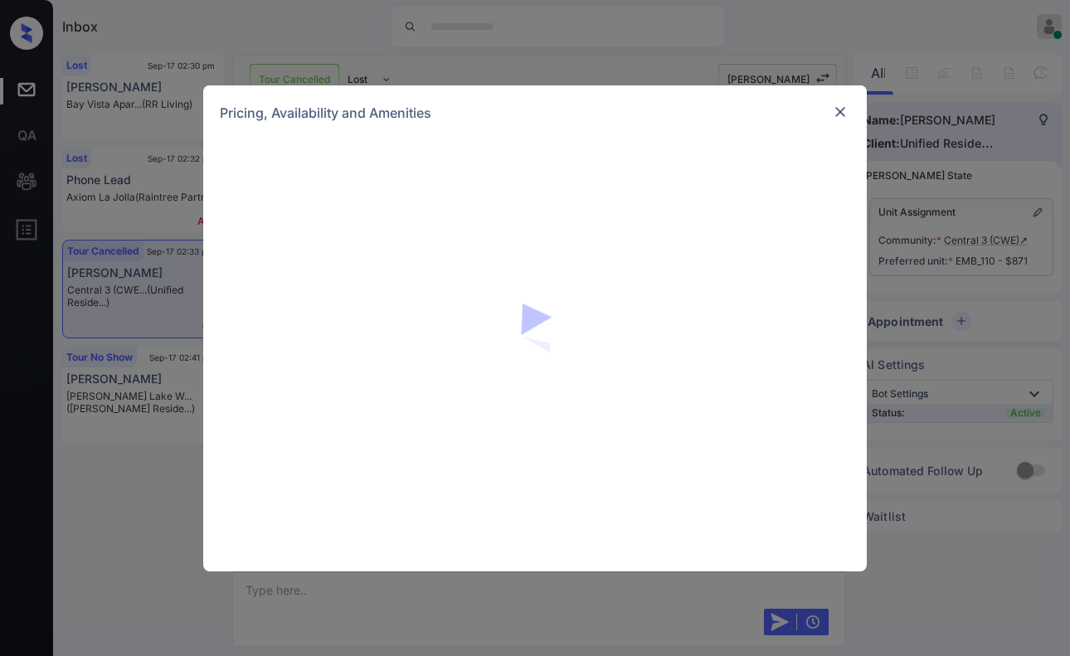
scroll to position [5930, 0]
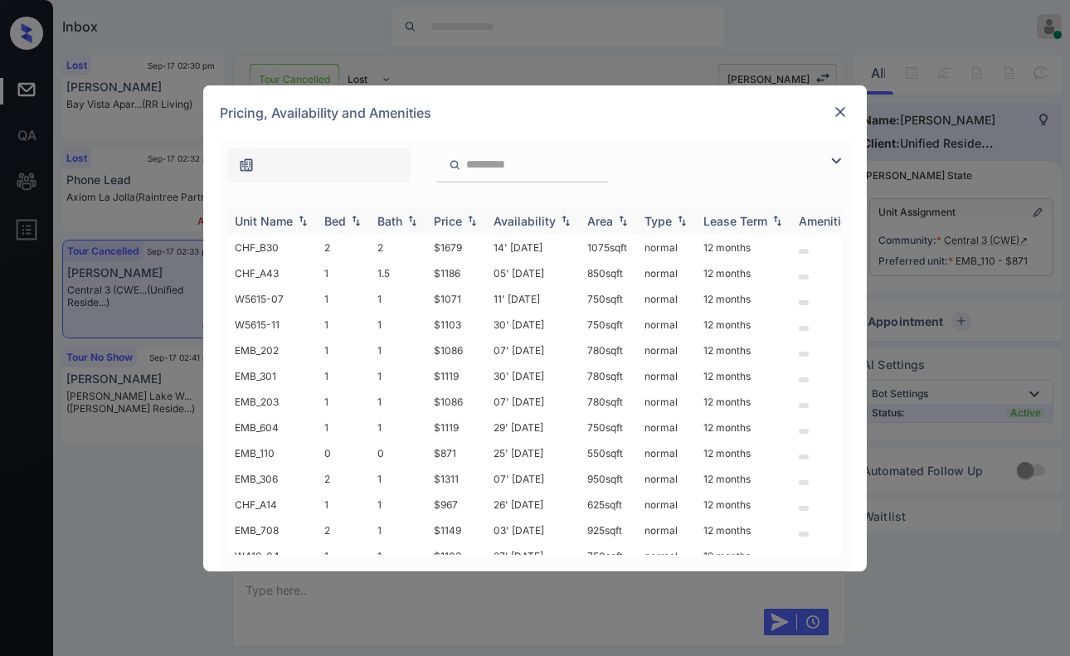
click at [470, 222] on img at bounding box center [471, 221] width 17 height 12
drag, startPoint x: 474, startPoint y: 243, endPoint x: 399, endPoint y: 246, distance: 75.5
click at [399, 246] on tr "EMB_110 0 0 $871 25' [DATE] 550 sqft normal 12 months" at bounding box center [661, 248] width 866 height 26
copy tr "$871"
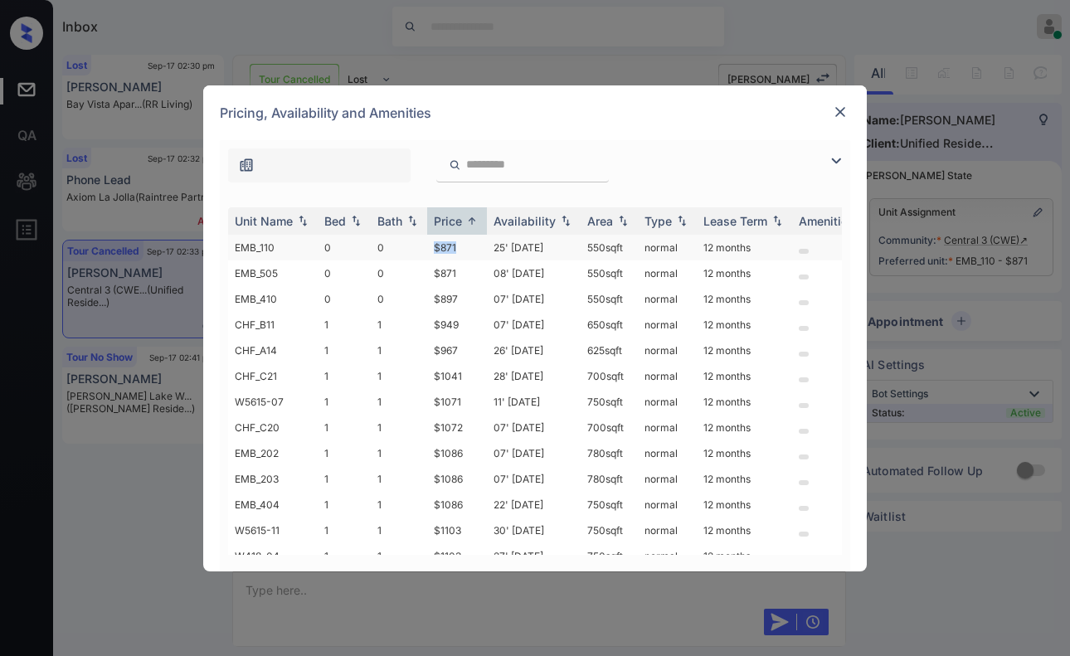
click at [457, 245] on td "$871" at bounding box center [457, 248] width 60 height 26
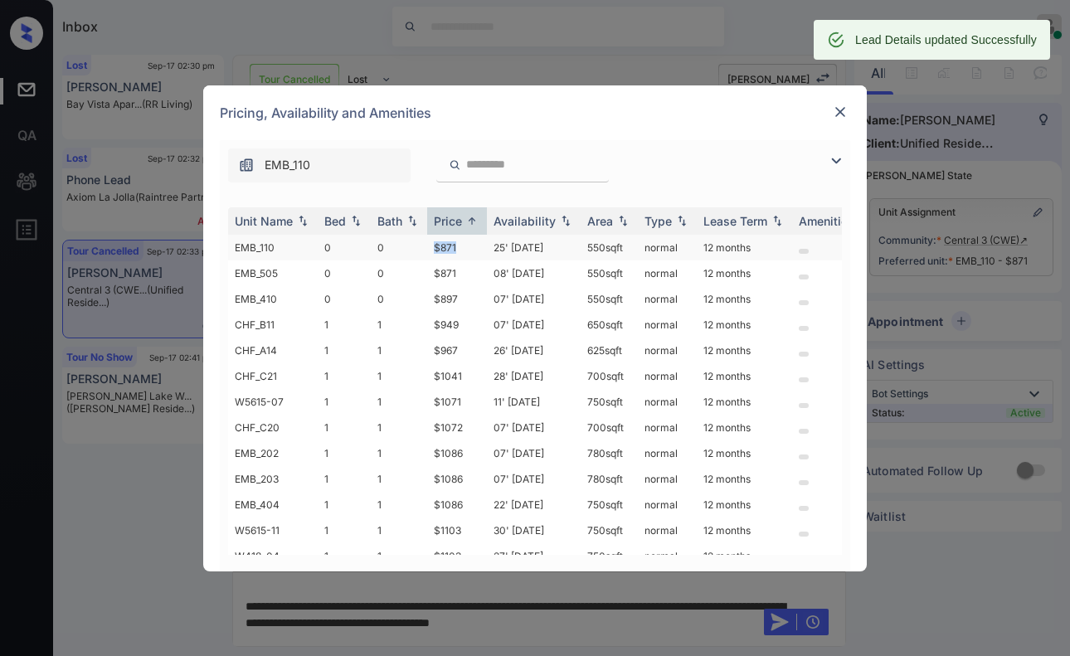
drag, startPoint x: 433, startPoint y: 243, endPoint x: 479, endPoint y: 243, distance: 46.4
click at [479, 243] on td "$871" at bounding box center [457, 248] width 60 height 26
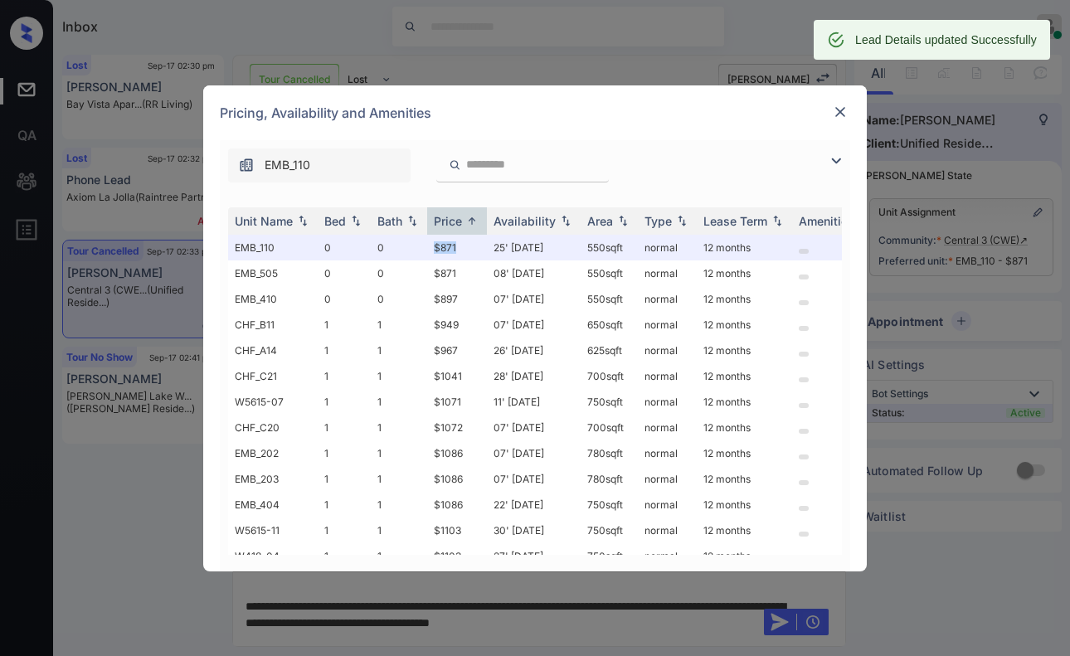
copy td "$871"
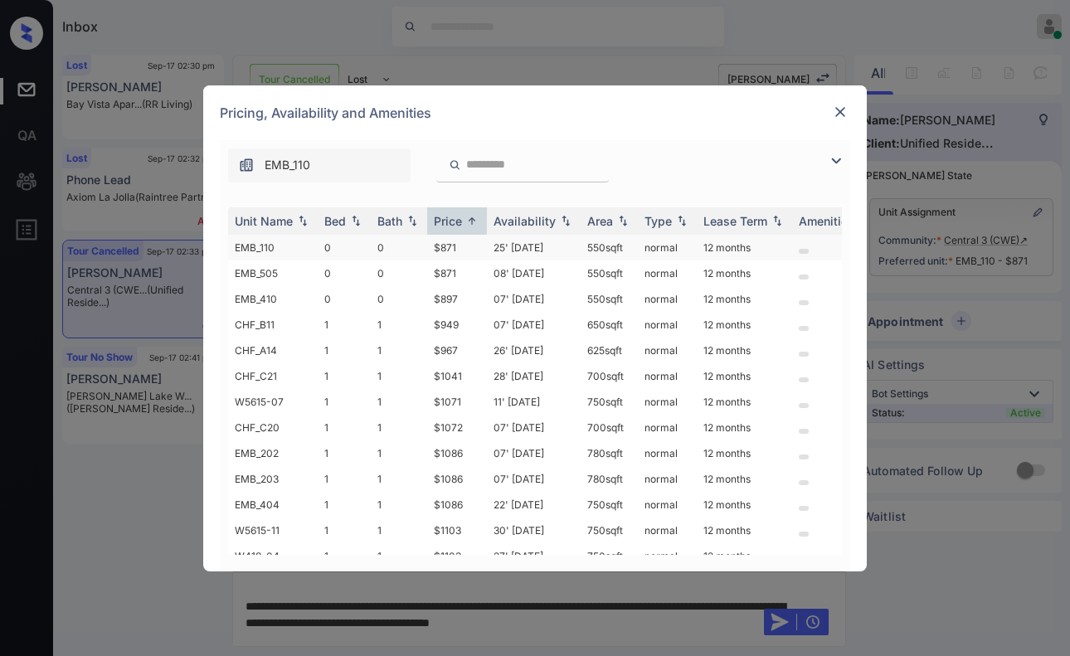
click at [520, 236] on td "25' [DATE]" at bounding box center [534, 248] width 94 height 26
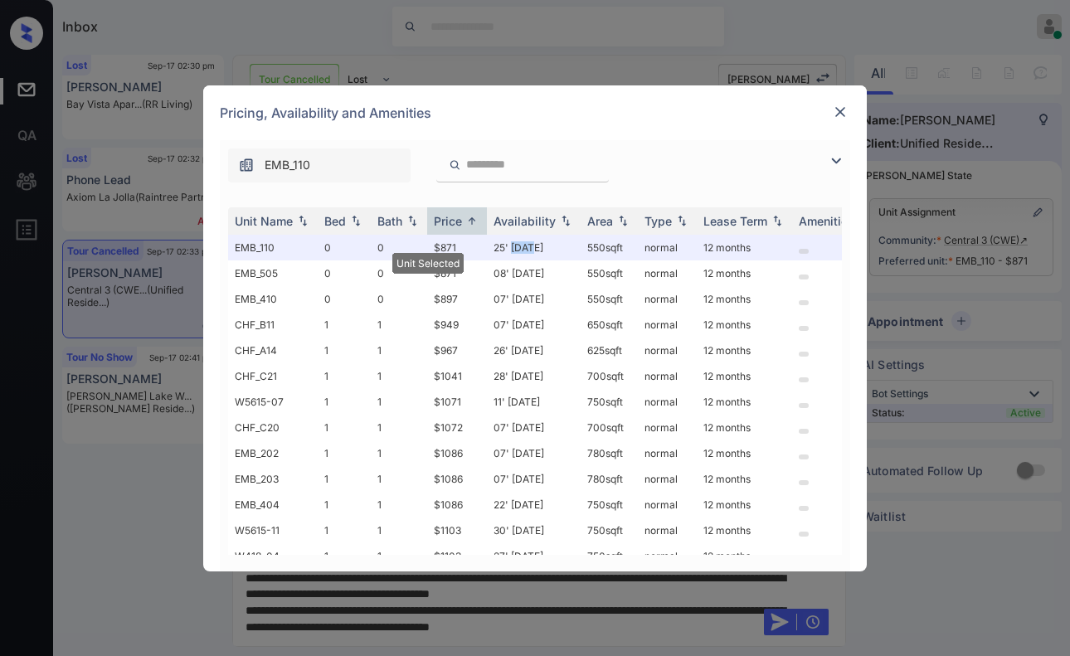
click at [842, 108] on img at bounding box center [840, 112] width 17 height 17
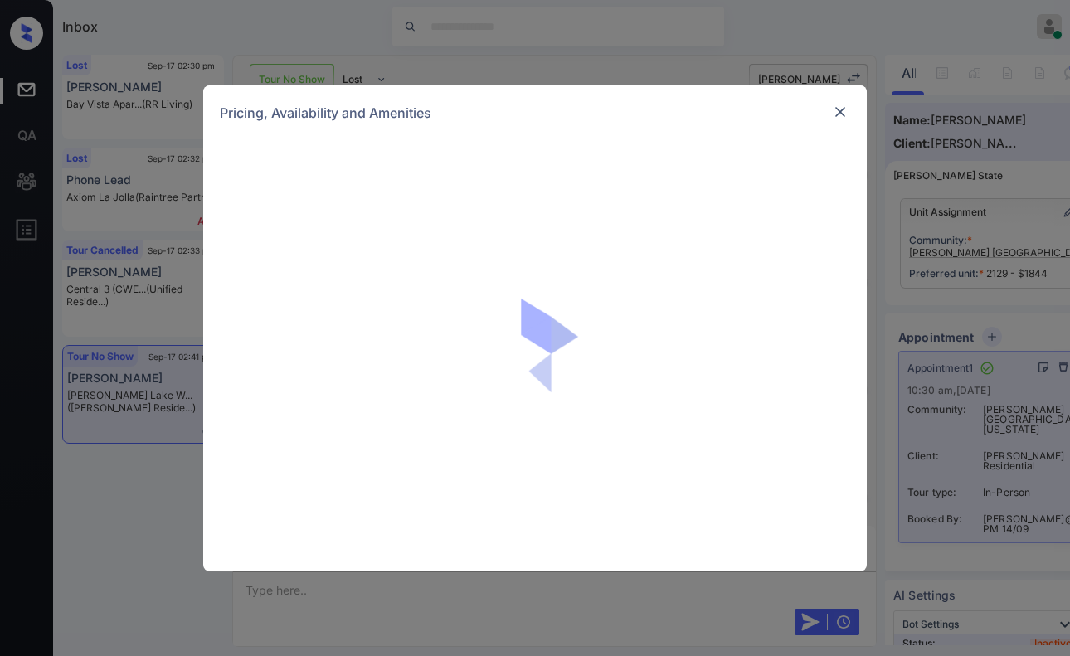
scroll to position [12847, 0]
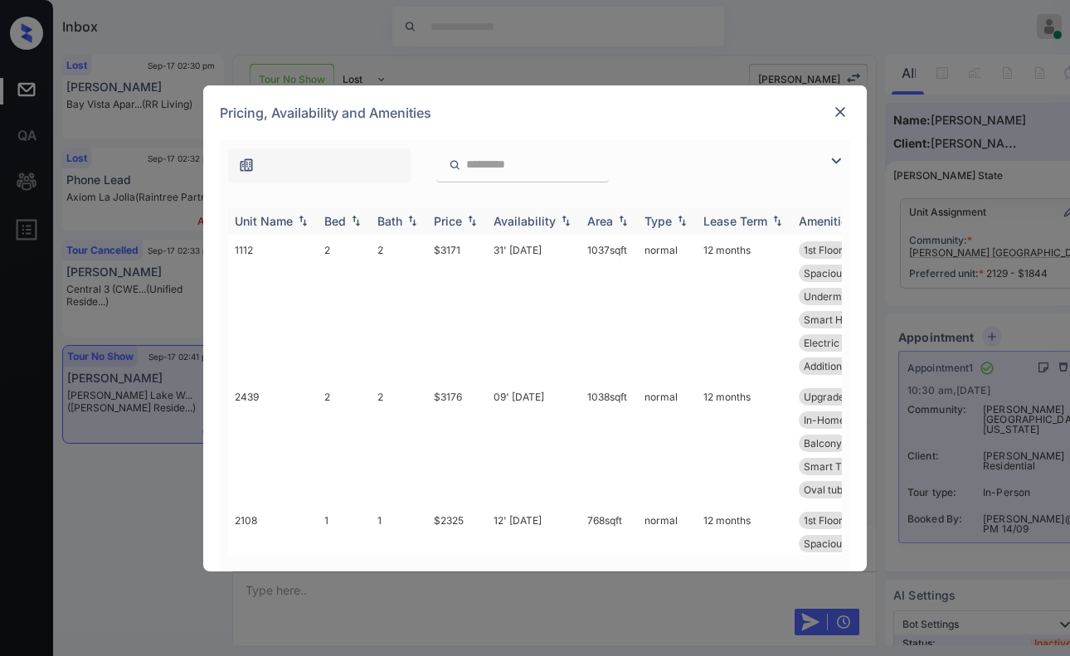
click at [473, 217] on img at bounding box center [471, 221] width 17 height 12
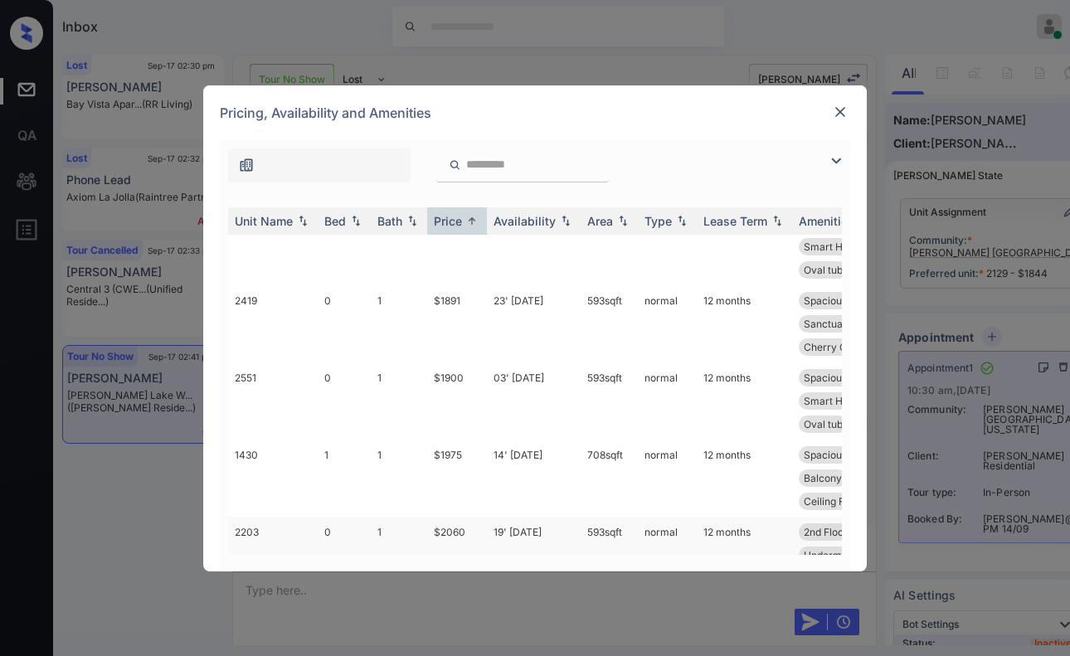
scroll to position [207, 0]
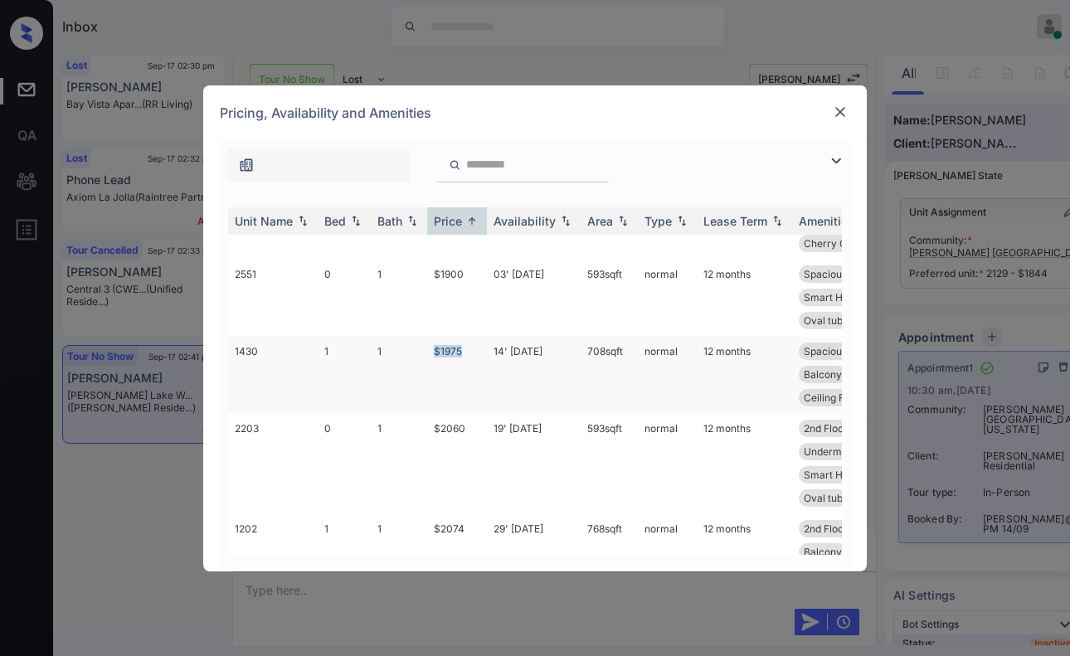
drag, startPoint x: 467, startPoint y: 349, endPoint x: 429, endPoint y: 349, distance: 37.3
click at [429, 349] on td "$1975" at bounding box center [457, 374] width 60 height 77
copy td "$1975"
click at [444, 349] on td "$1975" at bounding box center [457, 374] width 60 height 77
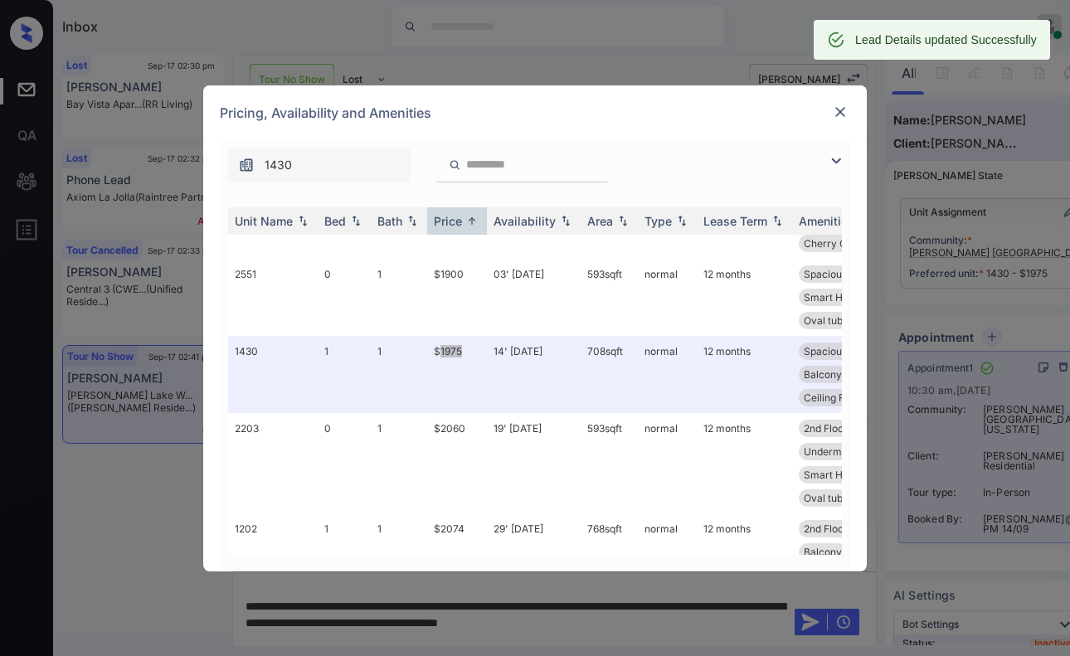
scroll to position [12955, 0]
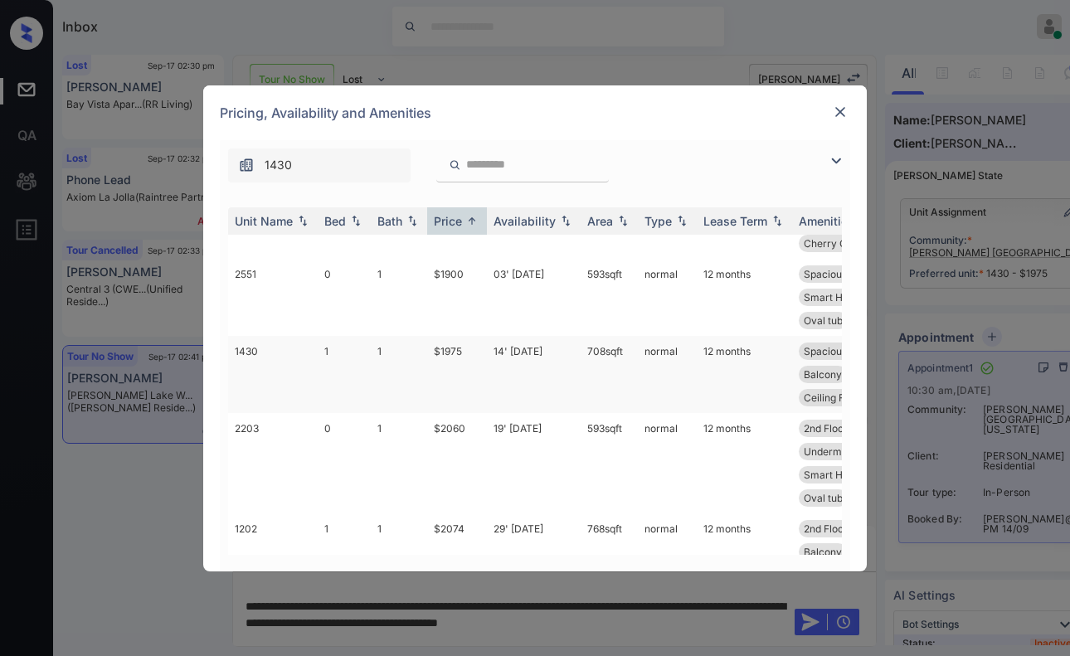
click at [543, 358] on td "14' [DATE]" at bounding box center [534, 374] width 94 height 77
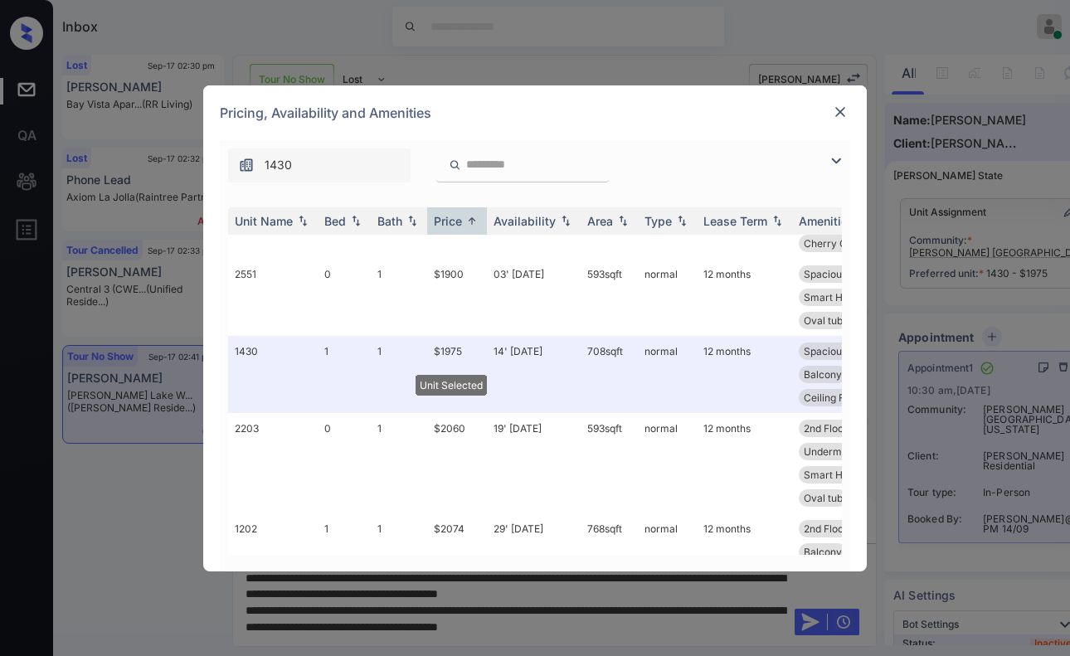
click at [838, 110] on img at bounding box center [840, 112] width 17 height 17
